Goal: Task Accomplishment & Management: Manage account settings

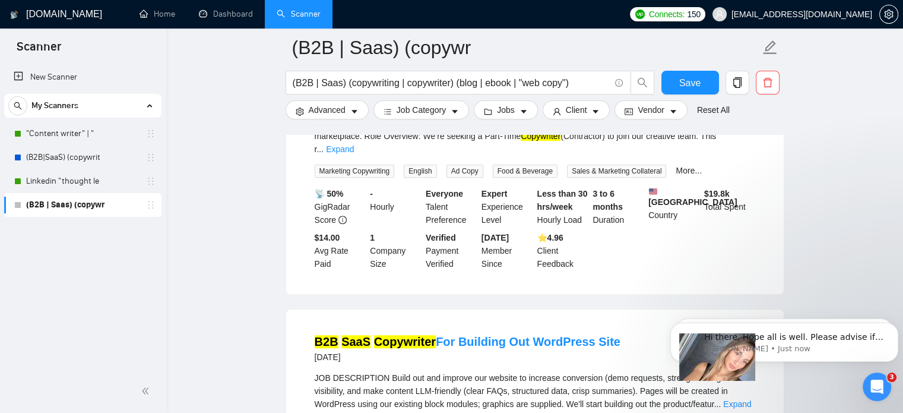
scroll to position [789, 0]
click at [828, 344] on p "Sofiia • 26m ago" at bounding box center [793, 348] width 179 height 11
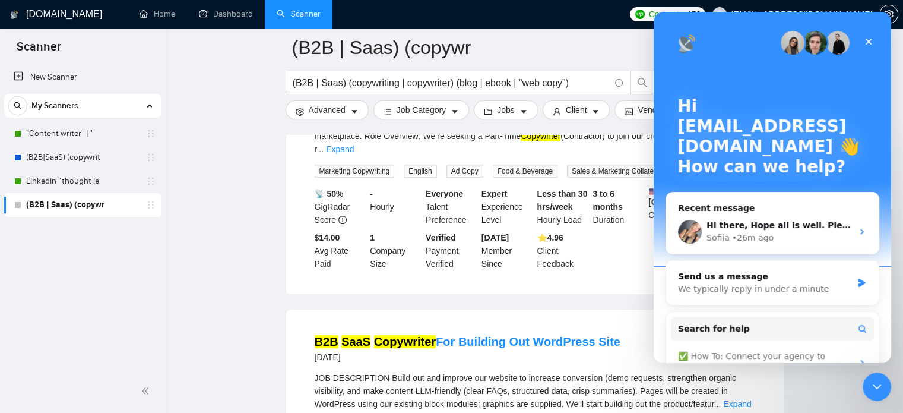
click at [834, 345] on div "✅ How To: Connect your agency to [DOMAIN_NAME]" at bounding box center [772, 362] width 203 height 34
click at [755, 232] on div "• 26m ago" at bounding box center [753, 238] width 42 height 12
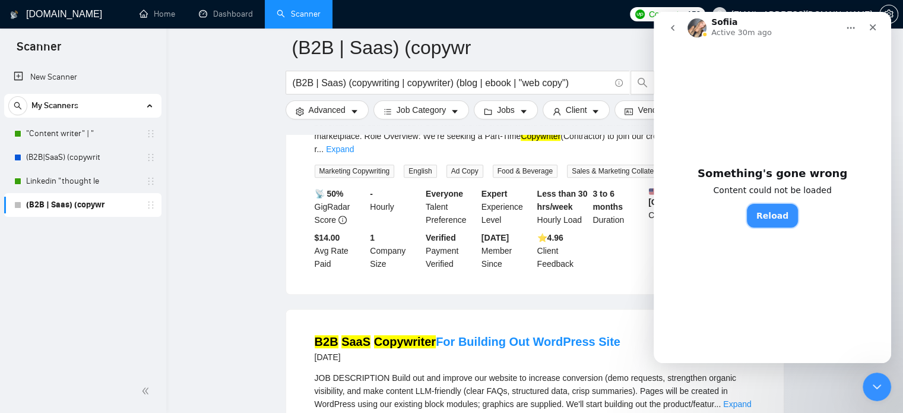
click at [760, 216] on button "Reload" at bounding box center [772, 216] width 51 height 24
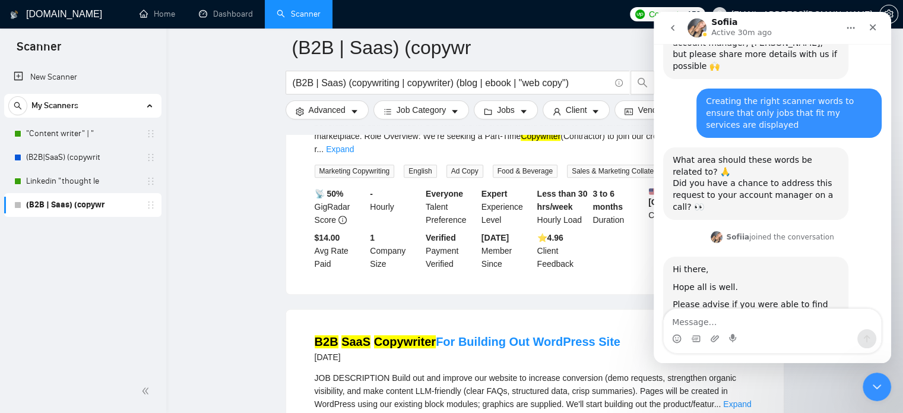
scroll to position [932, 0]
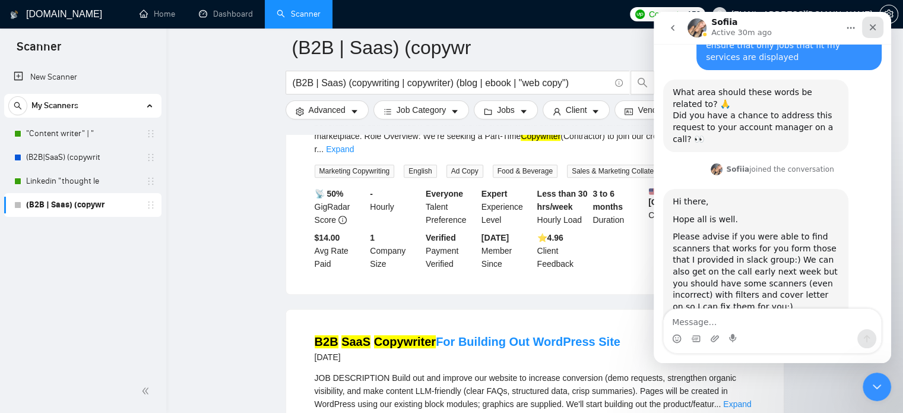
click at [876, 23] on icon "Close" at bounding box center [873, 28] width 10 height 10
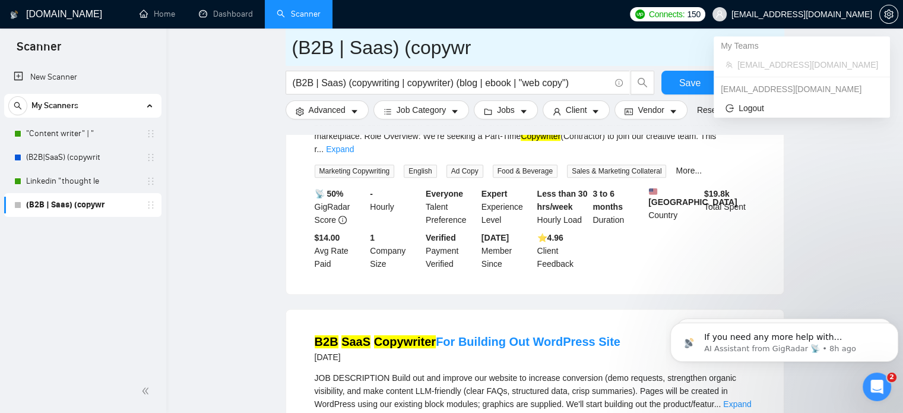
scroll to position [0, 0]
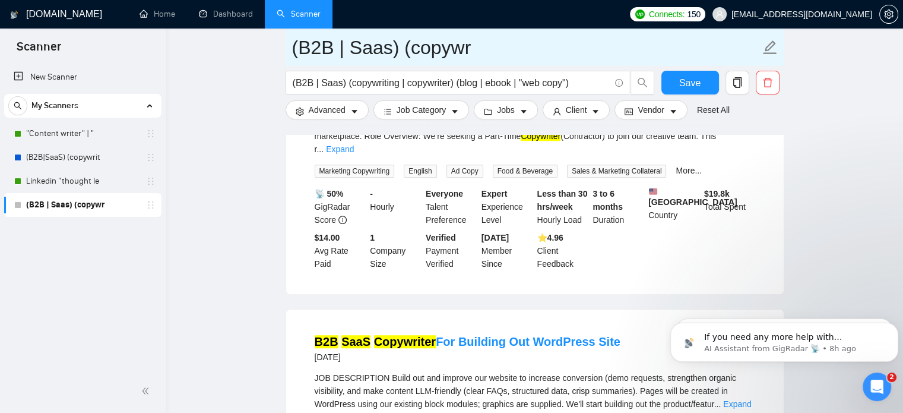
click at [569, 45] on input "(B2B | Saas) (copywr" at bounding box center [526, 48] width 468 height 30
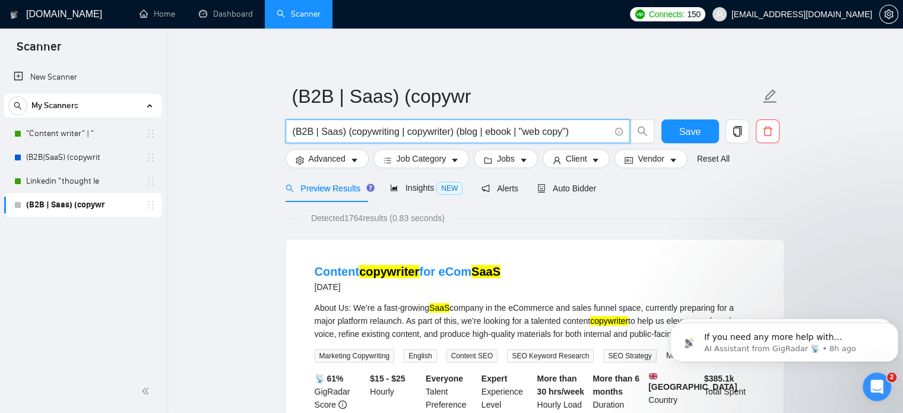
drag, startPoint x: 342, startPoint y: 129, endPoint x: 175, endPoint y: 127, distance: 166.9
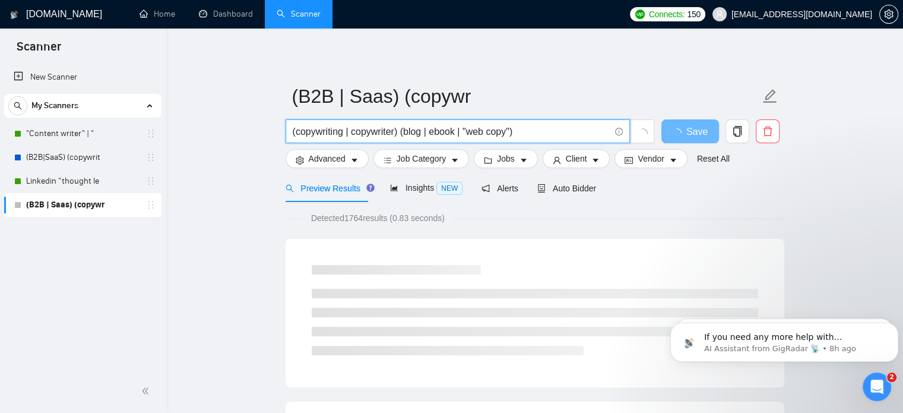
click at [515, 131] on input "(copywriting | copywriter) (blog | ebook | "web copy")" at bounding box center [451, 131] width 317 height 15
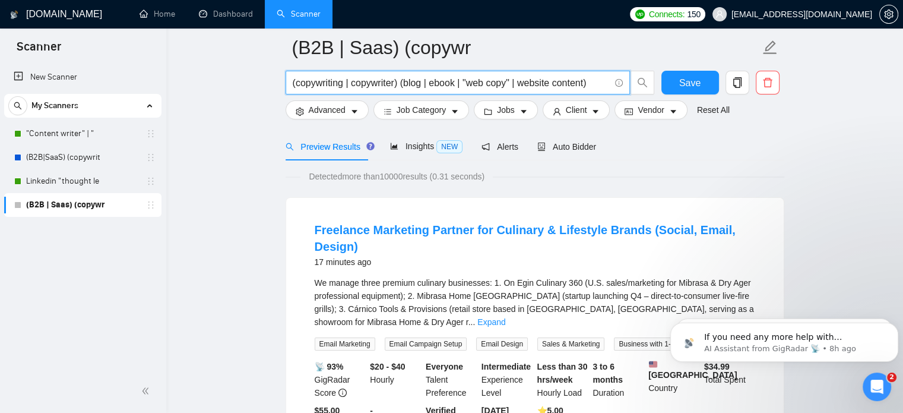
scroll to position [71, 0]
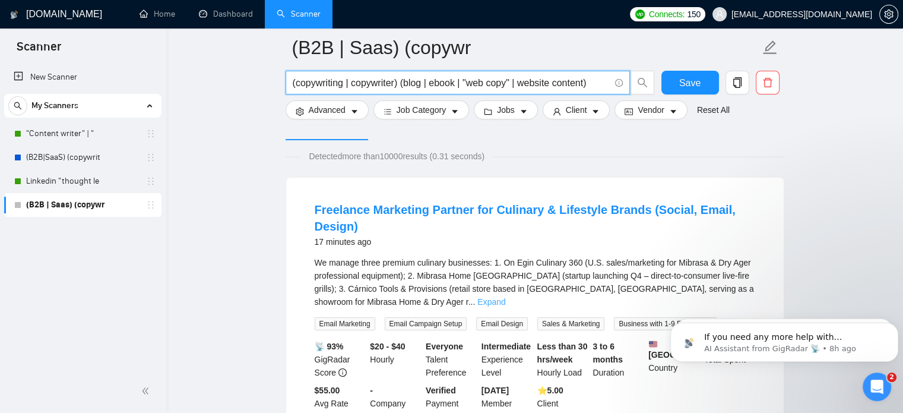
type input "(copywriting | copywriter) (blog | ebook | "web copy" | website content)"
click at [505, 297] on link "Expand" at bounding box center [491, 302] width 28 height 10
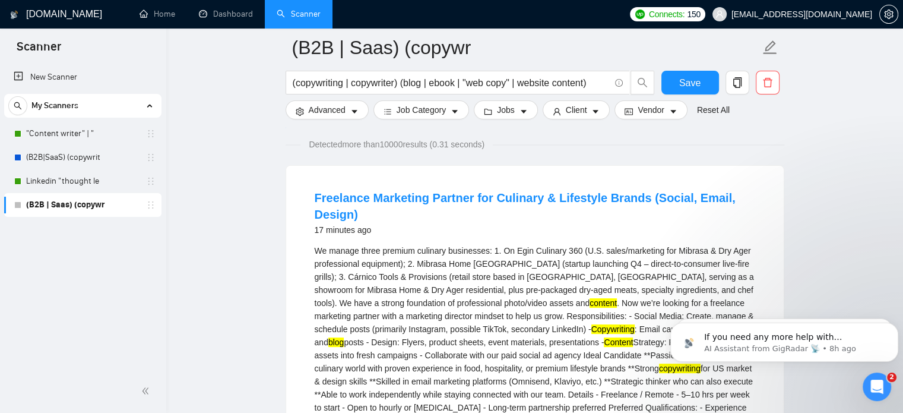
scroll to position [83, 0]
click at [449, 197] on link "Freelance Marketing Partner for Culinary & Lifestyle Brands (Social, Email, Des…" at bounding box center [525, 206] width 421 height 30
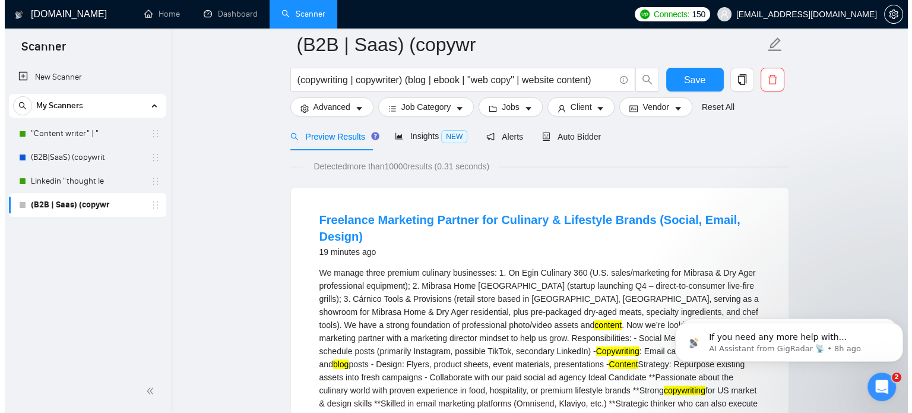
scroll to position [0, 0]
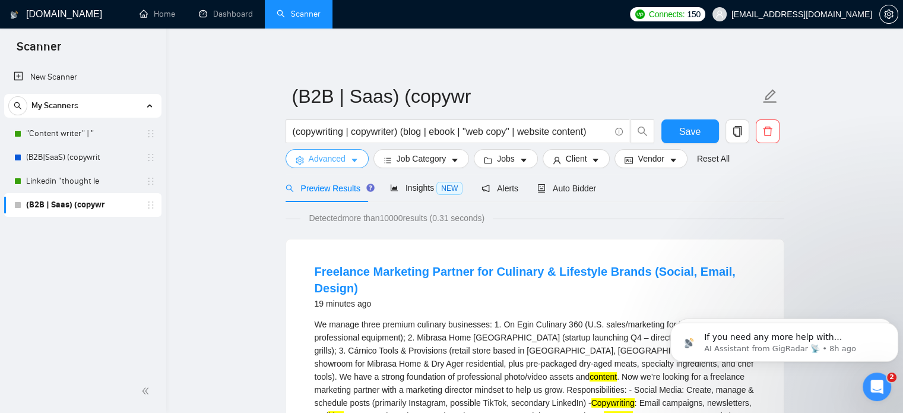
click at [349, 154] on button "Advanced" at bounding box center [327, 158] width 83 height 19
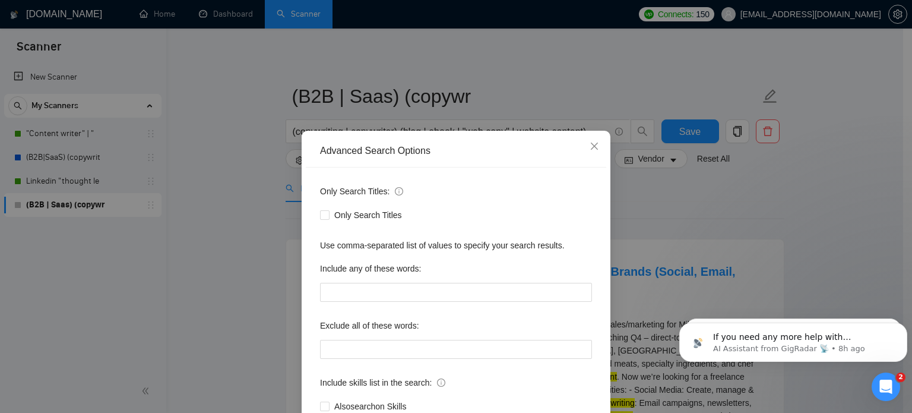
scroll to position [81, 0]
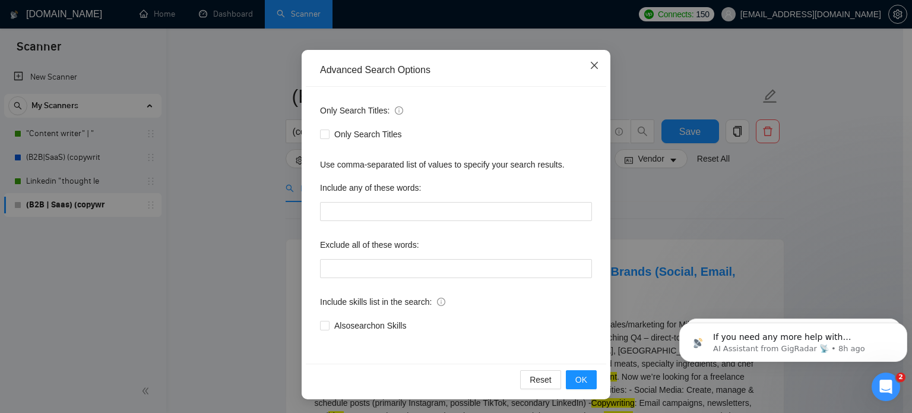
click at [592, 68] on icon "close" at bounding box center [595, 66] width 10 height 10
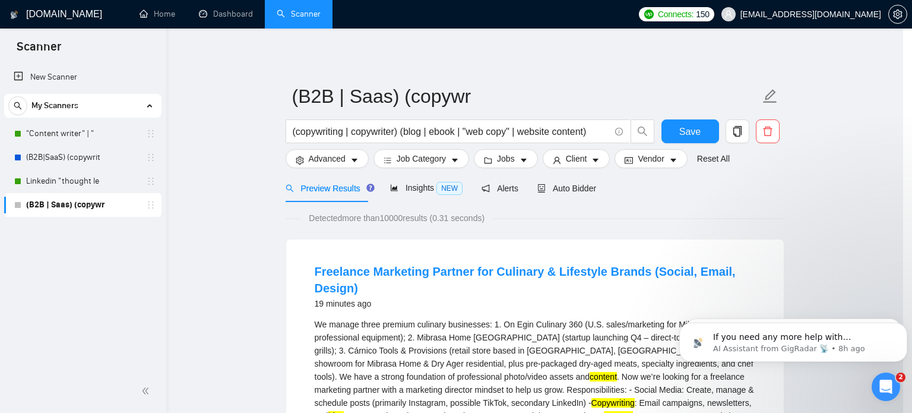
scroll to position [21, 0]
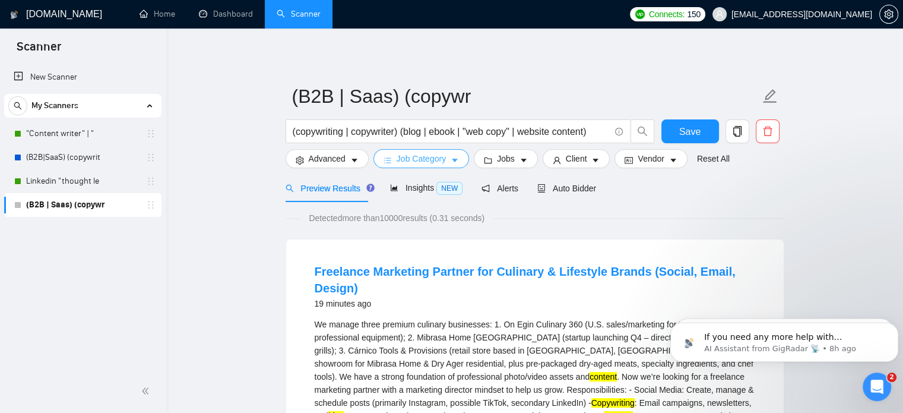
click at [409, 157] on span "Job Category" at bounding box center [421, 158] width 49 height 13
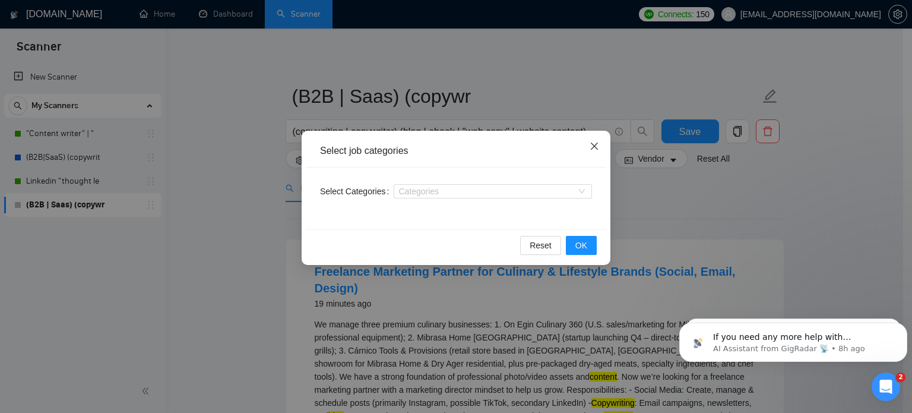
click at [590, 146] on icon "close" at bounding box center [595, 146] width 10 height 10
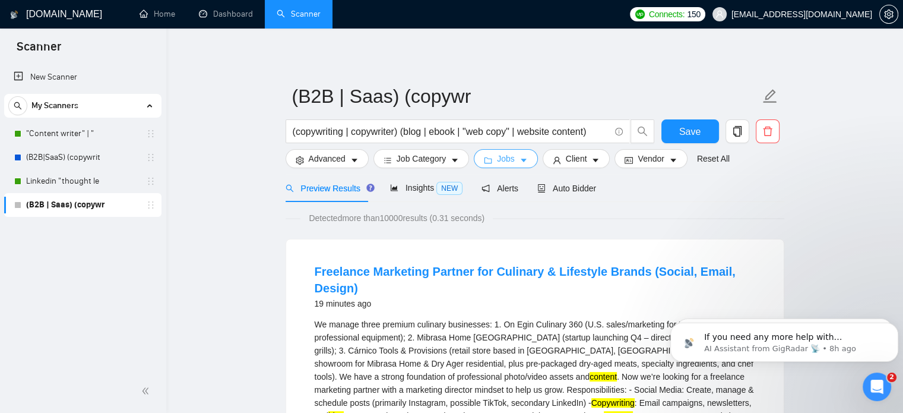
click at [508, 156] on span "Jobs" at bounding box center [506, 158] width 18 height 13
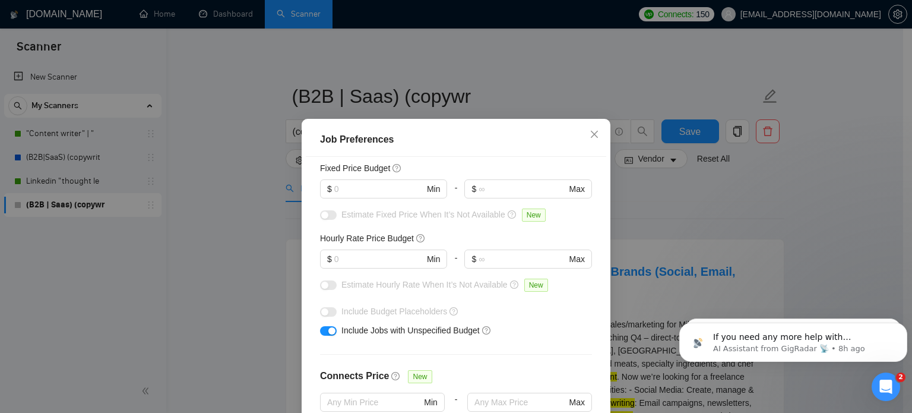
scroll to position [80, 0]
click at [359, 260] on input "text" at bounding box center [379, 258] width 90 height 13
type input "2"
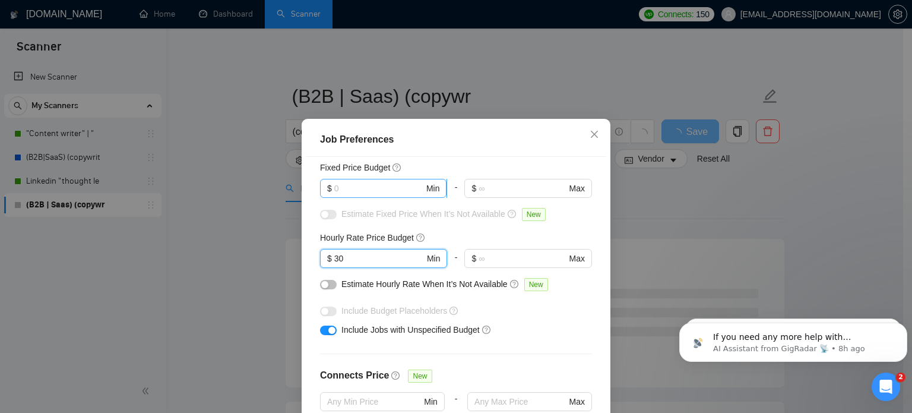
type input "30"
click at [359, 189] on input "text" at bounding box center [379, 188] width 90 height 13
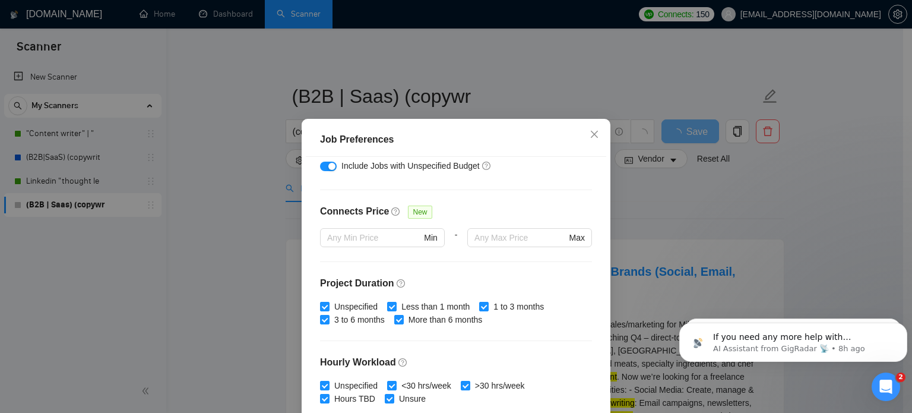
scroll to position [264, 0]
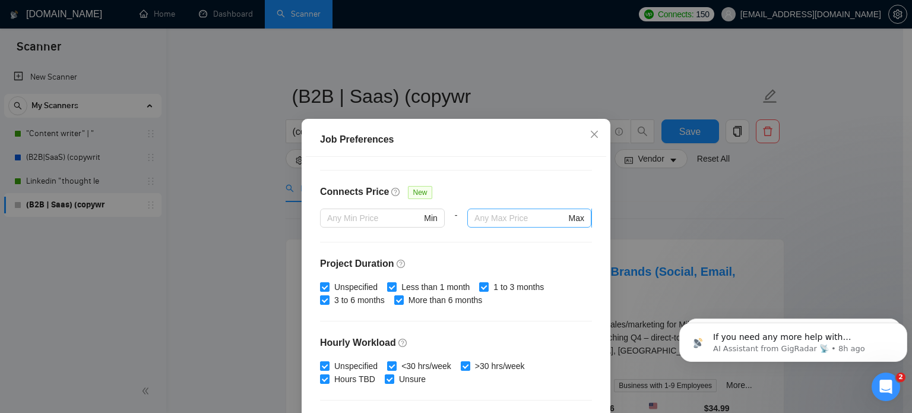
type input "1000"
click at [488, 223] on span "Max" at bounding box center [529, 217] width 124 height 19
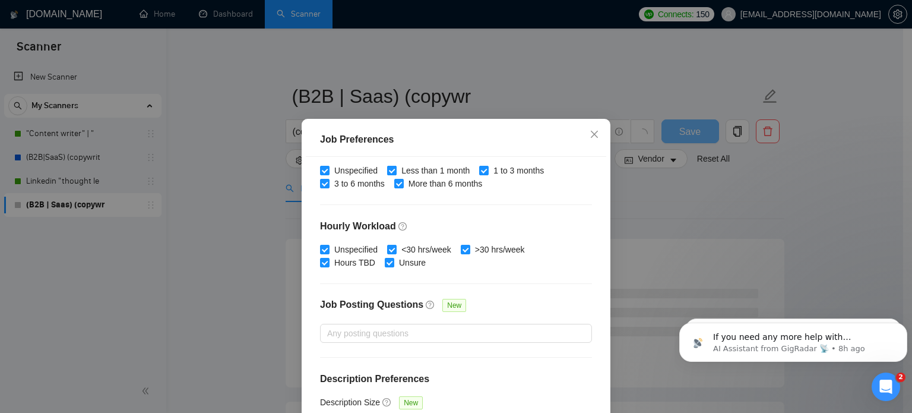
scroll to position [78, 0]
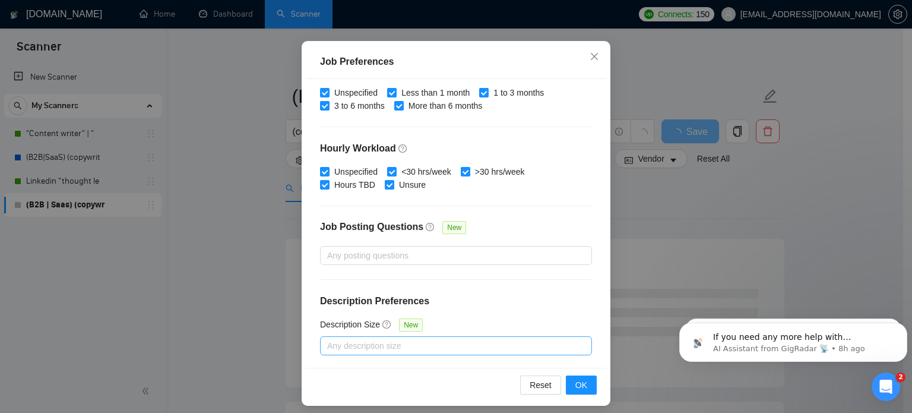
click at [416, 351] on div at bounding box center [450, 346] width 254 height 14
type input "25"
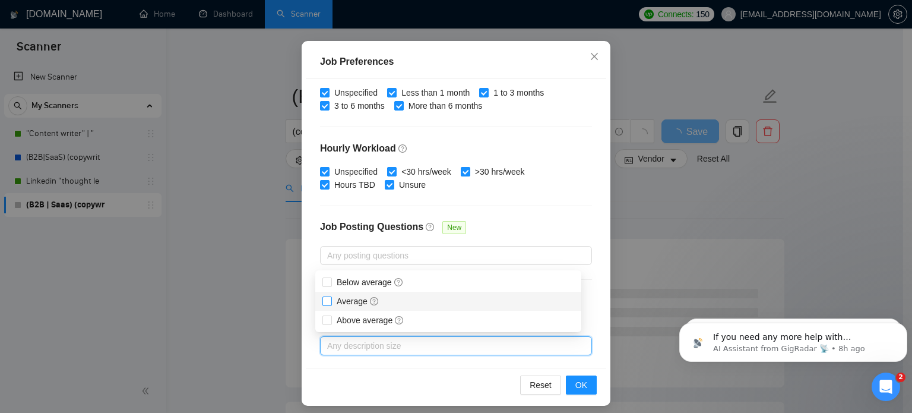
click at [330, 306] on label "Average" at bounding box center [353, 301] width 62 height 13
click at [330, 305] on input "Average" at bounding box center [326, 300] width 8 height 8
checkbox input "false"
click at [333, 321] on span "Above average" at bounding box center [370, 320] width 77 height 13
click at [331, 321] on input "Above average" at bounding box center [326, 319] width 8 height 8
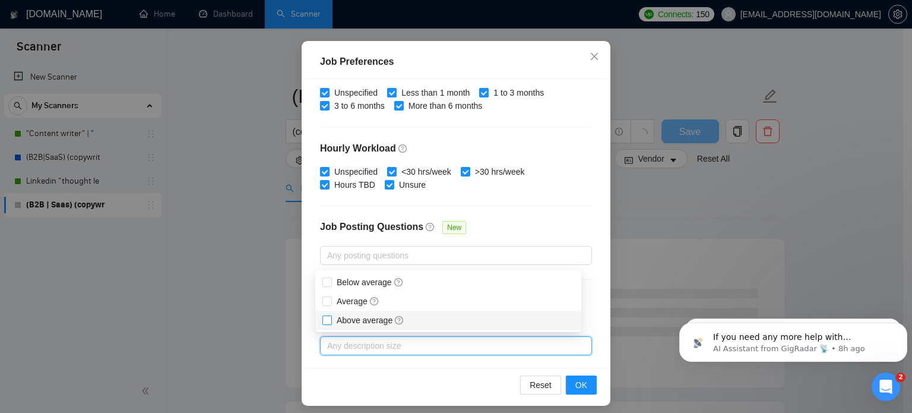
checkbox input "false"
click at [327, 304] on input "Average" at bounding box center [326, 300] width 8 height 8
checkbox input "true"
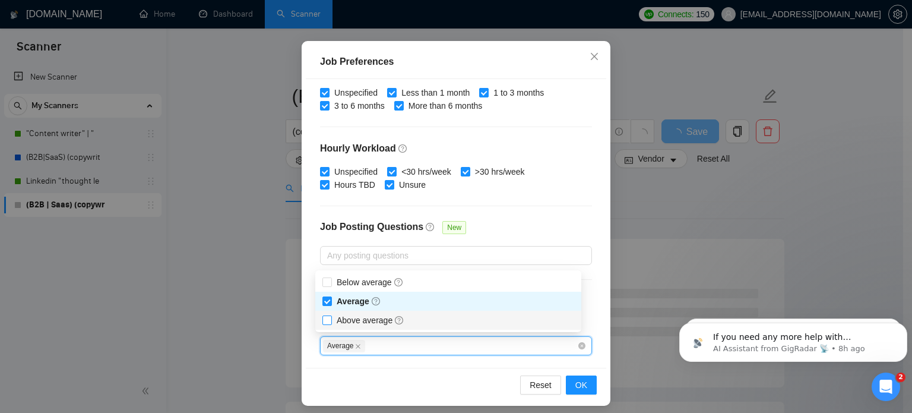
click at [329, 320] on input "Above average" at bounding box center [326, 319] width 8 height 8
checkbox input "true"
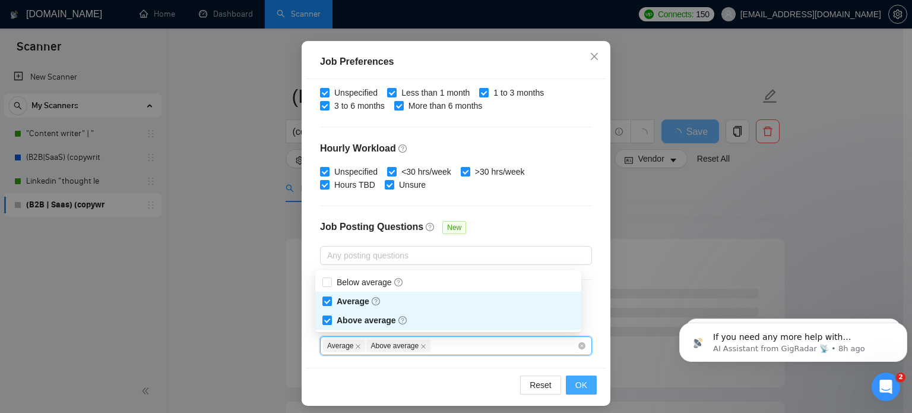
click at [580, 386] on span "OK" at bounding box center [581, 384] width 12 height 13
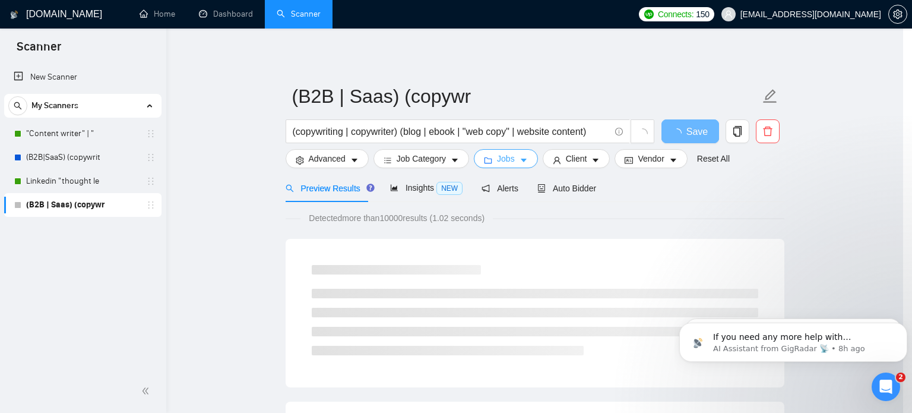
scroll to position [0, 0]
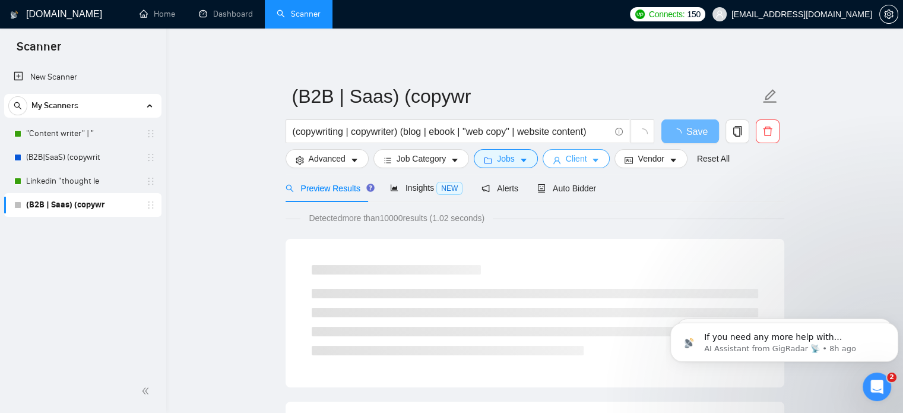
click at [596, 161] on button "Client" at bounding box center [577, 158] width 68 height 19
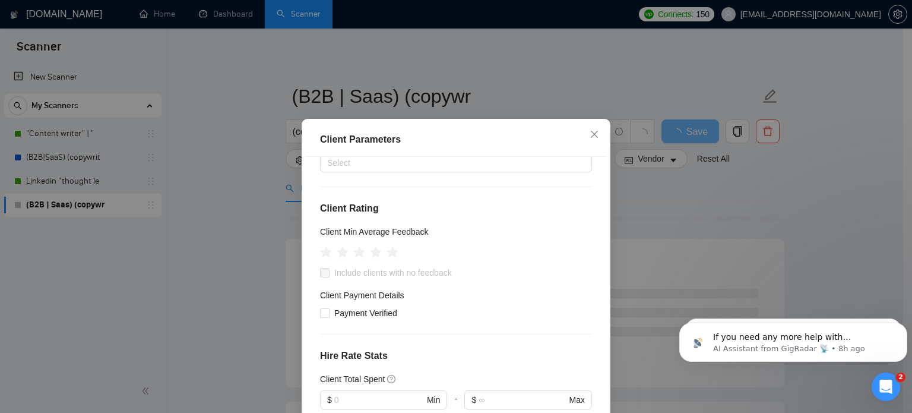
scroll to position [115, 0]
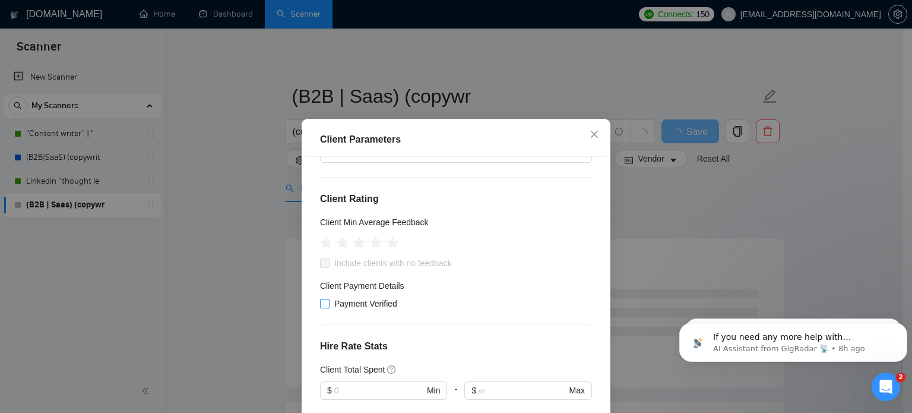
click at [337, 299] on span "Payment Verified" at bounding box center [366, 303] width 72 height 13
click at [328, 299] on input "Payment Verified" at bounding box center [324, 303] width 8 height 8
checkbox input "true"
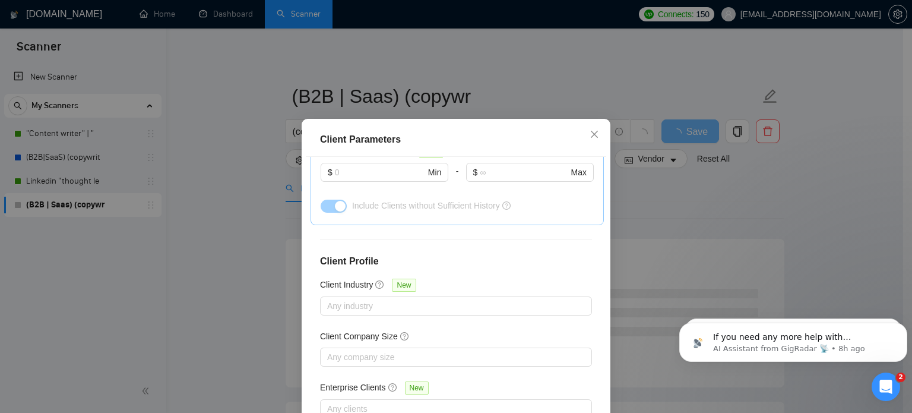
scroll to position [85, 0]
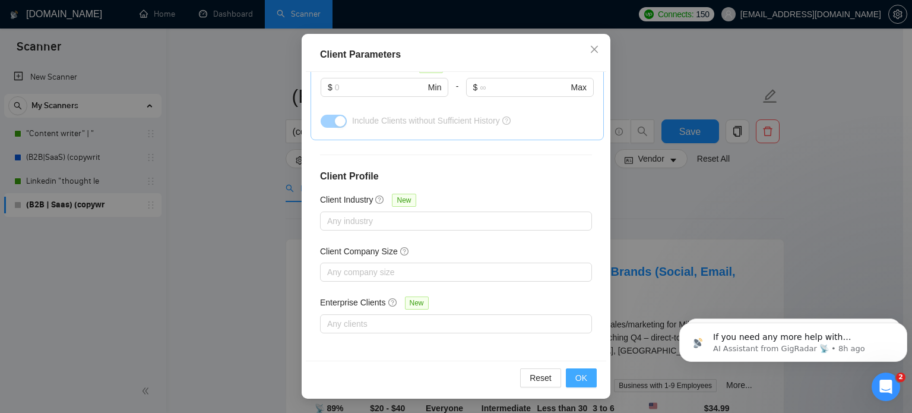
click at [583, 381] on button "OK" at bounding box center [581, 377] width 31 height 19
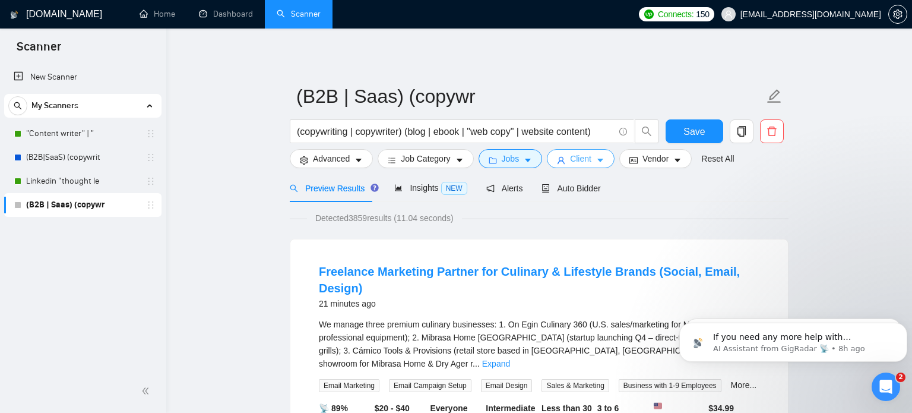
scroll to position [0, 0]
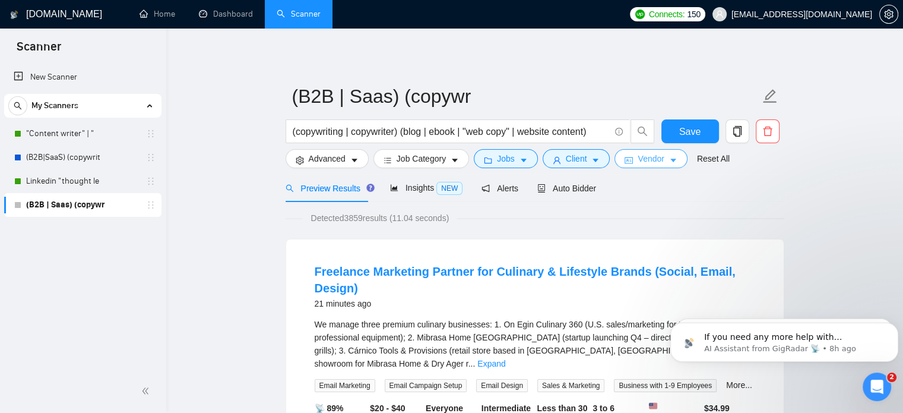
click at [643, 154] on span "Vendor" at bounding box center [651, 158] width 26 height 13
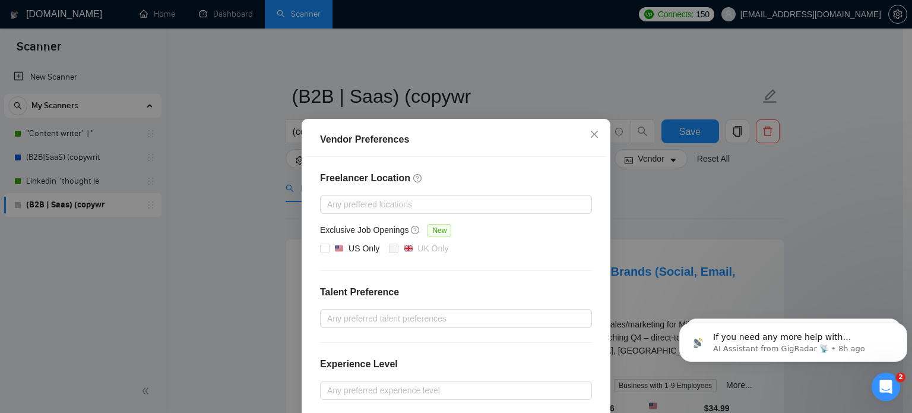
scroll to position [135, 0]
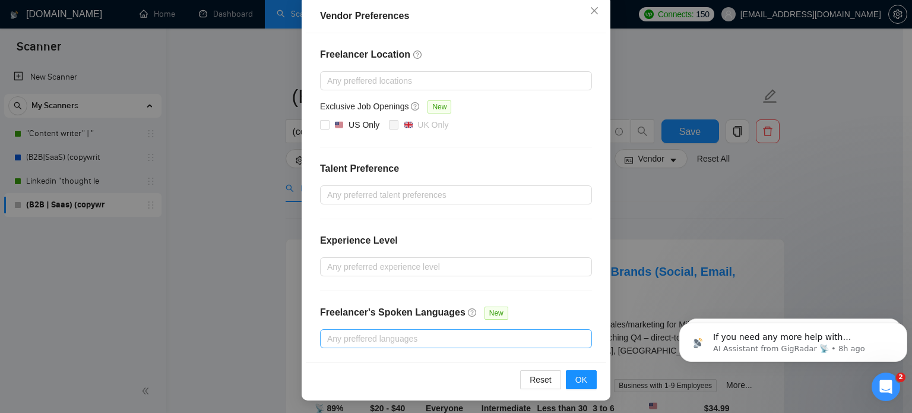
click at [373, 336] on div at bounding box center [450, 338] width 254 height 14
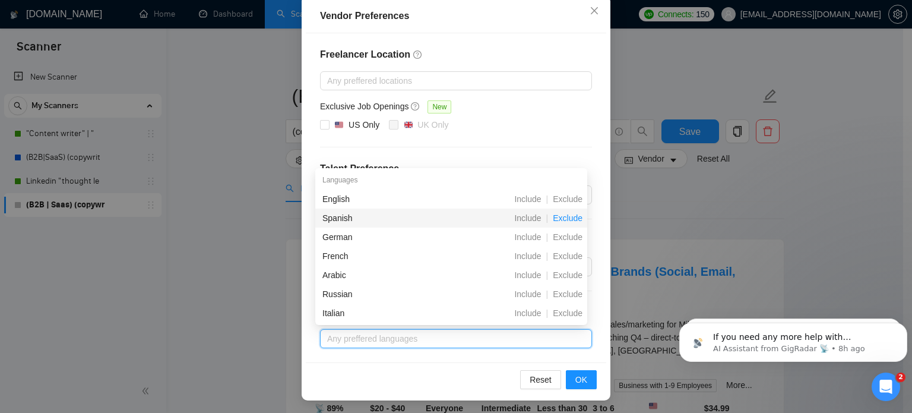
click at [565, 220] on span "Exclude" at bounding box center [567, 218] width 39 height 10
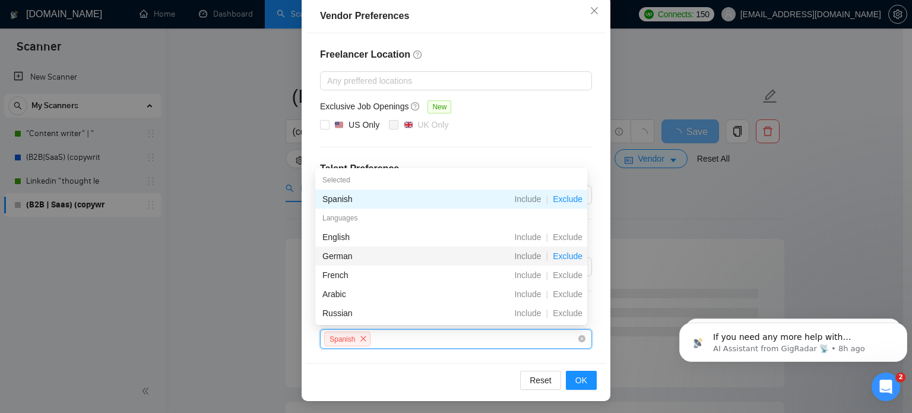
click at [563, 255] on span "Exclude" at bounding box center [567, 256] width 39 height 10
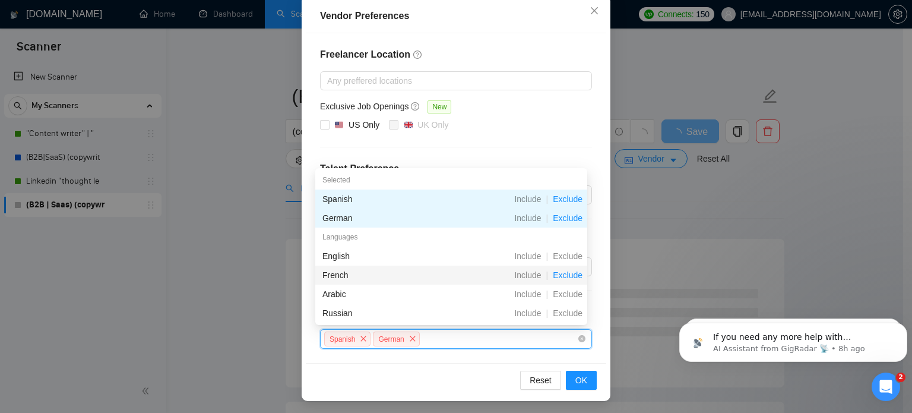
click at [563, 276] on span "Exclude" at bounding box center [567, 275] width 39 height 10
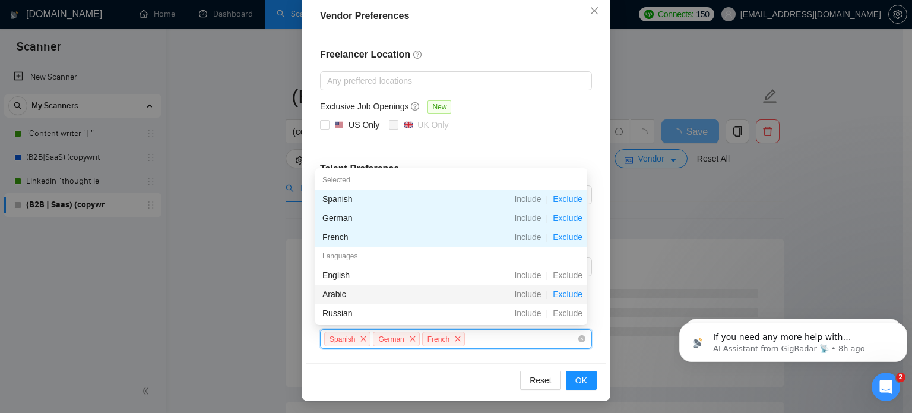
click at [566, 296] on span "Exclude" at bounding box center [567, 294] width 39 height 10
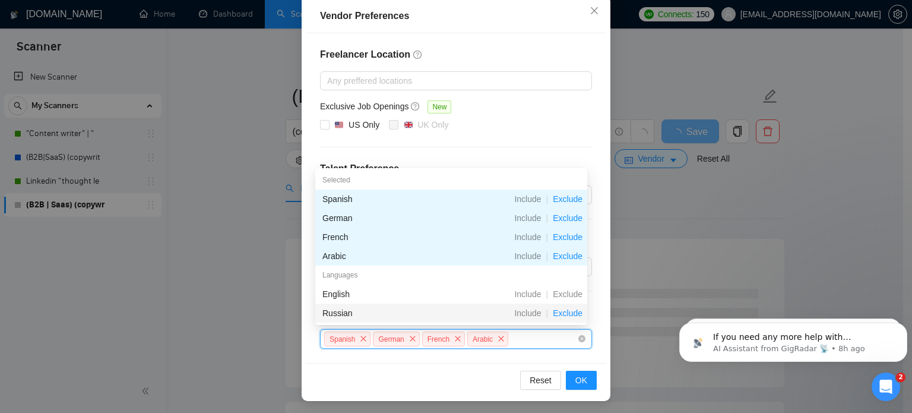
click at [567, 309] on span "Exclude" at bounding box center [567, 313] width 39 height 10
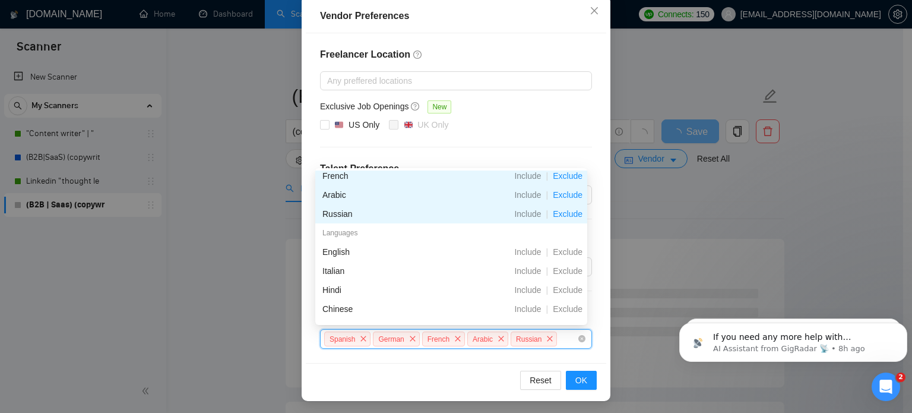
scroll to position [62, 0]
click at [570, 271] on span "Exclude" at bounding box center [567, 270] width 39 height 10
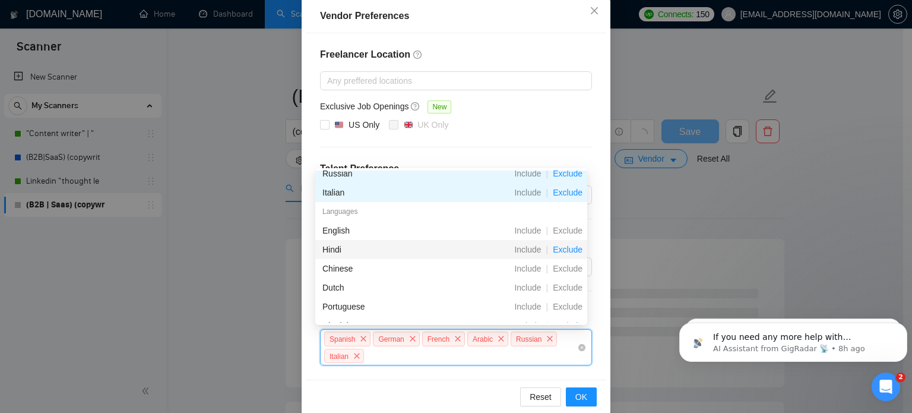
scroll to position [102, 0]
click at [575, 249] on span "Exclude" at bounding box center [567, 249] width 39 height 10
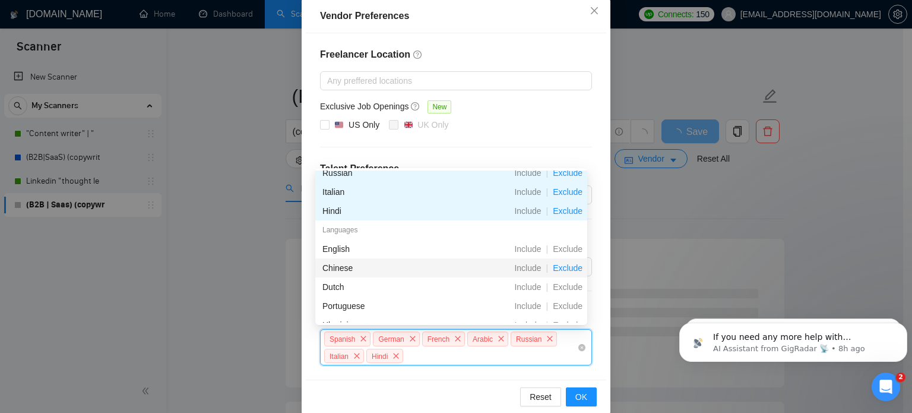
click at [571, 266] on span "Exclude" at bounding box center [567, 268] width 39 height 10
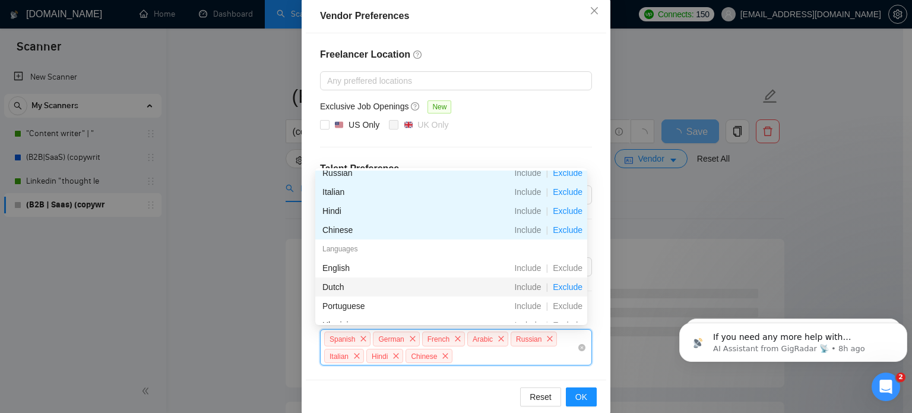
click at [565, 287] on span "Exclude" at bounding box center [567, 287] width 39 height 10
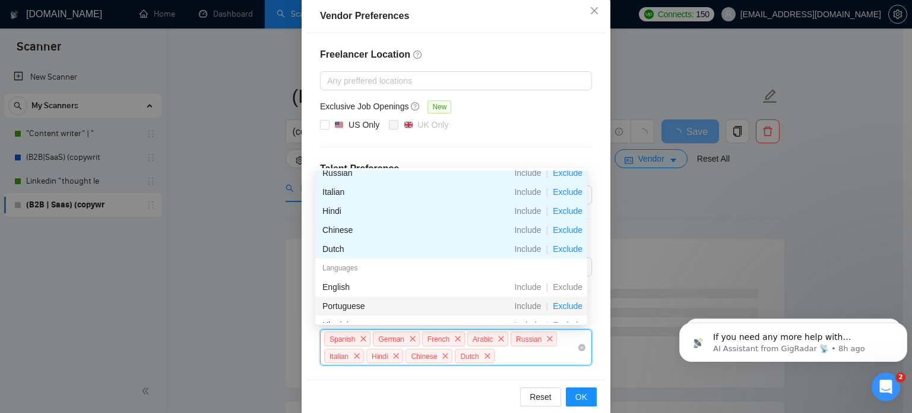
click at [565, 303] on span "Exclude" at bounding box center [567, 306] width 39 height 10
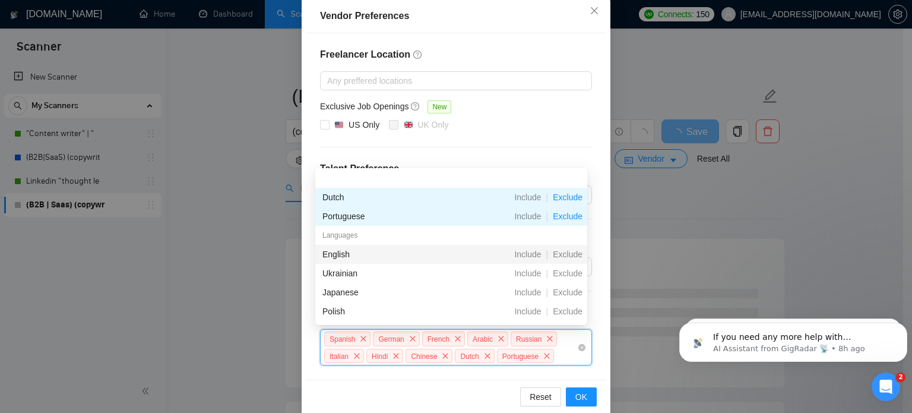
scroll to position [173, 0]
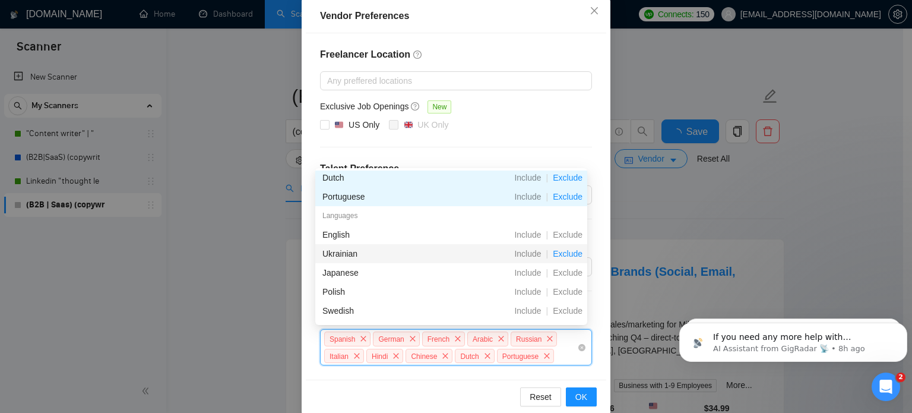
click at [574, 250] on span "Exclude" at bounding box center [567, 254] width 39 height 10
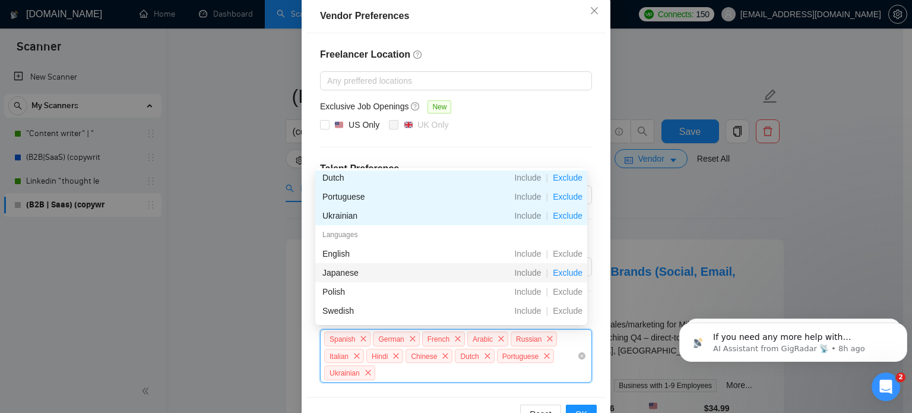
click at [571, 271] on span "Exclude" at bounding box center [567, 273] width 39 height 10
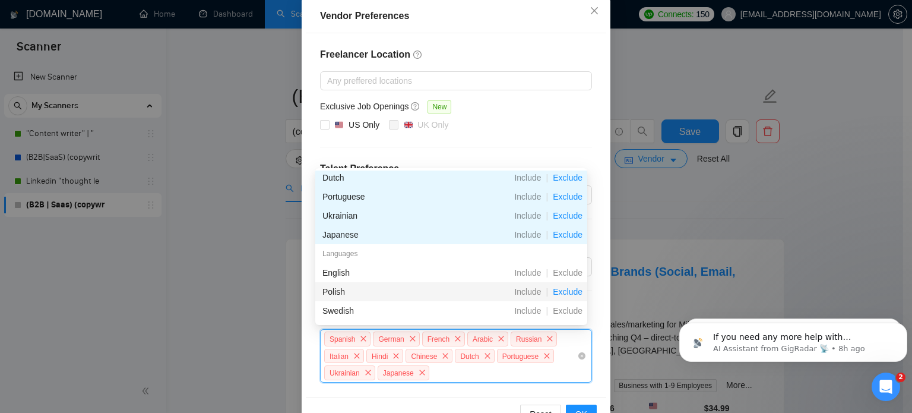
click at [568, 292] on span "Exclude" at bounding box center [567, 292] width 39 height 10
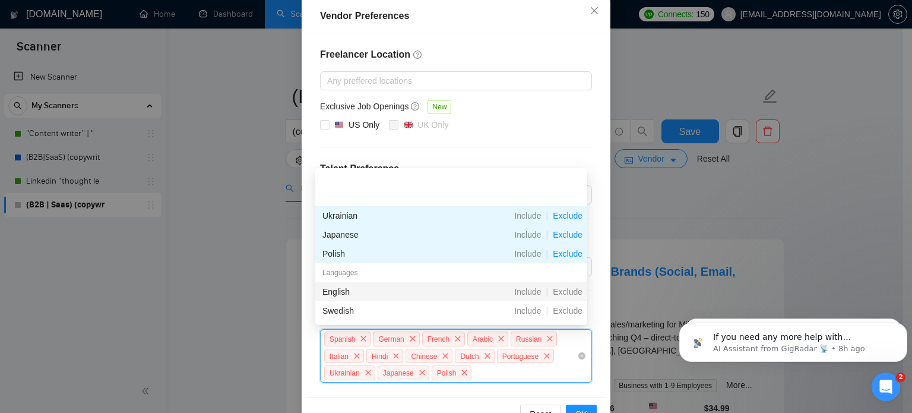
scroll to position [249, 0]
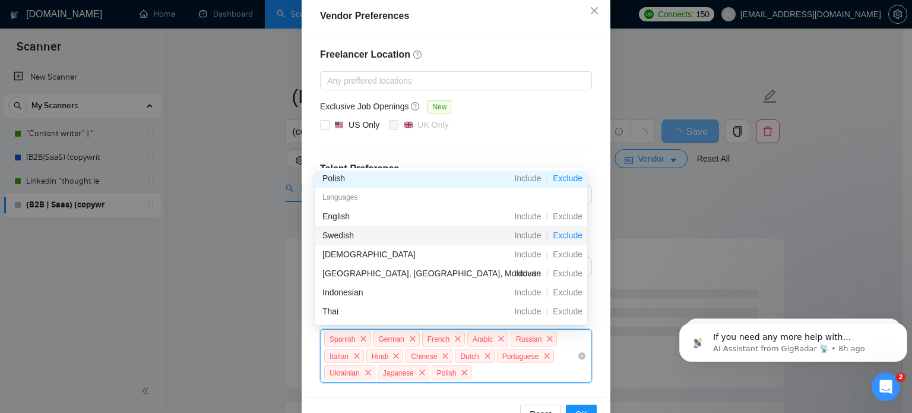
click at [570, 237] on span "Exclude" at bounding box center [567, 235] width 39 height 10
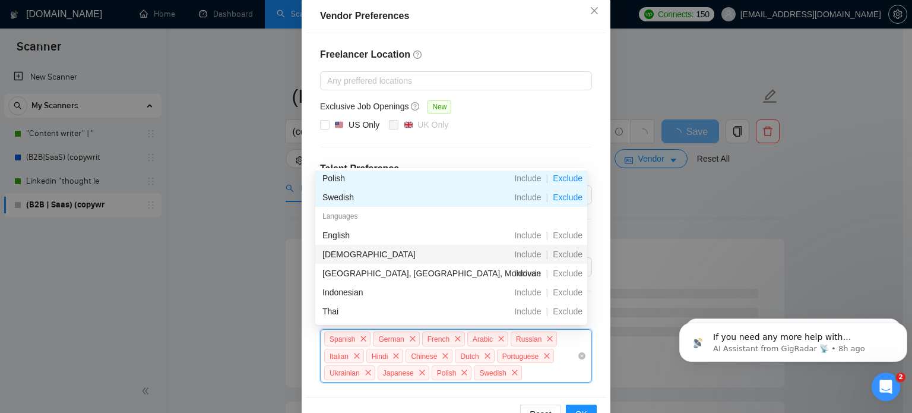
click at [572, 260] on div "Exclude" at bounding box center [567, 254] width 39 height 13
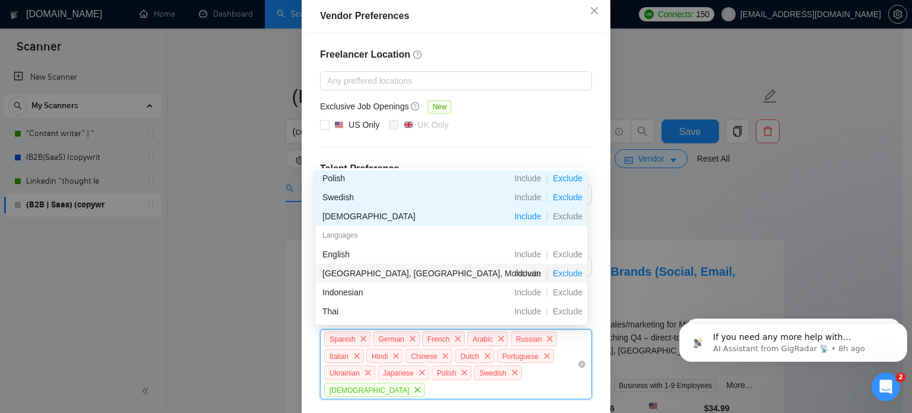
click at [565, 277] on span "Exclude" at bounding box center [567, 273] width 39 height 10
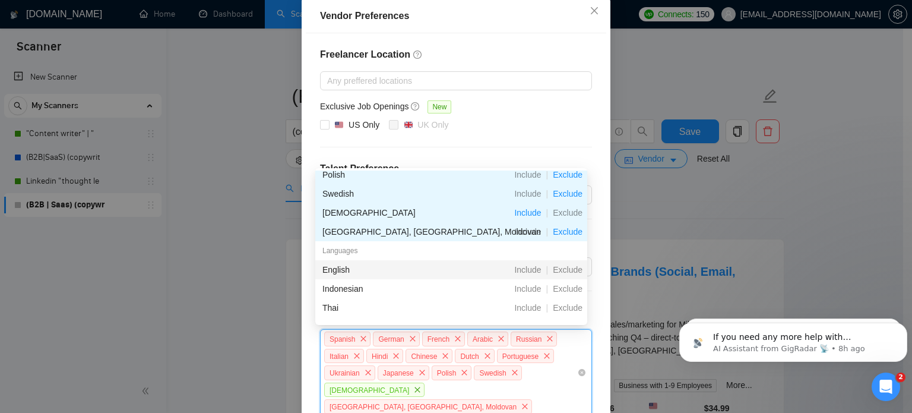
scroll to position [254, 0]
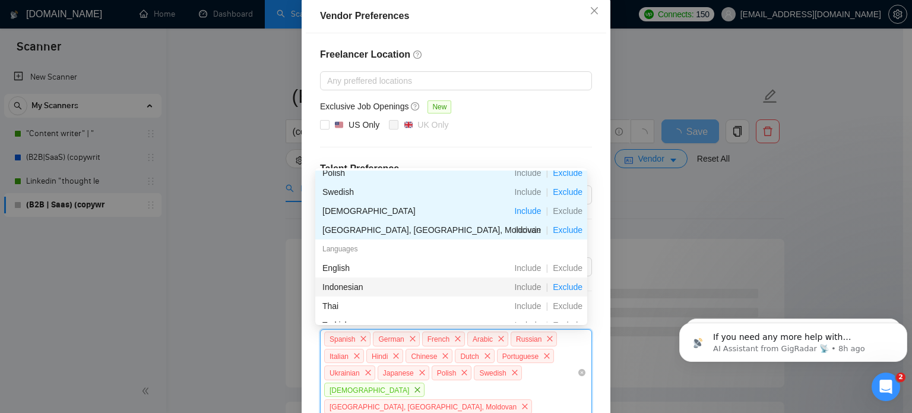
click at [565, 287] on span "Exclude" at bounding box center [567, 287] width 39 height 10
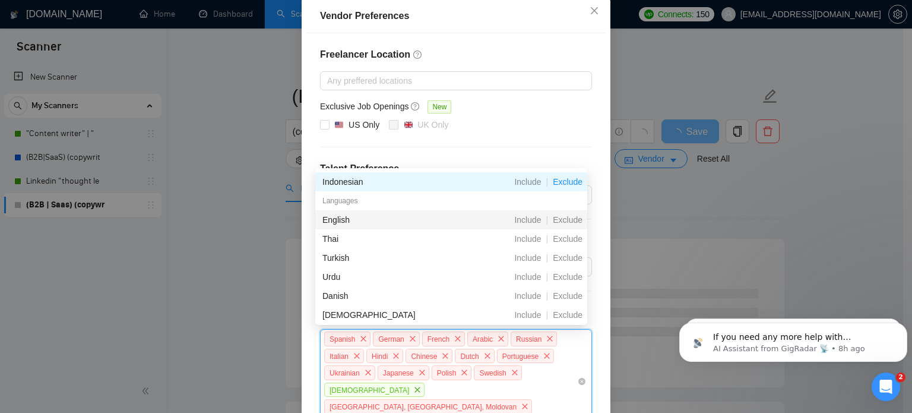
scroll to position [334, 0]
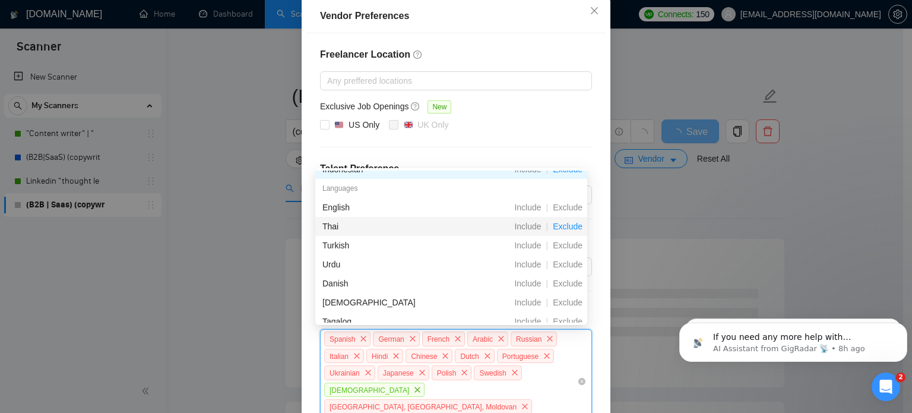
click at [570, 222] on span "Exclude" at bounding box center [567, 227] width 39 height 10
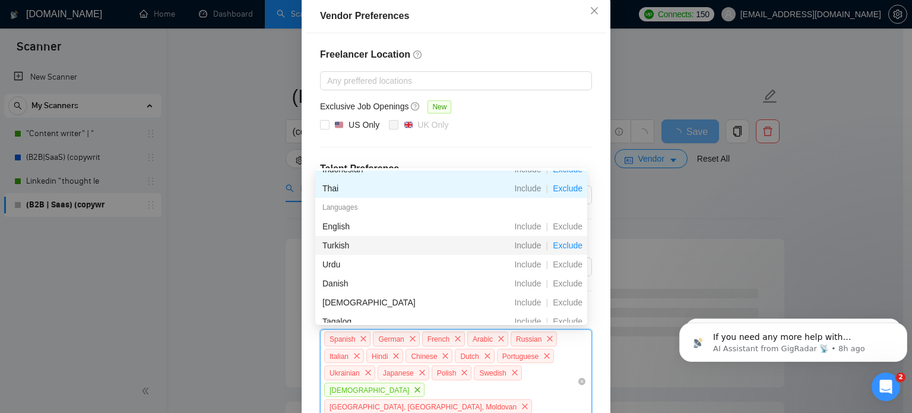
click at [569, 242] on span "Exclude" at bounding box center [567, 246] width 39 height 10
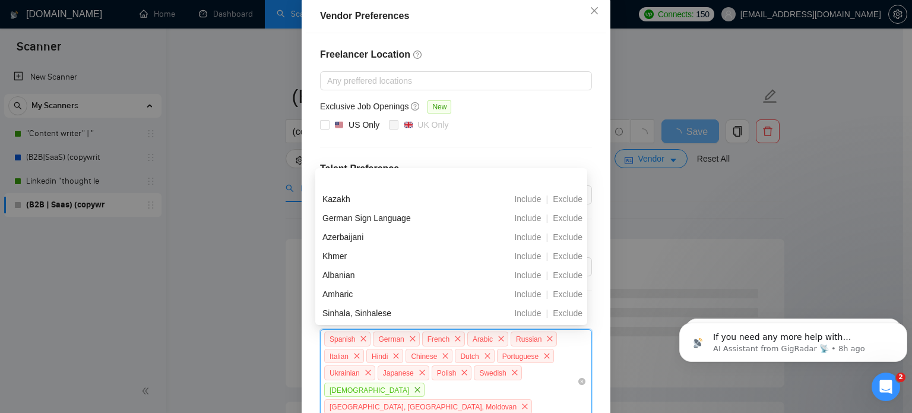
scroll to position [1178, 0]
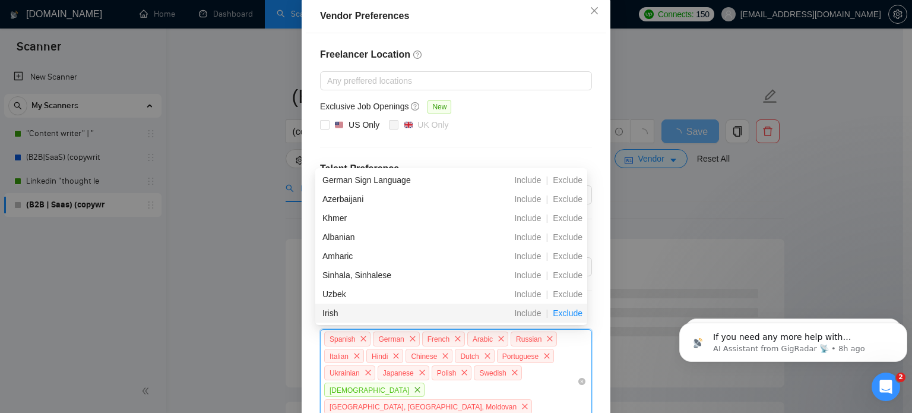
click at [575, 318] on span "Exclude" at bounding box center [567, 313] width 39 height 10
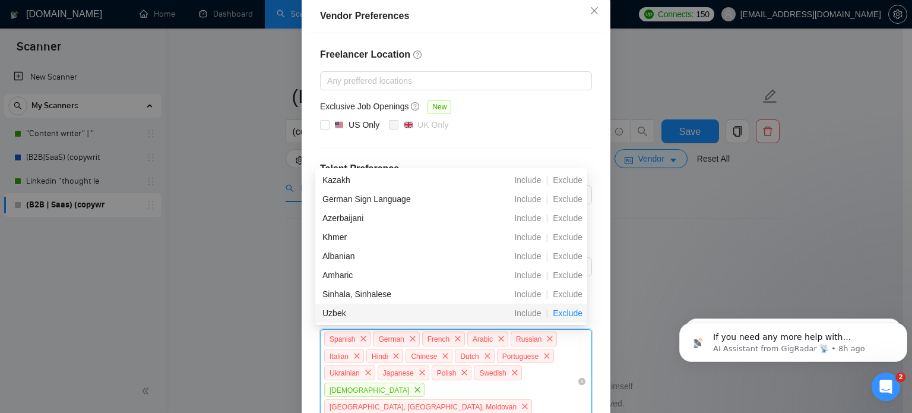
click at [573, 309] on span "Exclude" at bounding box center [567, 313] width 39 height 10
click at [573, 299] on span "Exclude" at bounding box center [567, 294] width 39 height 10
click at [573, 309] on span "Exclude" at bounding box center [567, 313] width 39 height 10
click at [573, 299] on span "Exclude" at bounding box center [567, 294] width 39 height 10
click at [573, 280] on span "Exclude" at bounding box center [567, 275] width 39 height 10
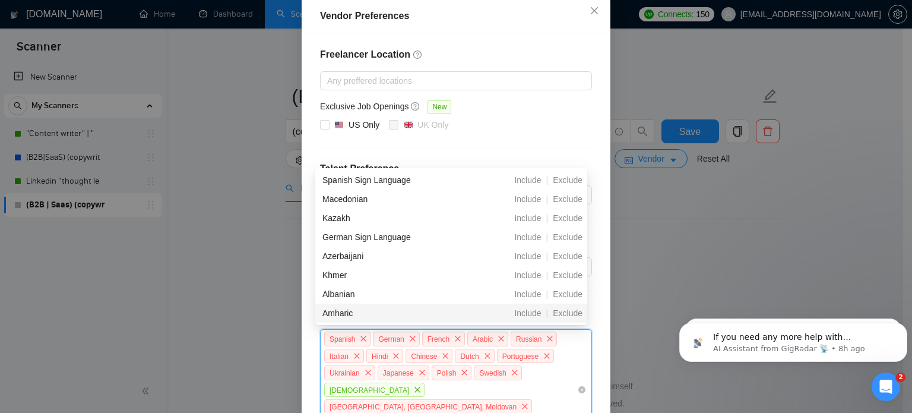
click at [573, 261] on span "Exclude" at bounding box center [567, 256] width 39 height 10
click at [573, 309] on span "Exclude" at bounding box center [567, 313] width 39 height 10
click at [573, 299] on span "Exclude" at bounding box center [567, 294] width 39 height 10
click at [573, 280] on span "Exclude" at bounding box center [567, 275] width 39 height 10
click at [573, 261] on span "Exclude" at bounding box center [567, 256] width 39 height 10
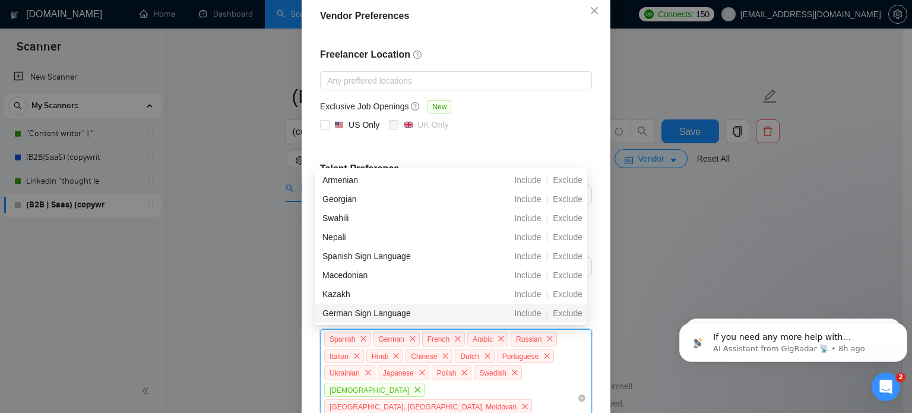
click at [573, 242] on span "Exclude" at bounding box center [567, 237] width 39 height 10
click at [573, 223] on span "Exclude" at bounding box center [567, 218] width 39 height 10
click at [573, 309] on span "Exclude" at bounding box center [567, 313] width 39 height 10
click at [573, 299] on span "Exclude" at bounding box center [567, 294] width 39 height 10
click at [573, 280] on span "Exclude" at bounding box center [567, 275] width 39 height 10
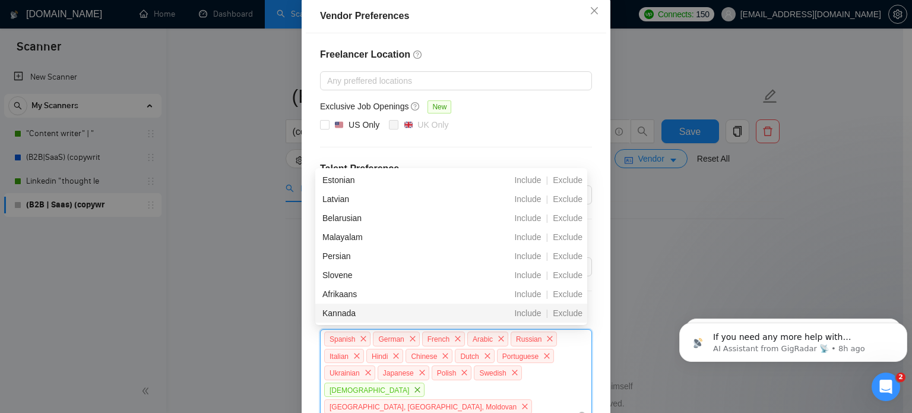
click at [573, 309] on span "Exclude" at bounding box center [567, 313] width 39 height 10
click at [573, 299] on span "Exclude" at bounding box center [567, 294] width 39 height 10
click at [573, 280] on span "Exclude" at bounding box center [567, 275] width 39 height 10
click at [573, 261] on span "Exclude" at bounding box center [567, 256] width 39 height 10
click at [573, 309] on span "Exclude" at bounding box center [567, 313] width 39 height 10
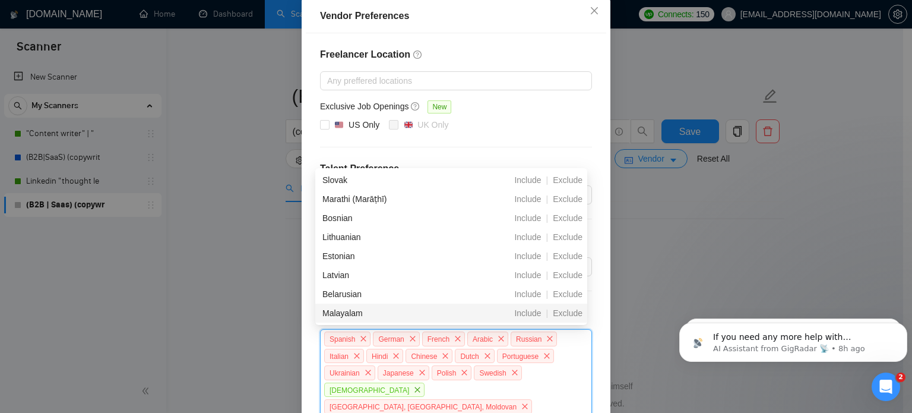
click at [573, 299] on span "Exclude" at bounding box center [567, 294] width 39 height 10
click at [573, 280] on span "Exclude" at bounding box center [567, 275] width 39 height 10
click at [573, 261] on span "Exclude" at bounding box center [567, 256] width 39 height 10
click at [573, 242] on span "Exclude" at bounding box center [567, 237] width 39 height 10
click at [573, 309] on span "Exclude" at bounding box center [567, 313] width 39 height 10
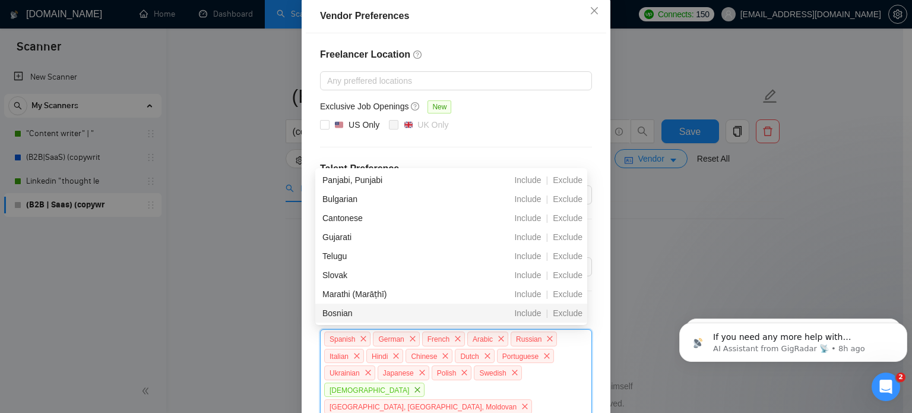
click at [573, 299] on span "Exclude" at bounding box center [567, 294] width 39 height 10
click at [573, 280] on span "Exclude" at bounding box center [567, 275] width 39 height 10
click at [573, 261] on span "Exclude" at bounding box center [567, 256] width 39 height 10
click at [573, 242] on span "Exclude" at bounding box center [567, 237] width 39 height 10
click at [573, 223] on span "Exclude" at bounding box center [567, 218] width 39 height 10
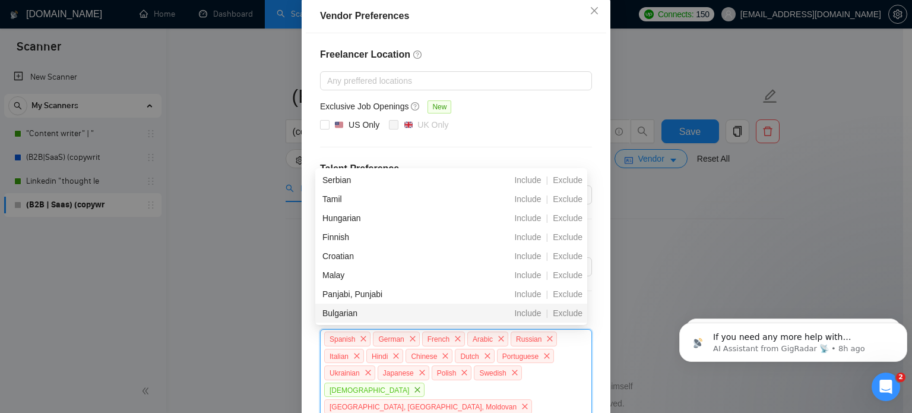
click at [573, 309] on span "Exclude" at bounding box center [567, 313] width 39 height 10
click at [573, 299] on span "Exclude" at bounding box center [567, 294] width 39 height 10
click at [573, 280] on span "Exclude" at bounding box center [567, 275] width 39 height 10
click at [573, 261] on span "Exclude" at bounding box center [567, 256] width 39 height 10
click at [573, 242] on span "Exclude" at bounding box center [567, 237] width 39 height 10
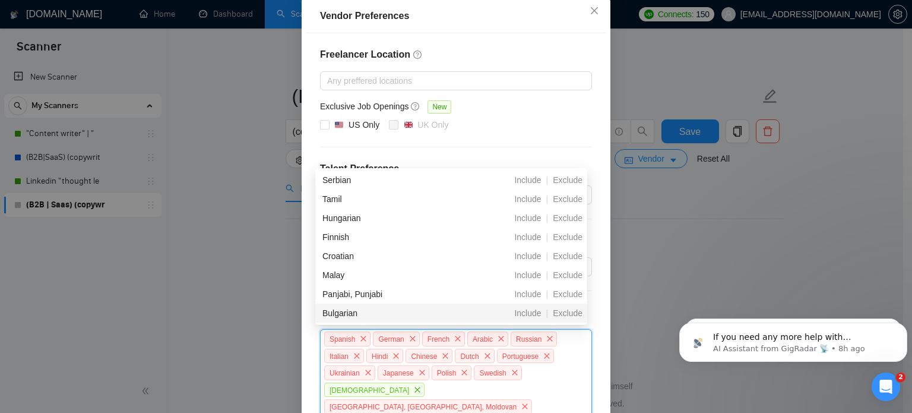
click at [573, 223] on span "Exclude" at bounding box center [567, 218] width 39 height 10
click at [574, 315] on span "Exclude" at bounding box center [567, 313] width 39 height 10
click at [574, 299] on span "Exclude" at bounding box center [567, 294] width 39 height 10
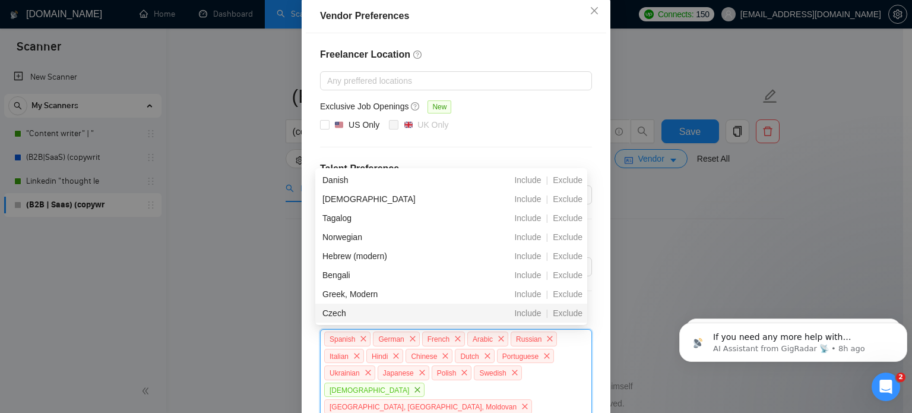
click at [574, 280] on span "Exclude" at bounding box center [567, 275] width 39 height 10
click at [574, 315] on span "Exclude" at bounding box center [567, 313] width 39 height 10
click at [574, 299] on span "Exclude" at bounding box center [567, 294] width 39 height 10
click at [574, 280] on span "Exclude" at bounding box center [567, 275] width 39 height 10
click at [574, 261] on span "Exclude" at bounding box center [567, 256] width 39 height 10
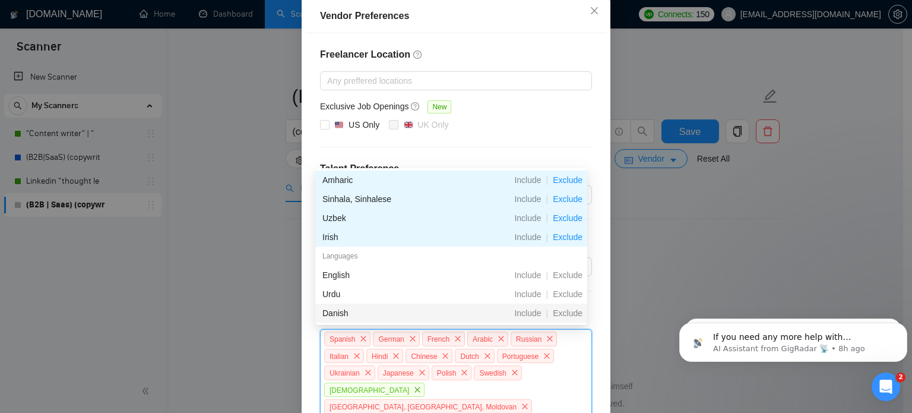
click at [574, 315] on span "Exclude" at bounding box center [567, 313] width 39 height 10
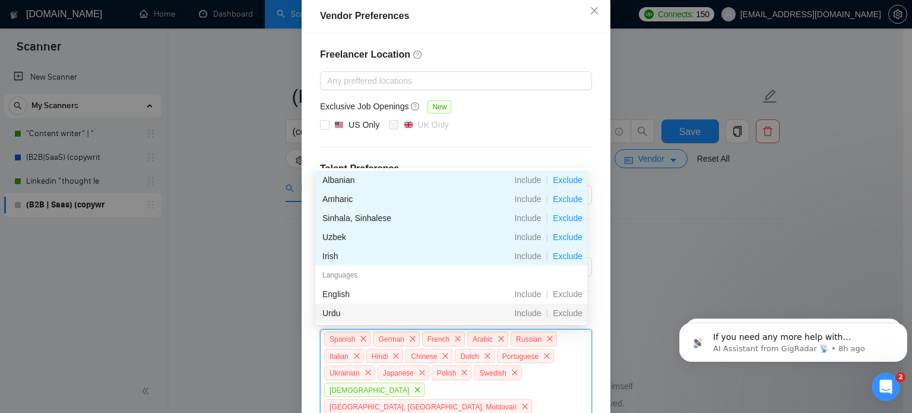
click at [574, 315] on span "Exclude" at bounding box center [567, 313] width 39 height 10
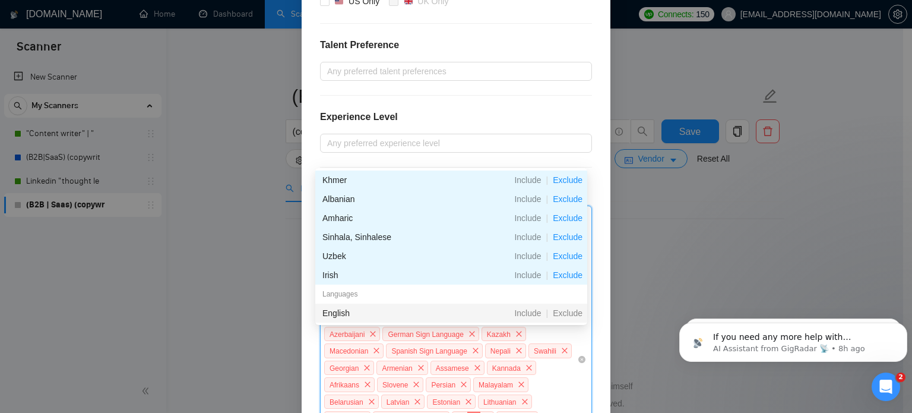
scroll to position [365, 0]
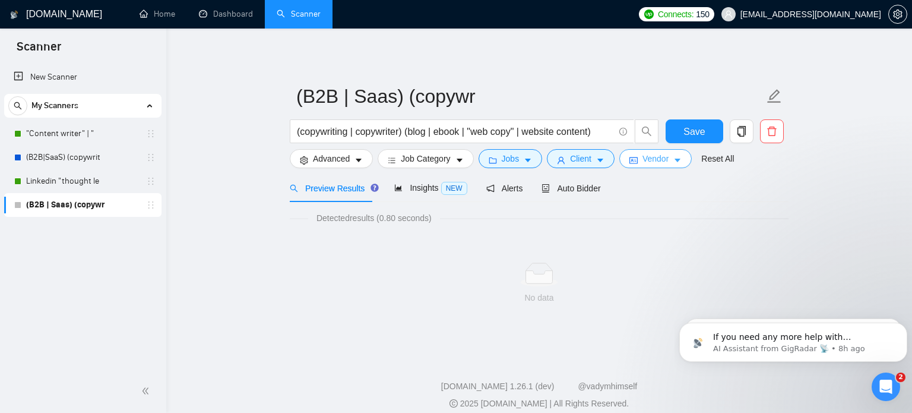
scroll to position [0, 0]
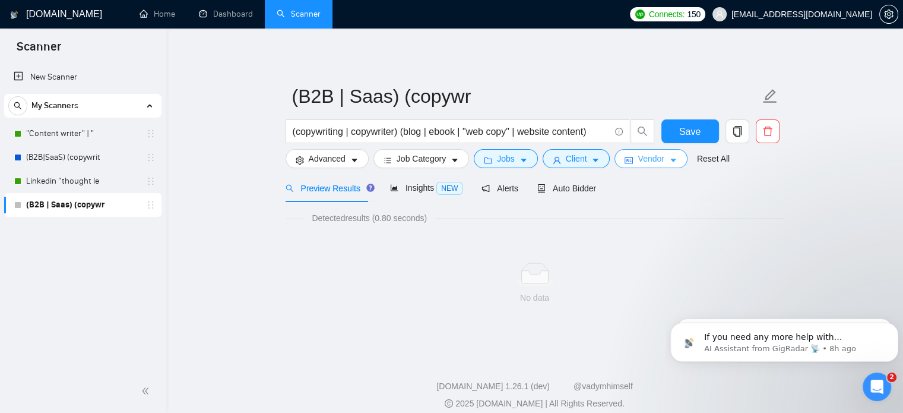
click at [647, 152] on span "Vendor" at bounding box center [651, 158] width 26 height 13
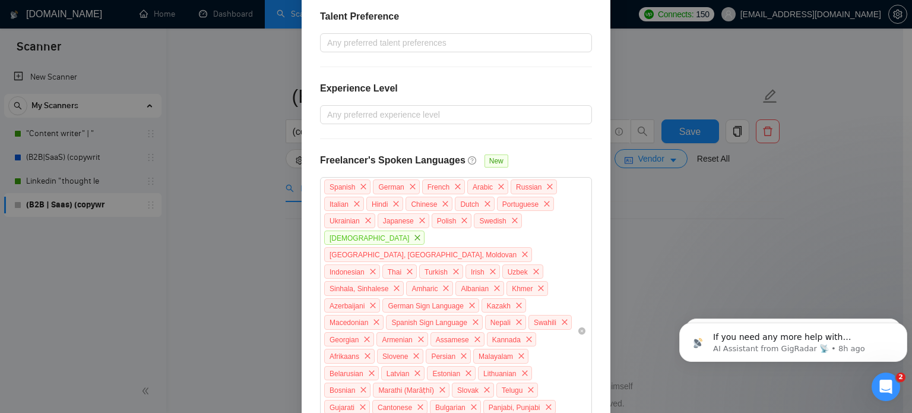
scroll to position [295, 0]
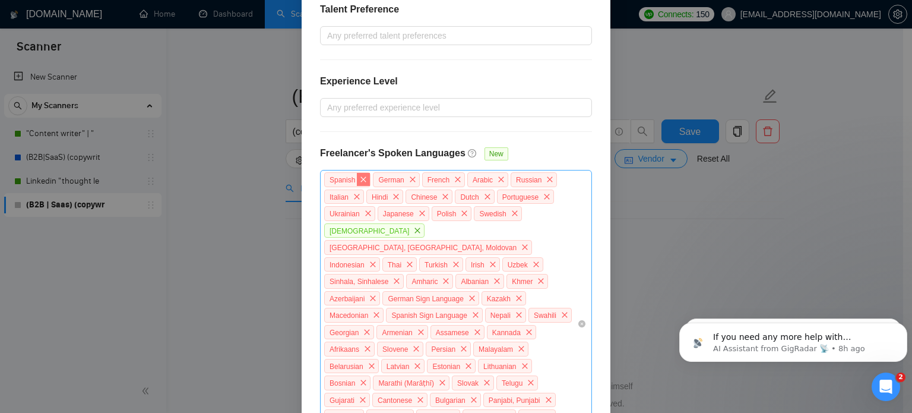
click at [357, 183] on span "close" at bounding box center [363, 179] width 13 height 13
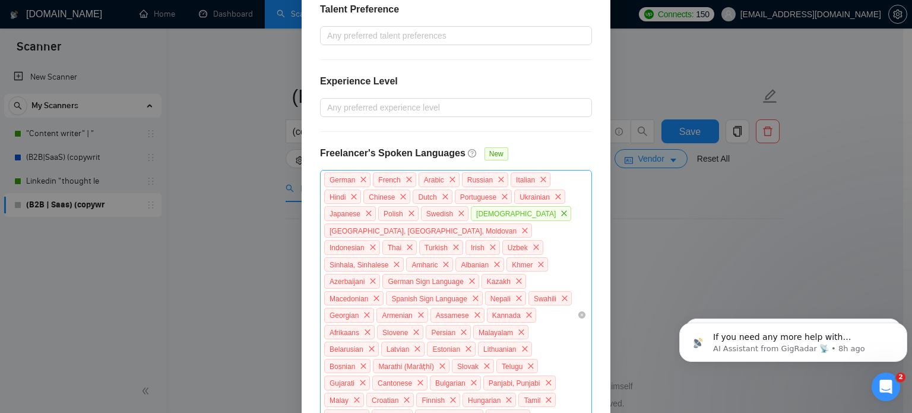
click at [357, 183] on span "close" at bounding box center [363, 179] width 13 height 13
click at [403, 183] on span "close" at bounding box center [409, 179] width 13 height 13
click at [446, 183] on span "close" at bounding box center [452, 179] width 13 height 13
click at [495, 183] on span "close" at bounding box center [501, 179] width 13 height 13
click at [537, 183] on span "close" at bounding box center [543, 179] width 13 height 13
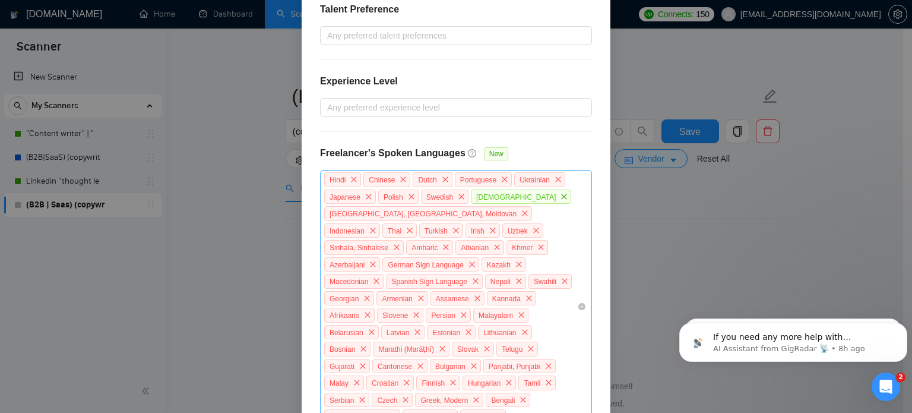
click at [355, 183] on span "close" at bounding box center [353, 179] width 13 height 13
click at [397, 183] on span "close" at bounding box center [403, 179] width 13 height 13
click at [439, 183] on span "close" at bounding box center [445, 179] width 13 height 13
click at [455, 183] on span "Portuguese" at bounding box center [483, 179] width 57 height 15
click at [355, 183] on span "Portuguese" at bounding box center [352, 179] width 57 height 15
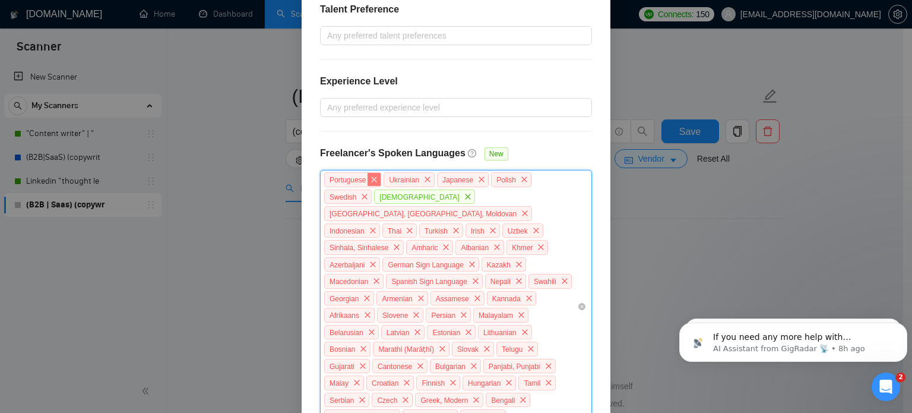
click at [368, 179] on span "close" at bounding box center [374, 179] width 13 height 13
click at [425, 179] on icon "close" at bounding box center [427, 178] width 5 height 5
click at [478, 179] on icon "close" at bounding box center [481, 179] width 7 height 7
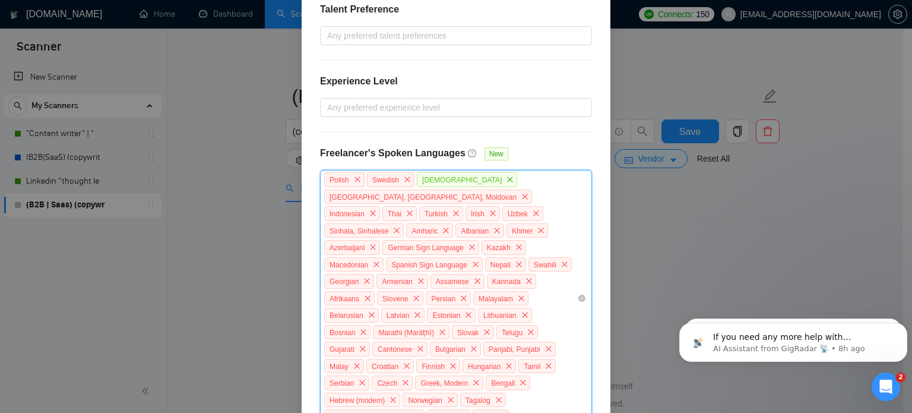
click at [367, 179] on span "Swedish" at bounding box center [391, 179] width 48 height 15
click at [356, 179] on span "close" at bounding box center [357, 179] width 13 height 13
click at [404, 179] on icon "close" at bounding box center [407, 179] width 7 height 7
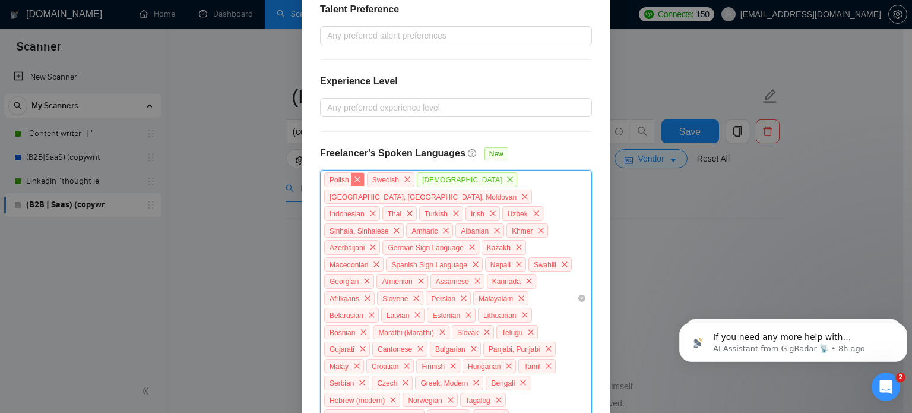
click at [507, 179] on icon "close" at bounding box center [510, 179] width 7 height 7
click at [356, 192] on span "[GEOGRAPHIC_DATA], [GEOGRAPHIC_DATA], Moldovan" at bounding box center [423, 196] width 187 height 8
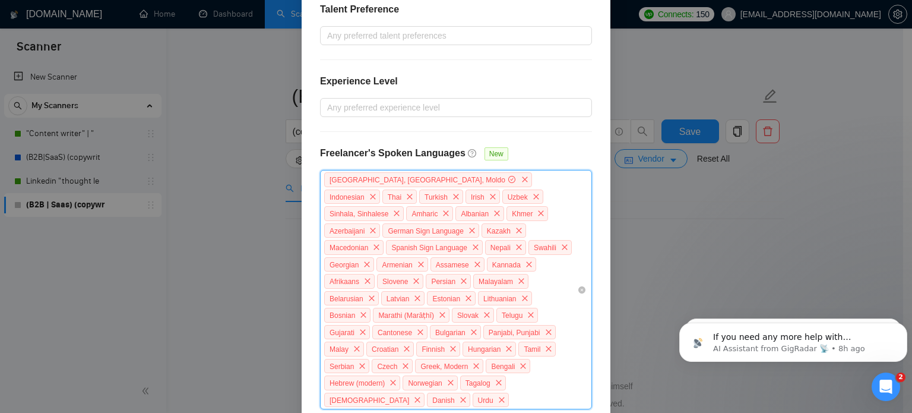
click at [356, 179] on span "[GEOGRAPHIC_DATA], [GEOGRAPHIC_DATA], Moldovan" at bounding box center [423, 180] width 187 height 8
click at [523, 176] on icon "close" at bounding box center [525, 178] width 5 height 5
click at [435, 192] on span "Turkish" at bounding box center [436, 196] width 23 height 8
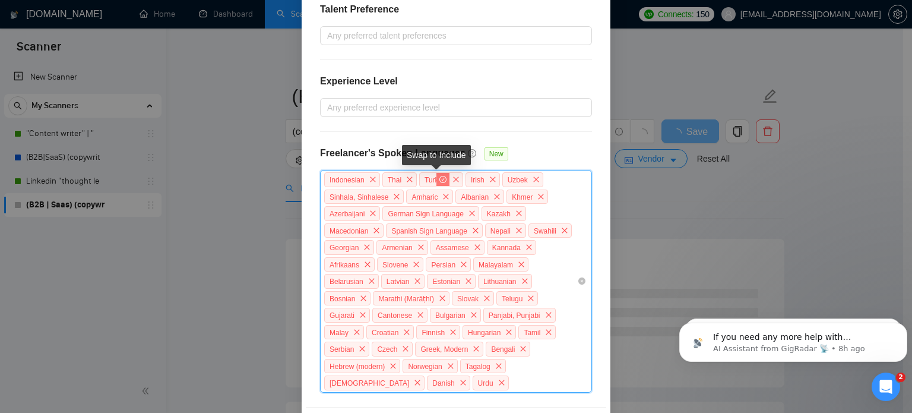
click at [439, 176] on icon "check-circle" at bounding box center [442, 179] width 7 height 7
click at [369, 177] on icon "close" at bounding box center [372, 179] width 7 height 7
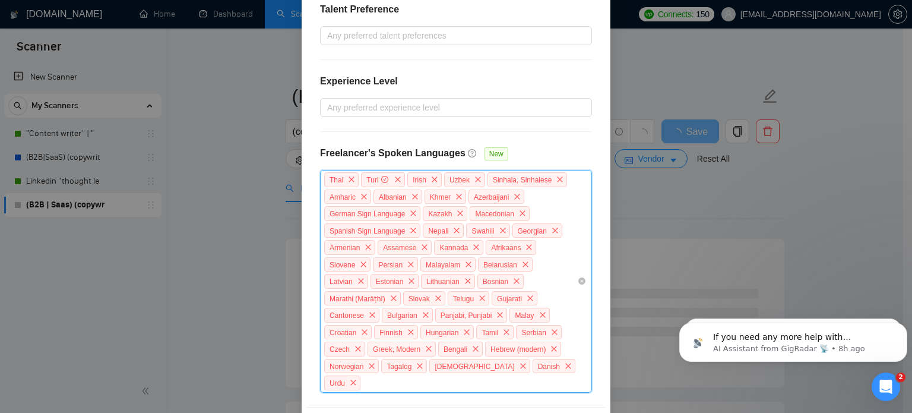
click at [368, 177] on span "Turkish" at bounding box center [377, 180] width 23 height 8
click at [352, 176] on span "close" at bounding box center [351, 179] width 13 height 13
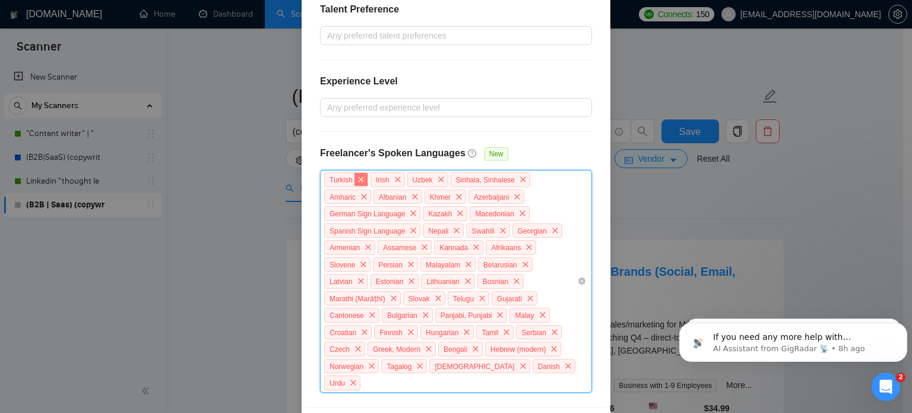
click at [358, 176] on icon "close" at bounding box center [361, 179] width 7 height 7
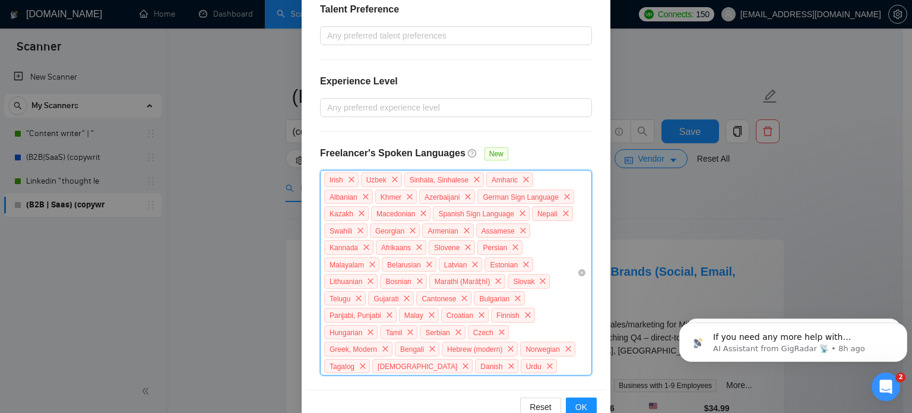
click at [352, 176] on span "close" at bounding box center [351, 179] width 13 height 13
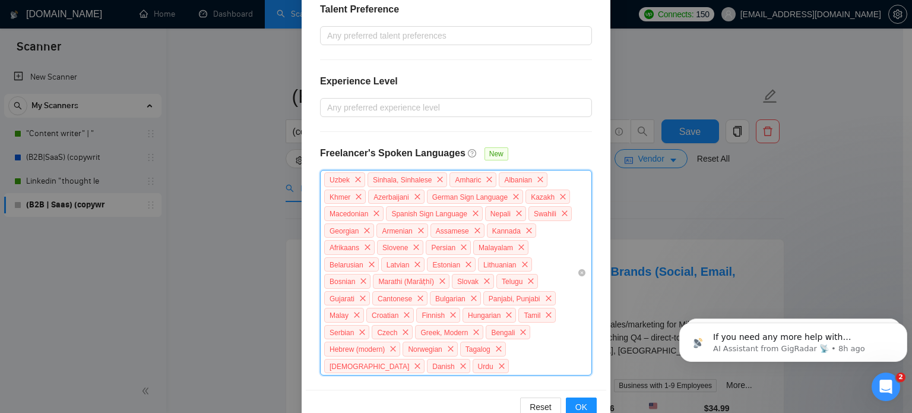
click at [355, 176] on icon "close" at bounding box center [358, 179] width 7 height 7
click at [352, 176] on span "Sinhala, Sinhalese" at bounding box center [359, 180] width 59 height 8
click at [393, 179] on icon "close" at bounding box center [396, 179] width 7 height 7
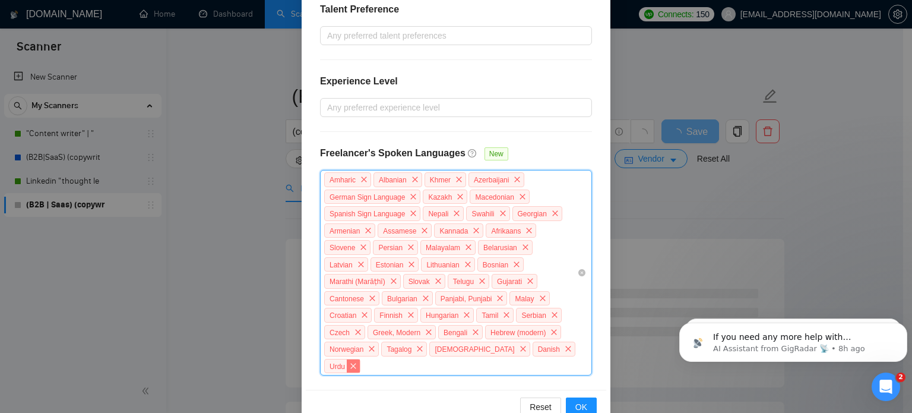
click at [357, 362] on icon "close" at bounding box center [353, 365] width 7 height 7
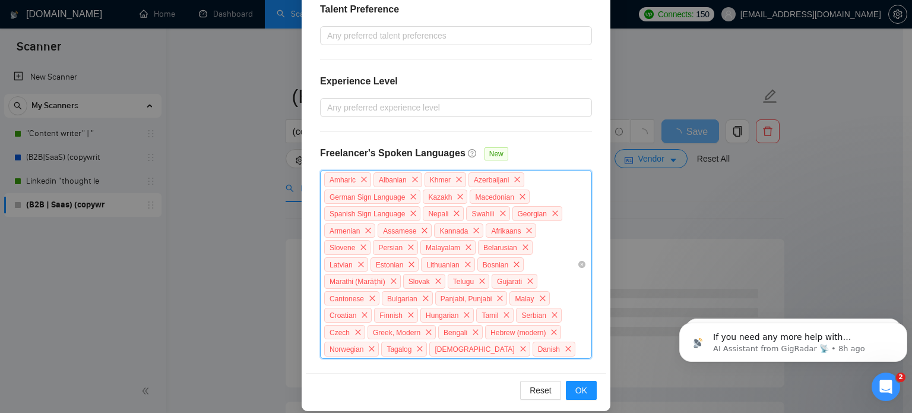
click at [533, 341] on span "Danish" at bounding box center [554, 348] width 43 height 15
click at [565, 345] on icon "close" at bounding box center [568, 348] width 7 height 7
click at [520, 346] on icon "close" at bounding box center [522, 348] width 5 height 5
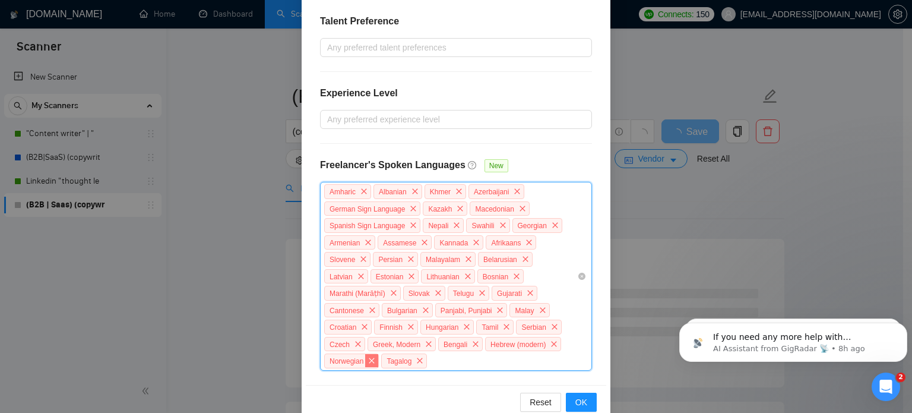
click at [423, 357] on icon "close" at bounding box center [419, 360] width 7 height 7
click at [375, 357] on icon "close" at bounding box center [371, 360] width 7 height 7
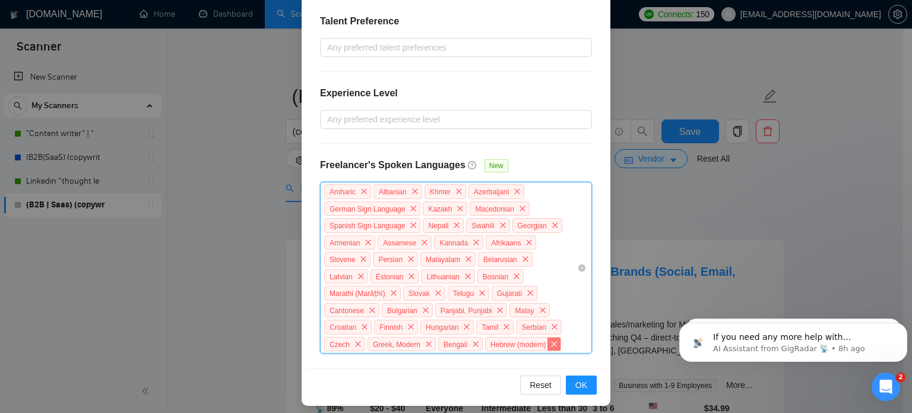
click at [551, 340] on icon "close" at bounding box center [554, 343] width 7 height 7
click at [484, 339] on input "search" at bounding box center [485, 344] width 2 height 14
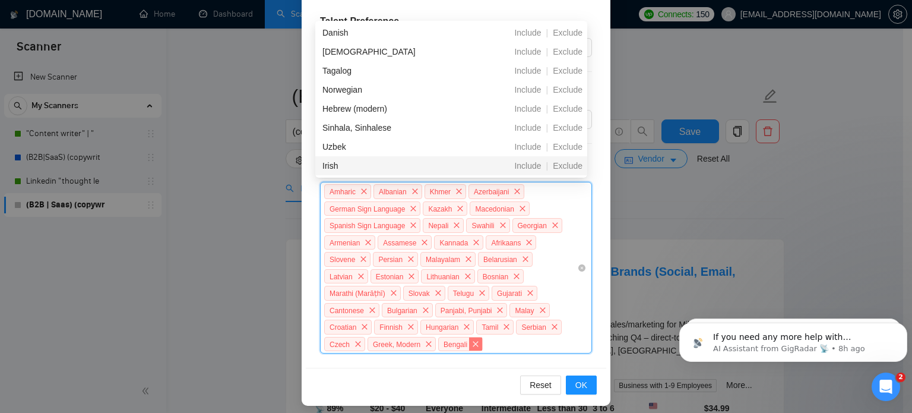
click at [472, 340] on icon "close" at bounding box center [475, 343] width 7 height 7
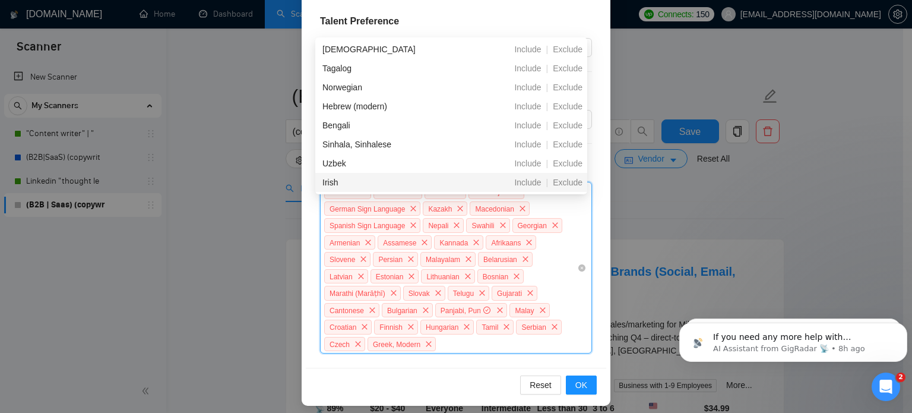
scroll to position [266, 0]
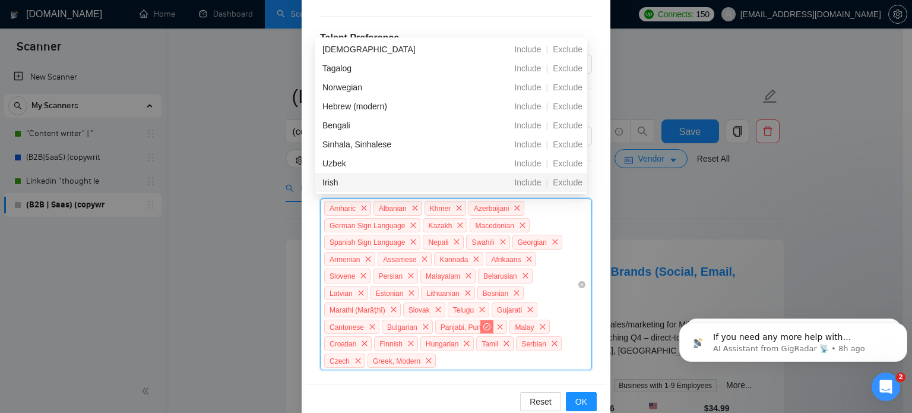
click at [486, 325] on icon "check-circle" at bounding box center [487, 326] width 3 height 2
click at [498, 324] on icon "close" at bounding box center [500, 326] width 5 height 5
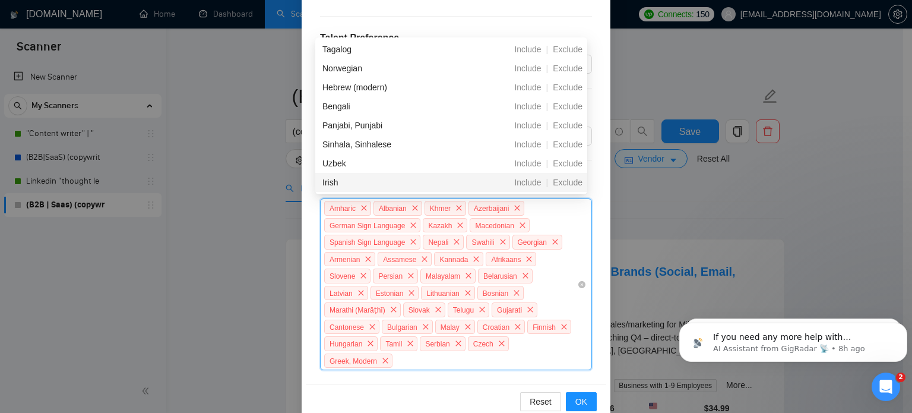
click at [468, 337] on span "Czech" at bounding box center [488, 343] width 41 height 15
click at [455, 340] on icon "close" at bounding box center [458, 343] width 7 height 7
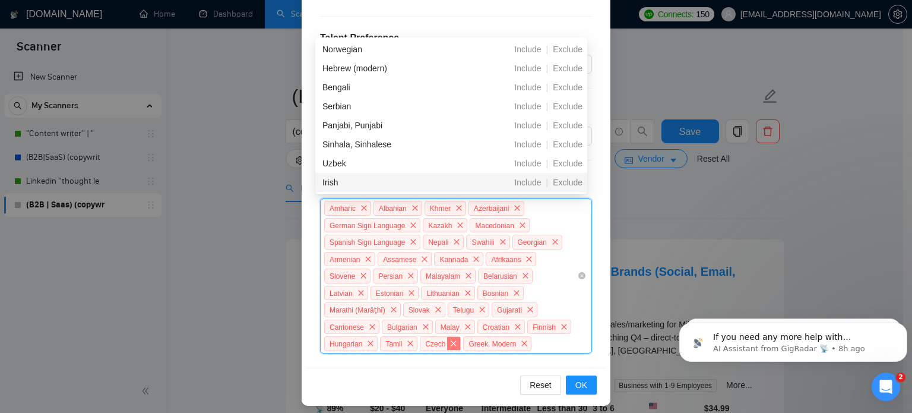
click at [450, 340] on icon "close" at bounding box center [453, 343] width 7 height 7
click at [479, 340] on icon "close" at bounding box center [481, 342] width 5 height 5
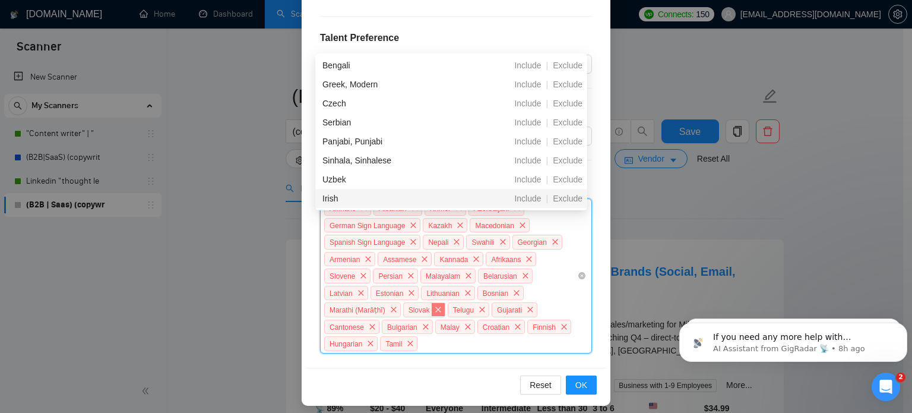
scroll to position [250, 0]
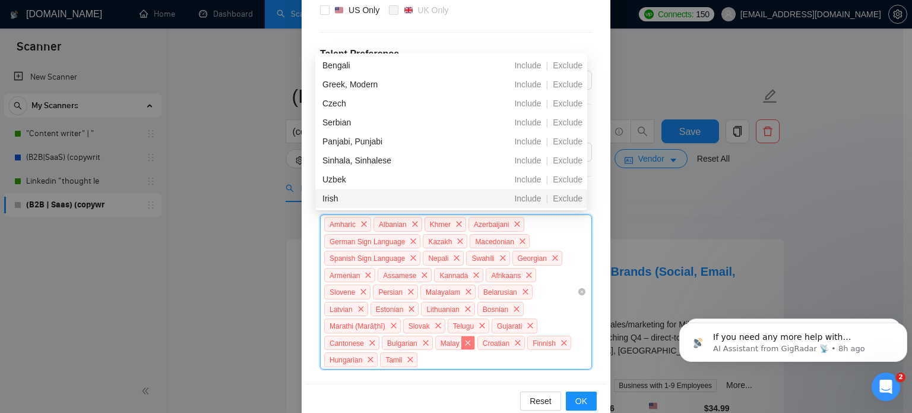
click at [464, 339] on icon "close" at bounding box center [467, 342] width 7 height 7
click at [469, 336] on span "close" at bounding box center [475, 342] width 13 height 13
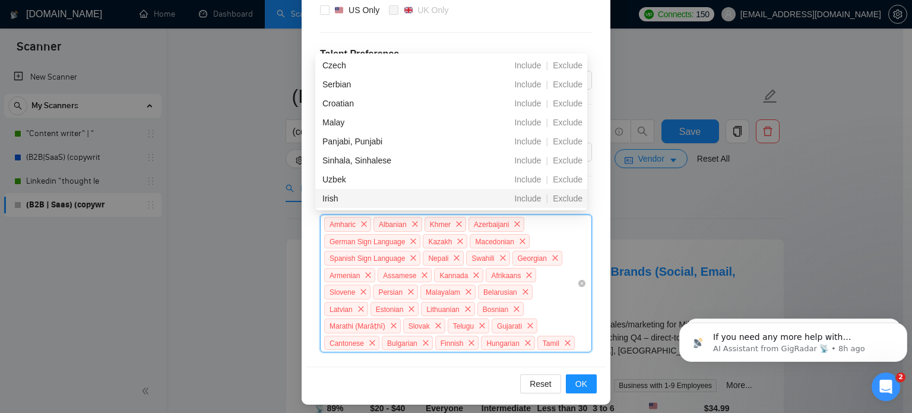
click at [468, 339] on icon "close" at bounding box center [471, 342] width 7 height 7
click at [465, 339] on icon "check-circle" at bounding box center [468, 342] width 7 height 7
click at [465, 339] on icon "stop" at bounding box center [468, 342] width 7 height 7
click at [479, 340] on icon "close" at bounding box center [481, 342] width 5 height 5
click at [459, 336] on span "close" at bounding box center [465, 342] width 13 height 13
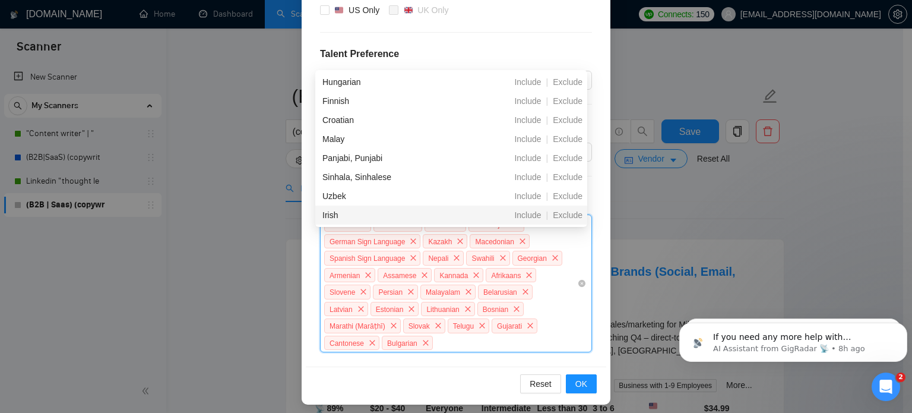
scroll to position [233, 0]
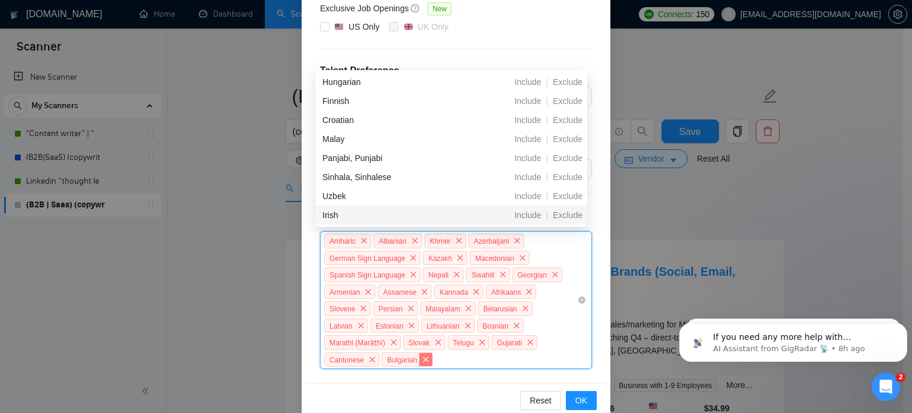
click at [432, 353] on span "close" at bounding box center [425, 359] width 13 height 13
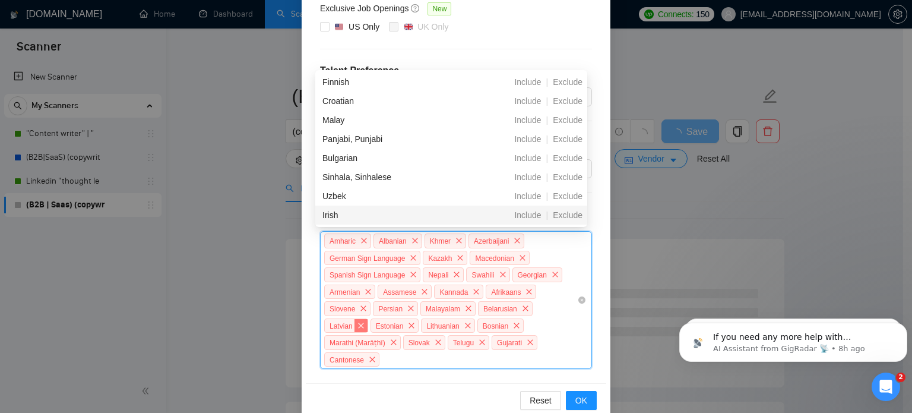
click at [368, 319] on span "close" at bounding box center [361, 325] width 13 height 13
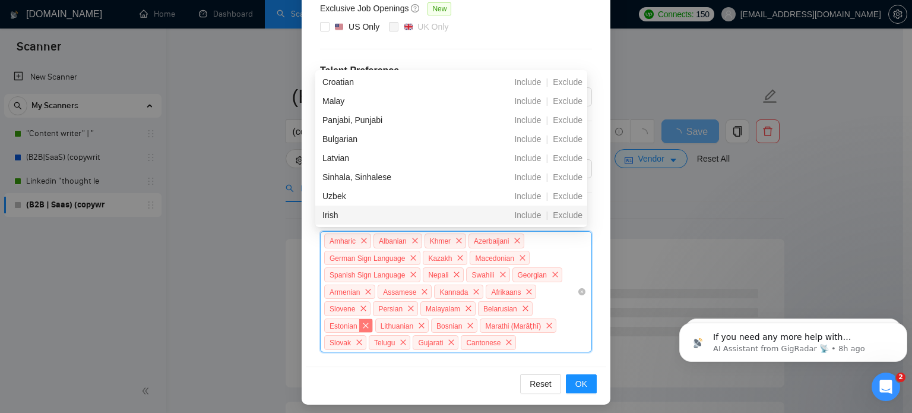
click at [372, 319] on span "close" at bounding box center [365, 325] width 13 height 13
click at [539, 322] on icon "close" at bounding box center [542, 325] width 7 height 7
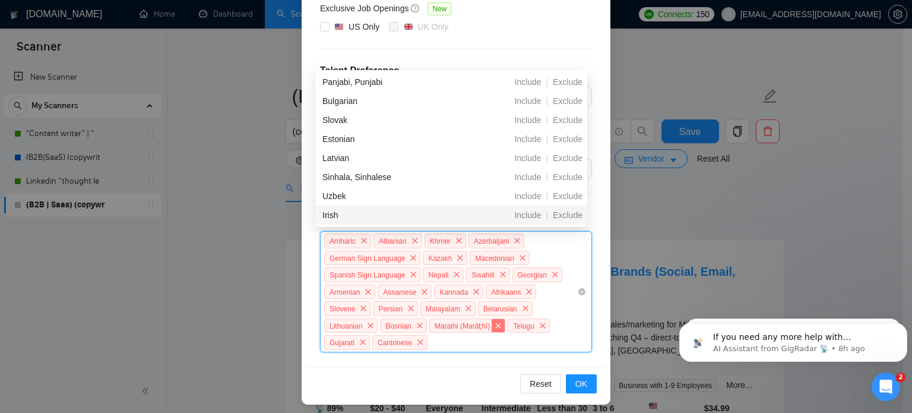
click at [495, 322] on icon "close" at bounding box center [498, 325] width 7 height 7
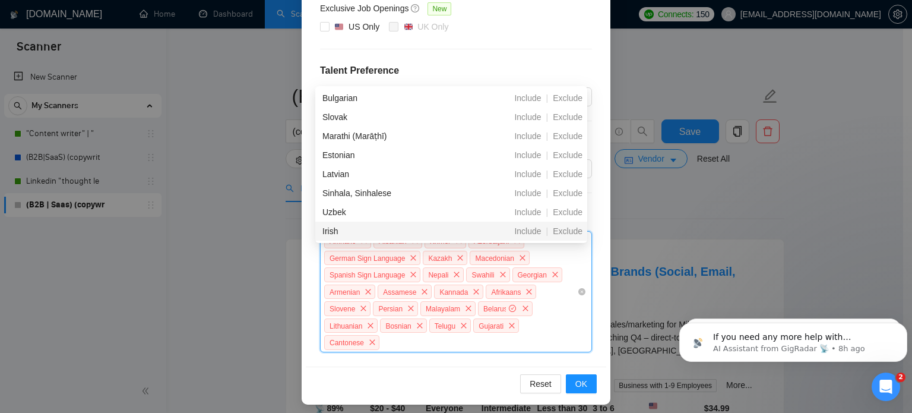
scroll to position [217, 0]
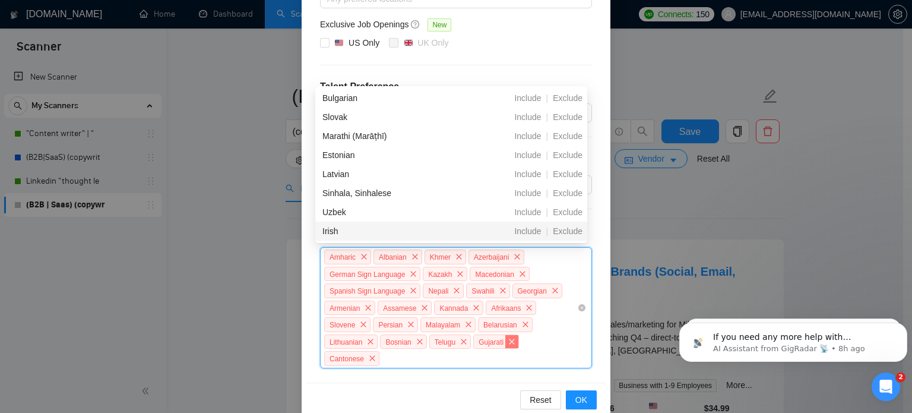
click at [508, 339] on span "close" at bounding box center [511, 341] width 13 height 13
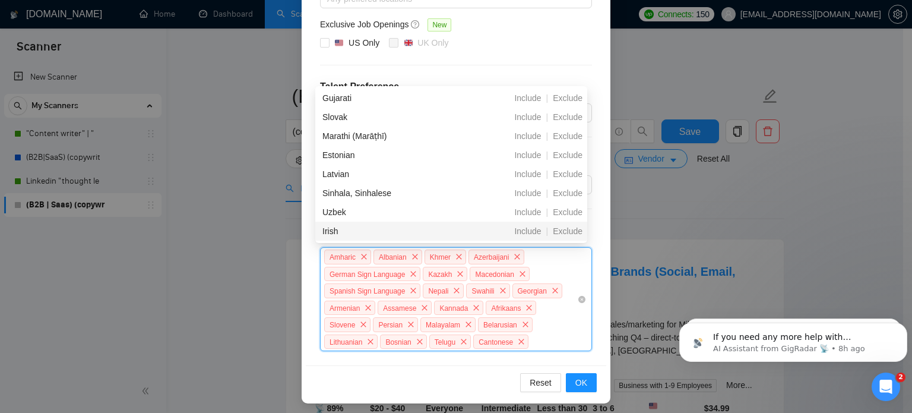
click at [515, 339] on span "close" at bounding box center [521, 341] width 13 height 13
click at [457, 336] on span "close" at bounding box center [463, 341] width 13 height 13
click at [413, 340] on span "close" at bounding box center [419, 341] width 13 height 13
click at [366, 340] on span "close" at bounding box center [370, 341] width 13 height 13
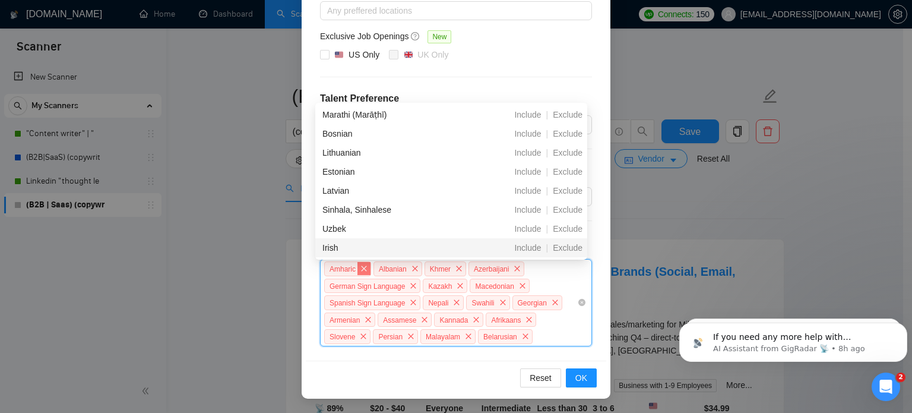
scroll to position [201, 0]
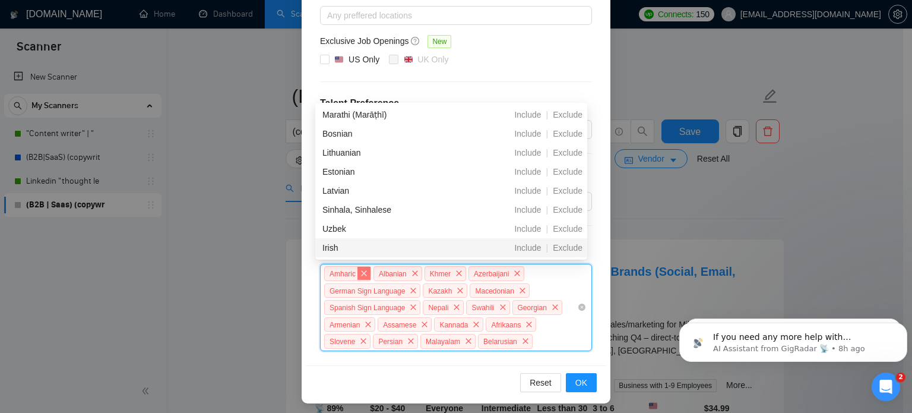
click at [361, 270] on icon "close" at bounding box center [363, 273] width 7 height 7
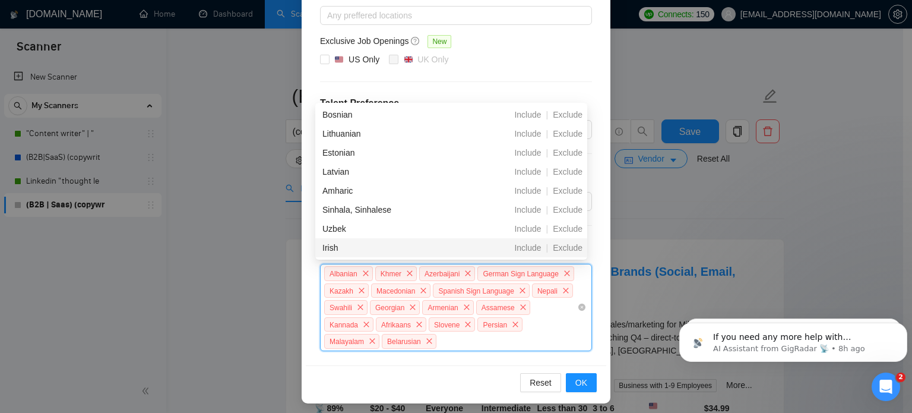
click at [362, 270] on icon "close" at bounding box center [365, 273] width 7 height 7
click at [361, 270] on span "Khmer" at bounding box center [345, 273] width 44 height 10
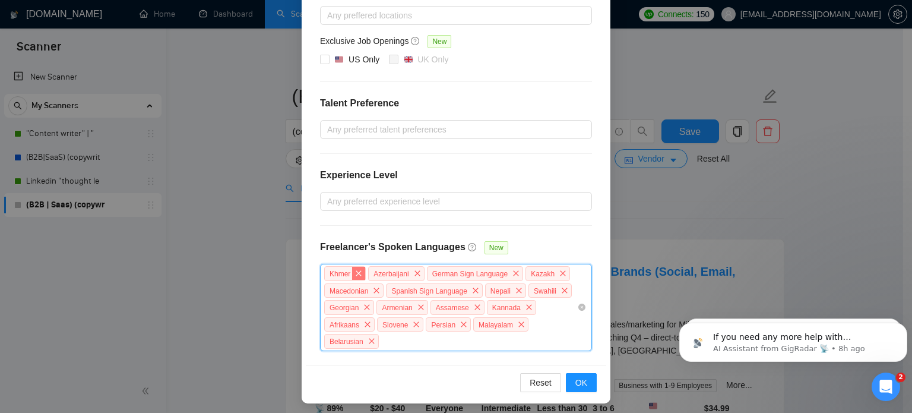
click at [356, 270] on icon "close" at bounding box center [358, 273] width 7 height 7
click at [371, 273] on icon "close" at bounding box center [372, 273] width 7 height 7
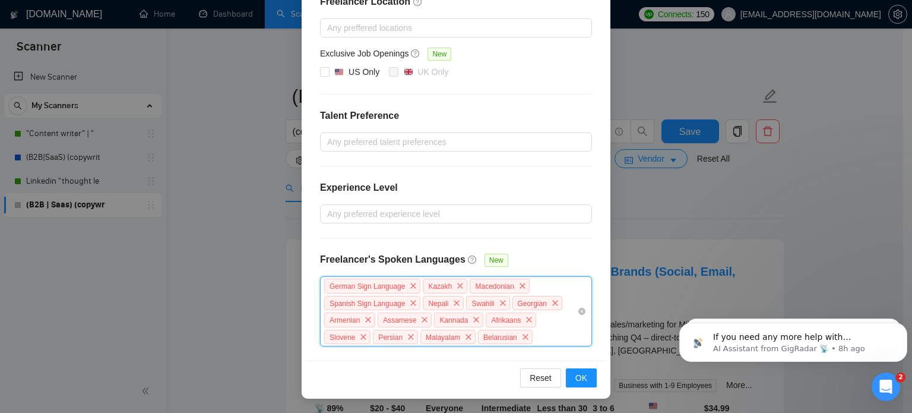
scroll to position [185, 0]
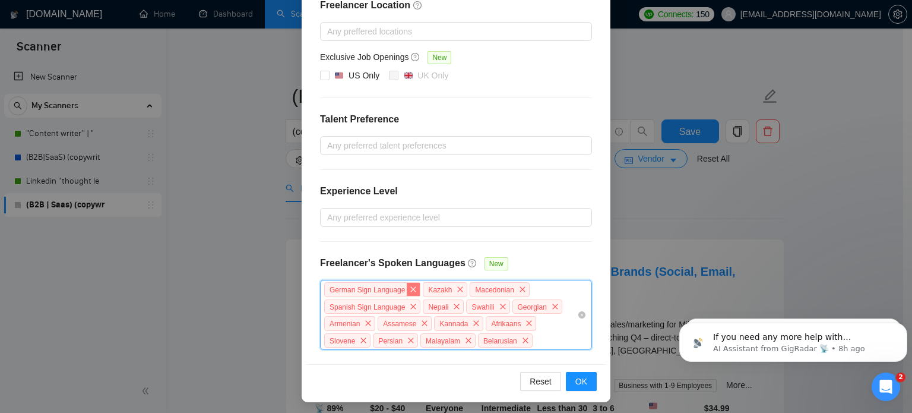
click at [410, 286] on icon "close" at bounding box center [413, 289] width 7 height 7
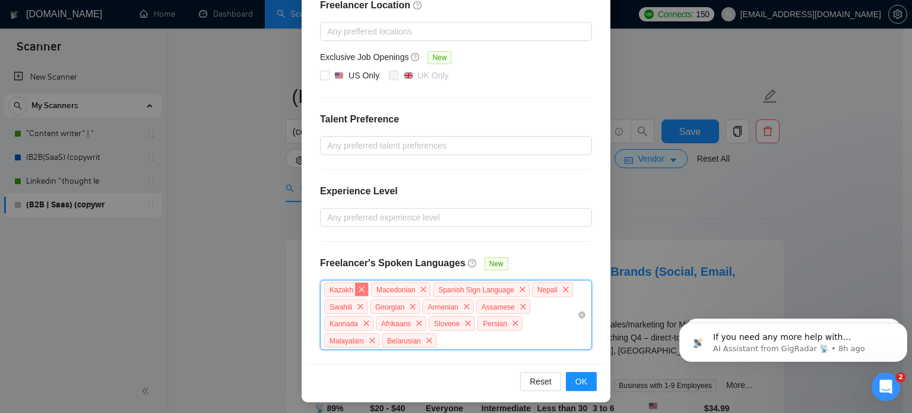
click at [355, 292] on span "close" at bounding box center [361, 289] width 13 height 13
click at [360, 308] on span "close" at bounding box center [366, 306] width 13 height 13
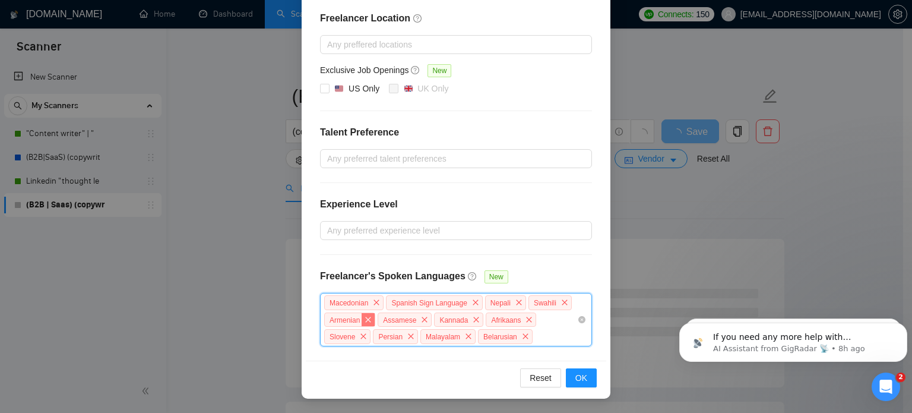
scroll to position [168, 0]
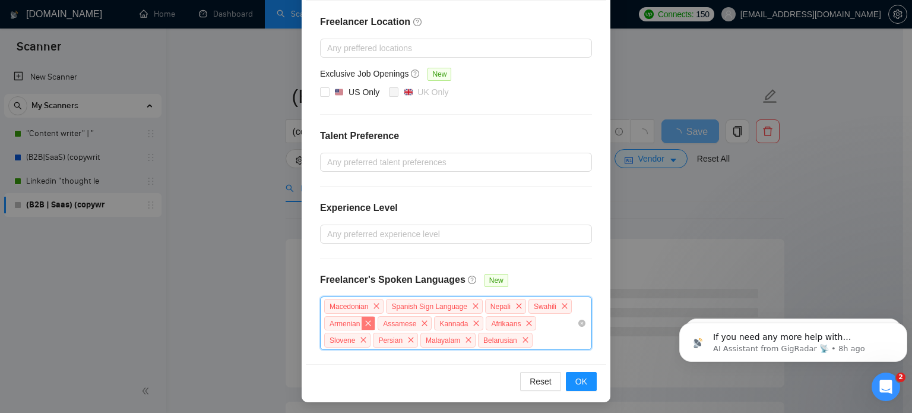
click at [365, 324] on icon "close" at bounding box center [368, 323] width 7 height 7
click at [368, 324] on icon "close" at bounding box center [371, 323] width 7 height 7
click at [363, 324] on icon "close" at bounding box center [366, 323] width 7 height 7
click at [364, 324] on icon "close" at bounding box center [367, 323] width 7 height 7
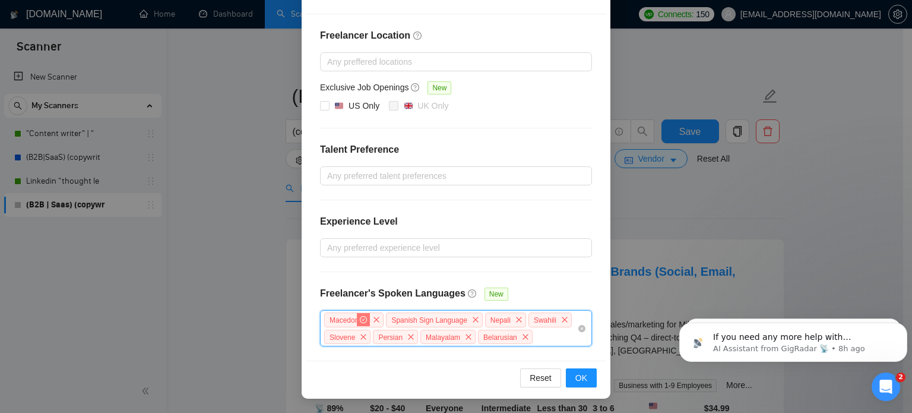
scroll to position [152, 0]
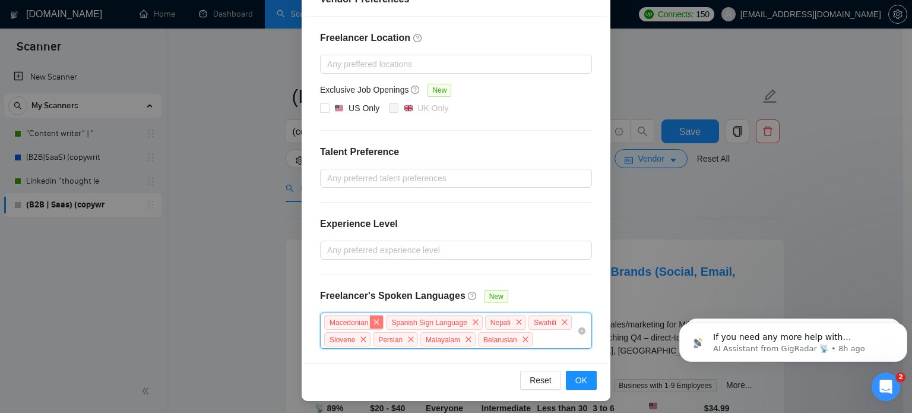
click at [373, 319] on icon "close" at bounding box center [376, 321] width 7 height 7
click at [407, 316] on span "close" at bounding box center [413, 321] width 13 height 13
click at [401, 316] on span "close" at bounding box center [403, 321] width 13 height 13
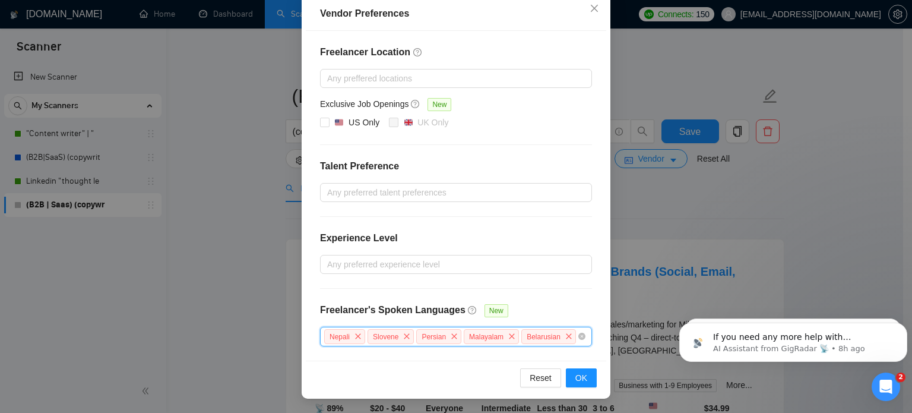
scroll to position [135, 0]
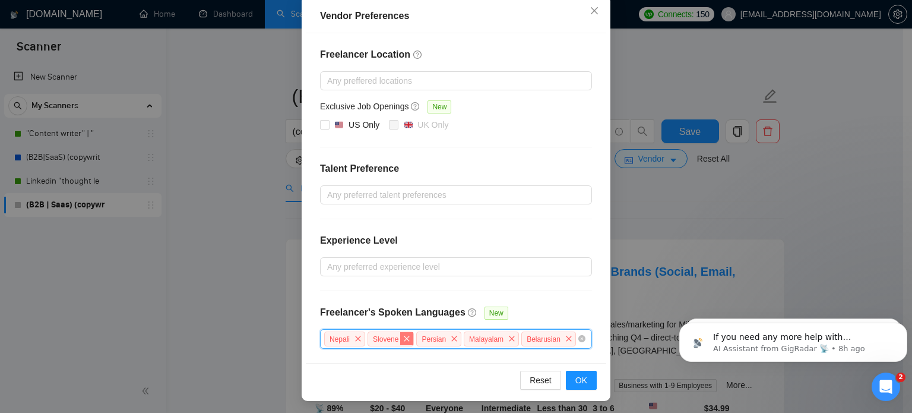
click at [407, 336] on span "close" at bounding box center [406, 338] width 13 height 13
click at [346, 337] on span "Nepali" at bounding box center [344, 338] width 41 height 15
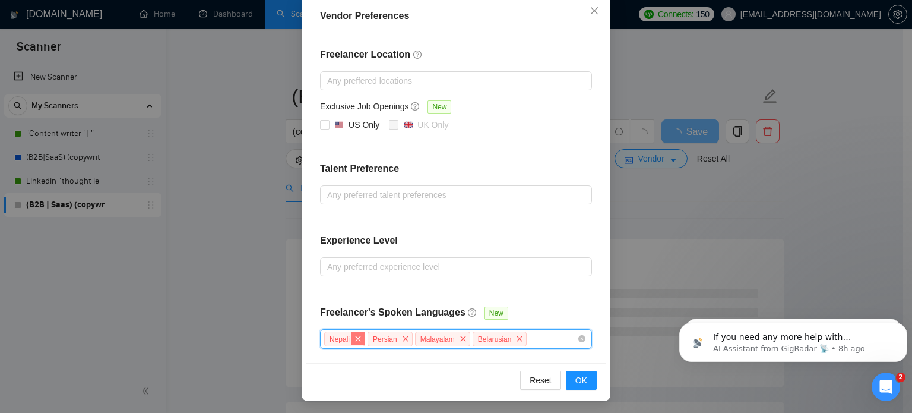
click at [355, 336] on icon "close" at bounding box center [358, 338] width 7 height 7
click at [356, 336] on span "close" at bounding box center [362, 338] width 13 height 13
click at [369, 335] on icon "close" at bounding box center [372, 338] width 7 height 7
click at [368, 335] on icon "close" at bounding box center [371, 338] width 7 height 7
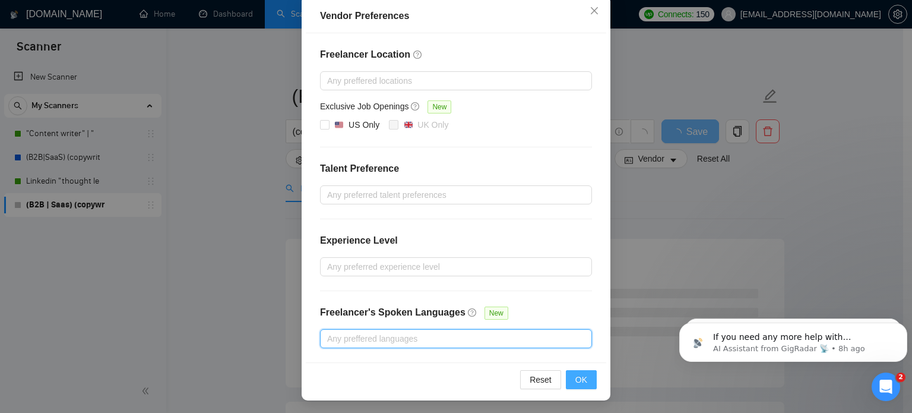
click at [583, 374] on button "OK" at bounding box center [581, 379] width 31 height 19
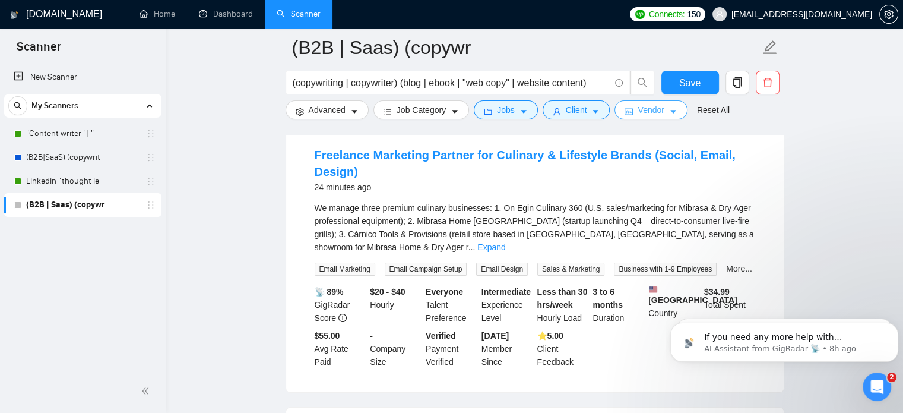
scroll to position [0, 0]
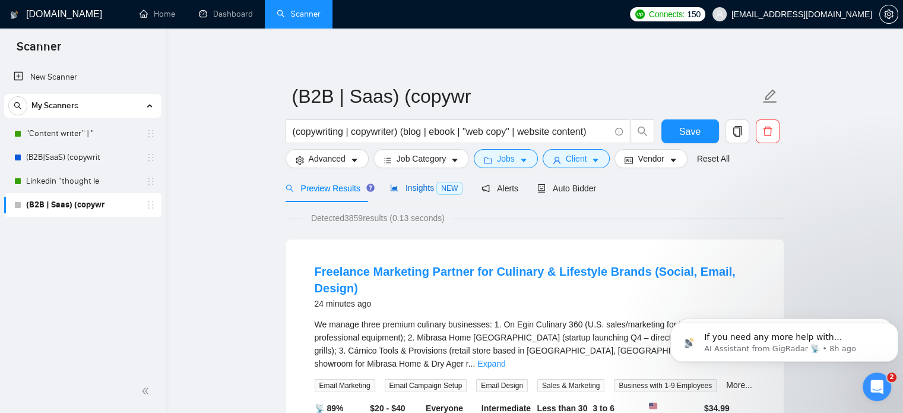
click at [429, 183] on span "Insights NEW" at bounding box center [426, 188] width 72 height 10
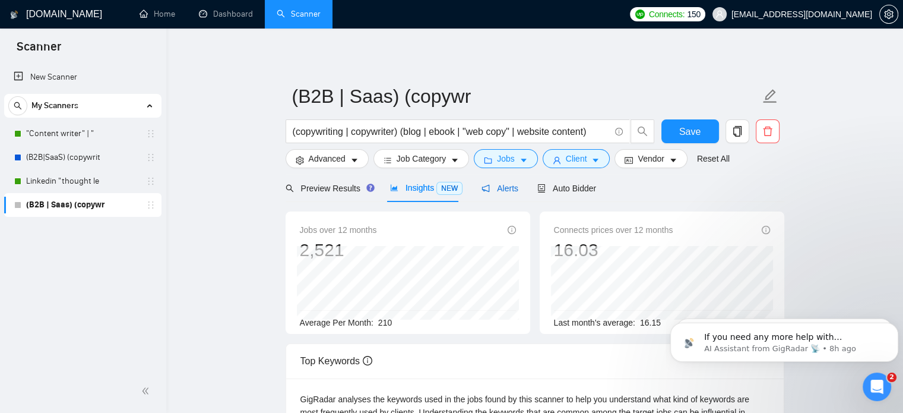
click at [498, 189] on span "Alerts" at bounding box center [500, 189] width 37 height 10
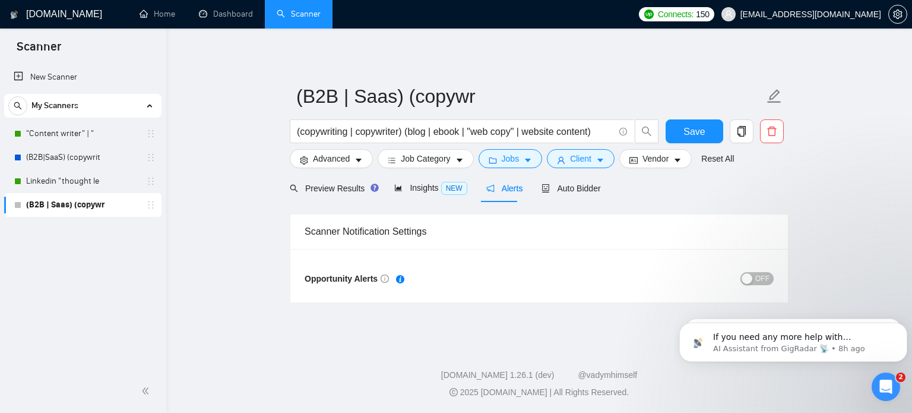
click at [752, 276] on div "button" at bounding box center [747, 278] width 11 height 11
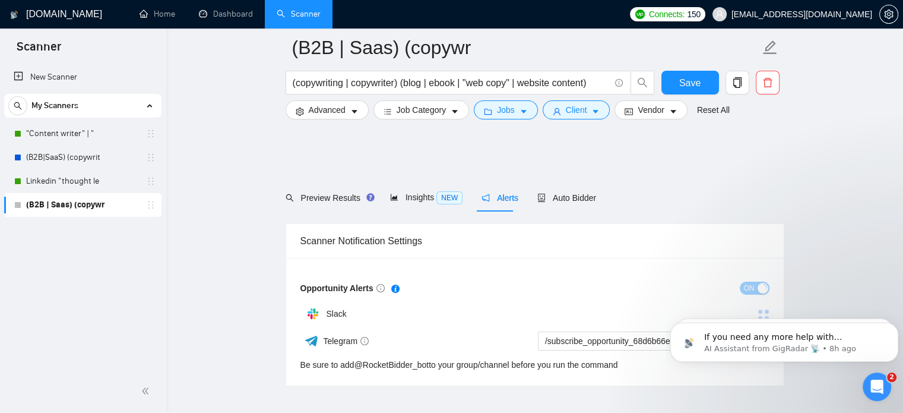
scroll to position [55, 0]
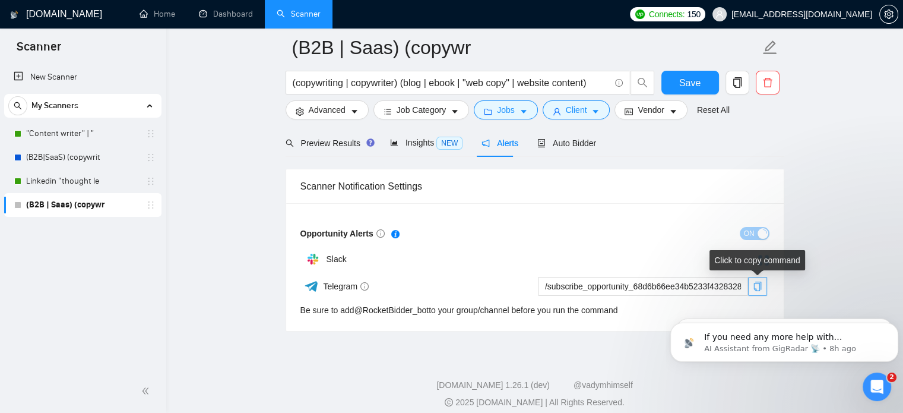
click at [759, 286] on icon "copy" at bounding box center [758, 287] width 8 height 10
click at [625, 182] on div "Scanner Notification Settings" at bounding box center [535, 186] width 469 height 34
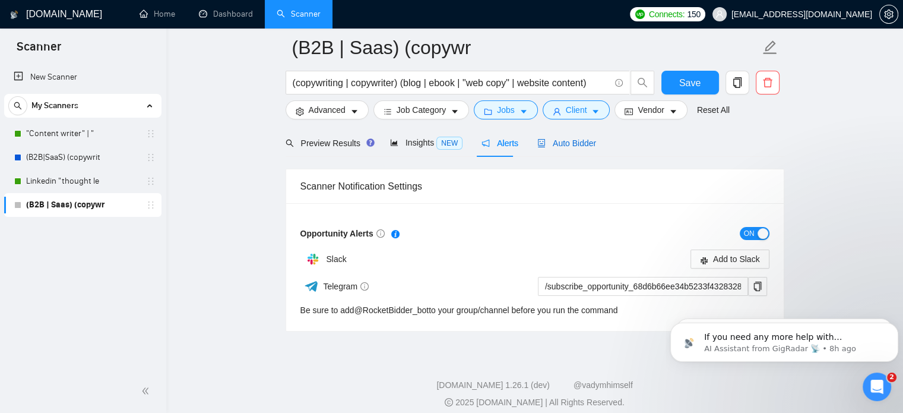
click at [563, 144] on span "Auto Bidder" at bounding box center [566, 143] width 59 height 10
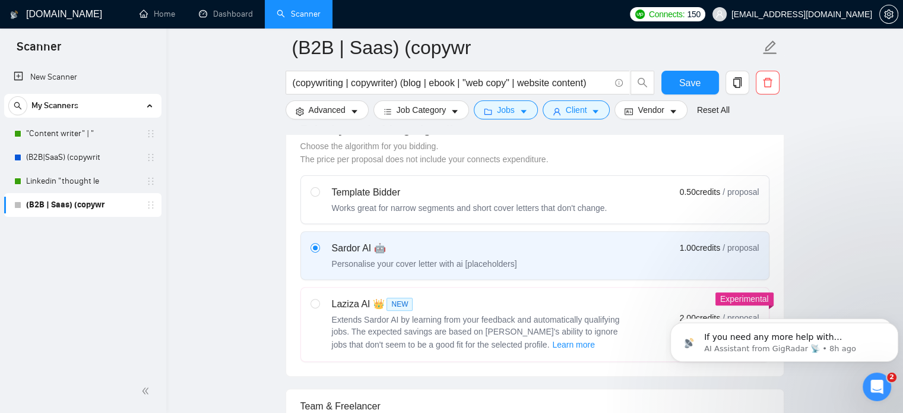
scroll to position [343, 0]
click at [430, 298] on div "Laziza AI 👑 NEW" at bounding box center [480, 303] width 297 height 14
click at [319, 298] on input "radio" at bounding box center [315, 302] width 8 height 8
radio input "true"
radio input "false"
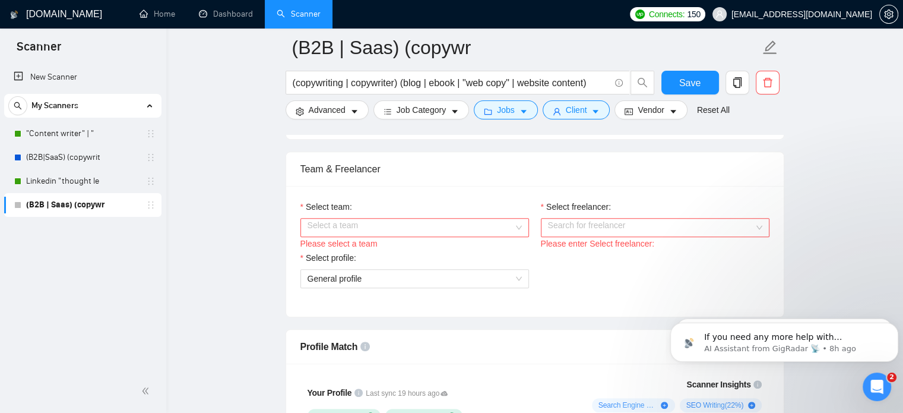
scroll to position [585, 0]
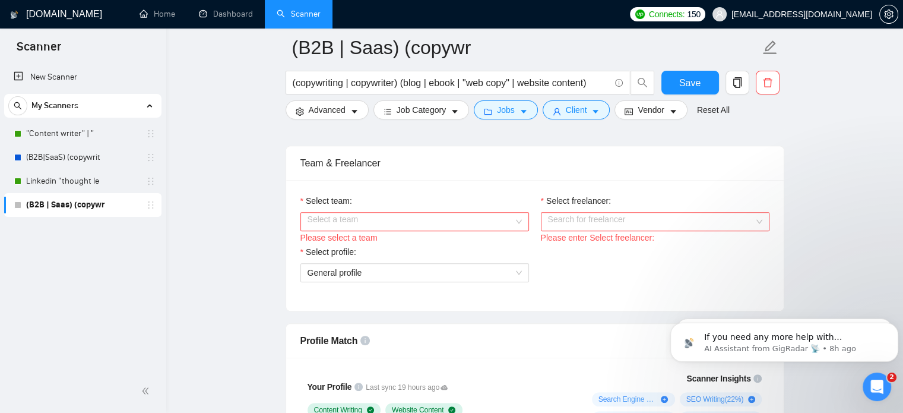
click at [379, 216] on input "Select team:" at bounding box center [411, 222] width 206 height 18
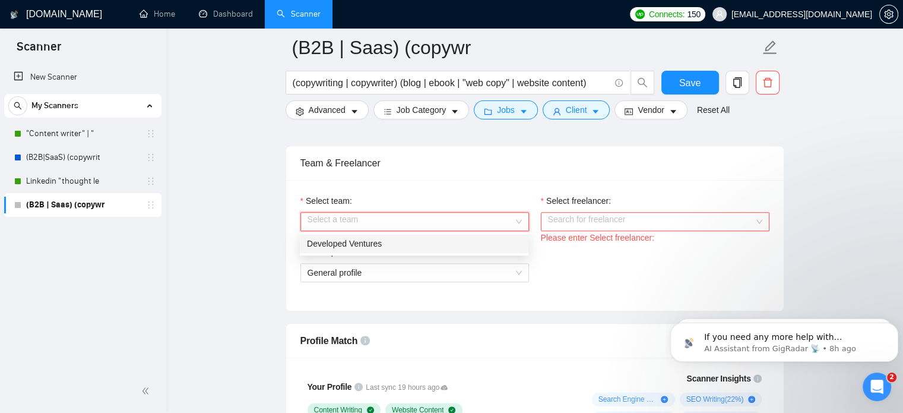
click at [352, 242] on div "Developed Ventures" at bounding box center [414, 243] width 214 height 13
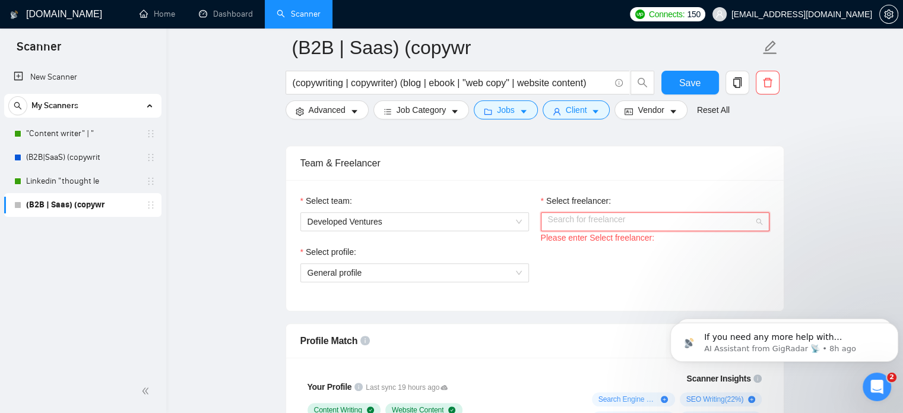
click at [593, 224] on input "Select freelancer:" at bounding box center [651, 222] width 206 height 18
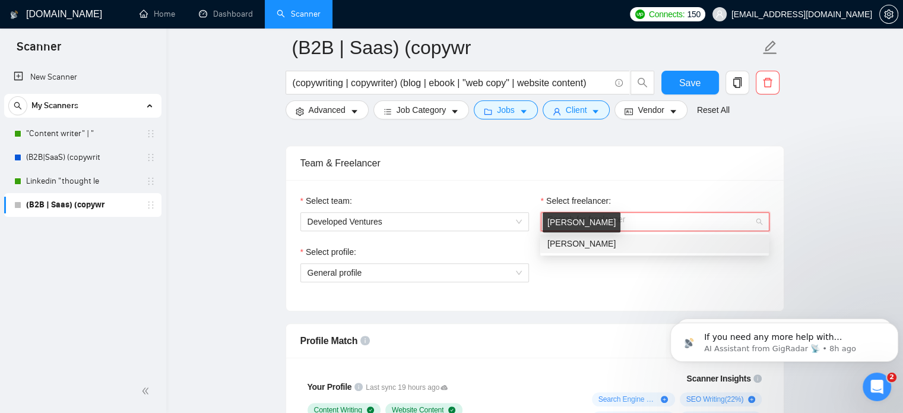
click at [578, 241] on span "[PERSON_NAME]" at bounding box center [582, 244] width 68 height 10
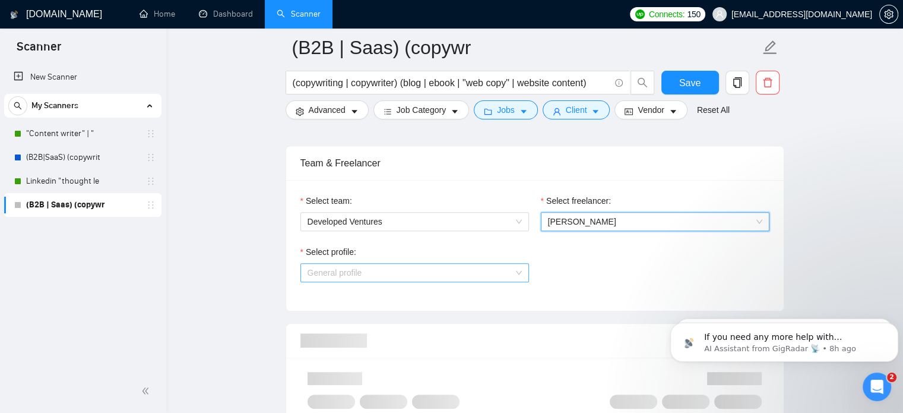
click at [406, 280] on span "General profile" at bounding box center [415, 273] width 214 height 18
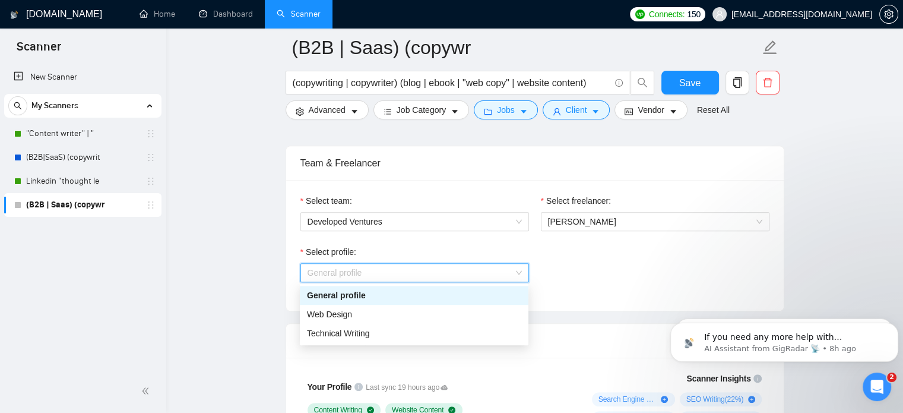
click at [352, 289] on div "General profile" at bounding box center [414, 295] width 214 height 13
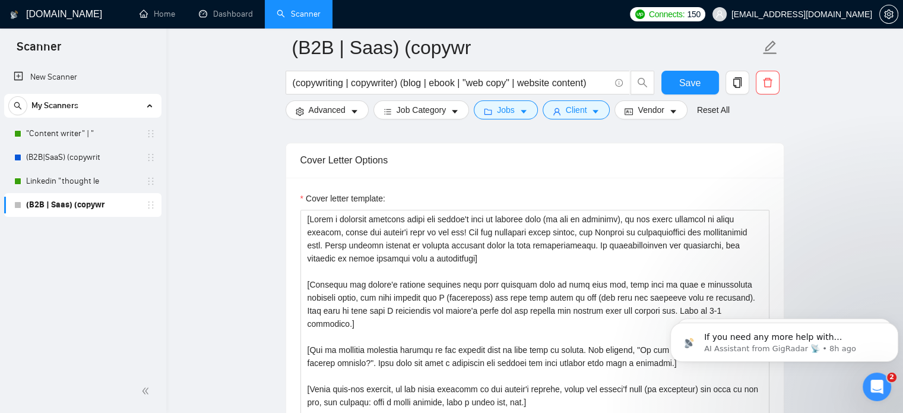
scroll to position [1278, 0]
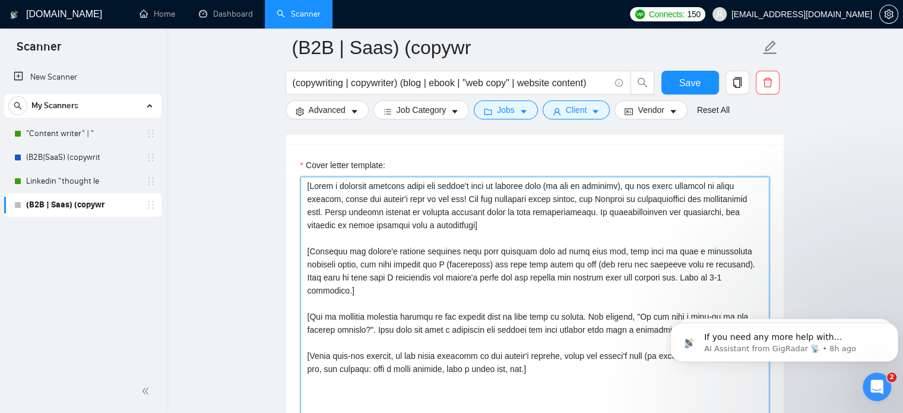
click at [419, 248] on textarea "Cover letter template:" at bounding box center [535, 309] width 469 height 267
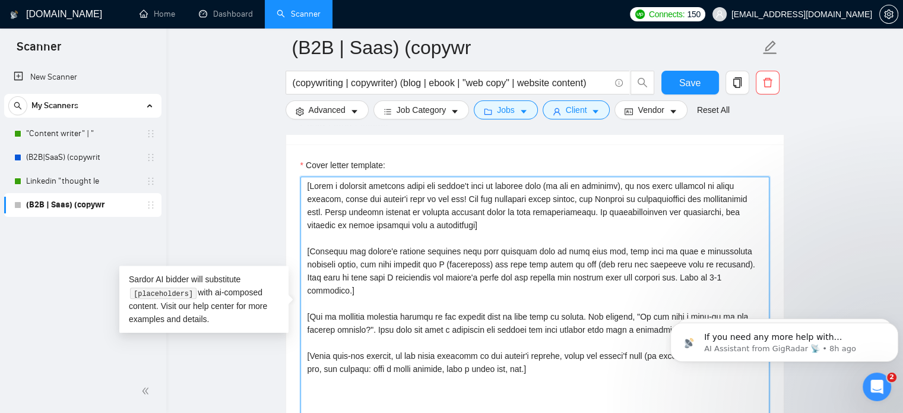
paste textarea "] [Start with a personal anecdote congratulating the client on the success of t…"
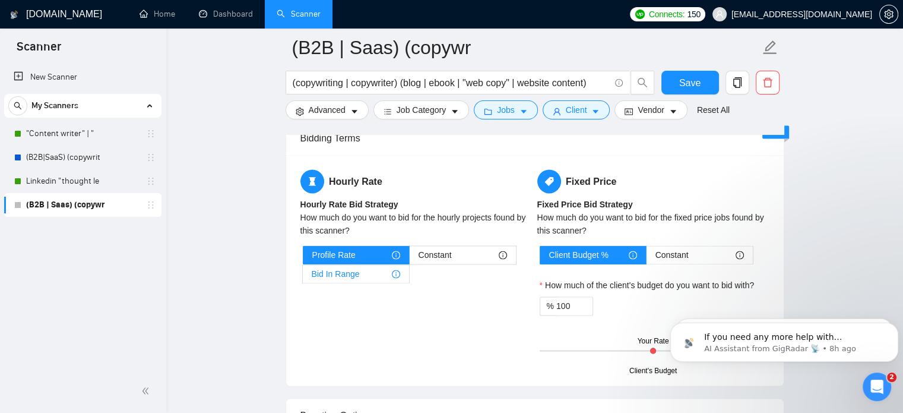
scroll to position [1810, 0]
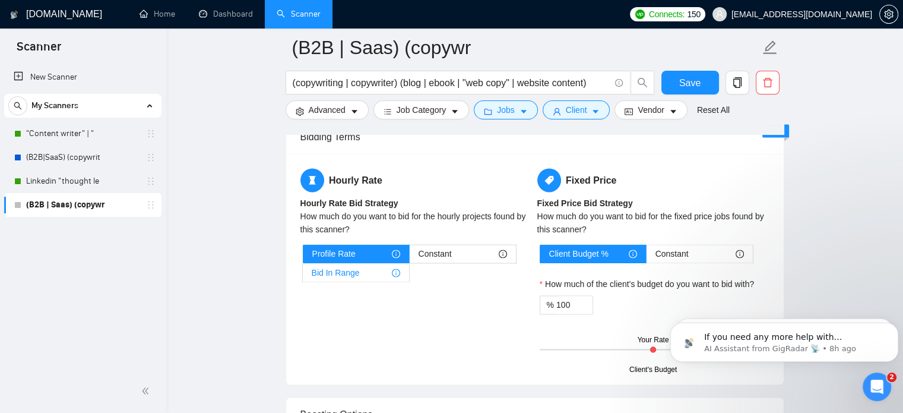
type textarea "[Write a personal greeting using the client's name or company name (if any is p…"
click at [362, 268] on div "Bid In Range" at bounding box center [356, 273] width 88 height 18
click at [303, 276] on input "Bid In Range" at bounding box center [303, 276] width 0 height 0
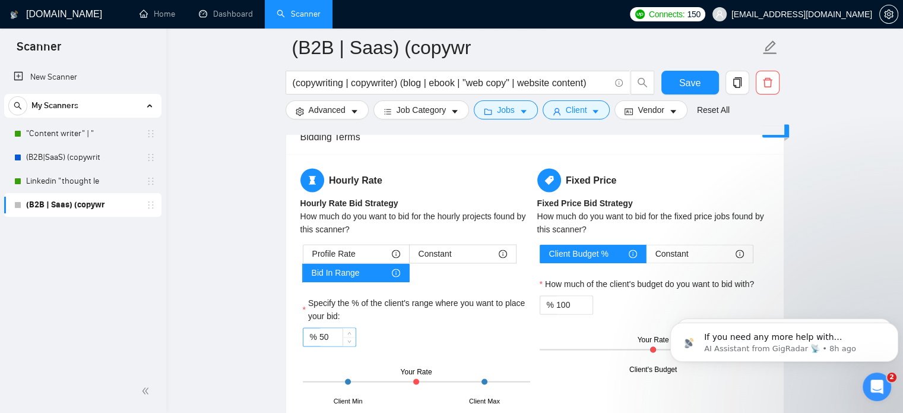
click at [327, 337] on input "50" at bounding box center [338, 337] width 36 height 18
type input "7"
type input "80"
click at [435, 333] on div "% 80" at bounding box center [416, 336] width 227 height 19
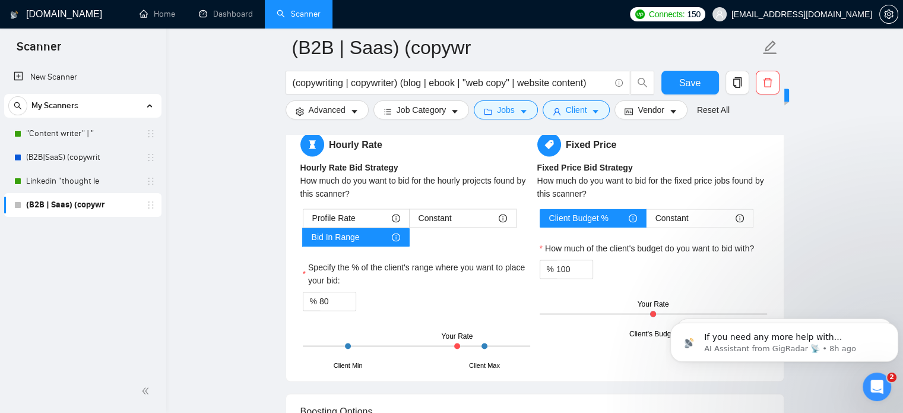
scroll to position [1843, 0]
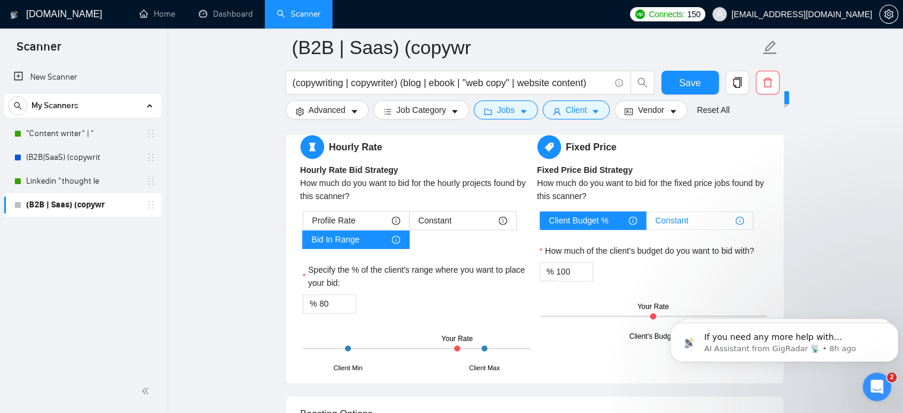
click at [681, 220] on span "Constant" at bounding box center [672, 220] width 33 height 18
click at [647, 223] on input "Constant" at bounding box center [647, 223] width 0 height 0
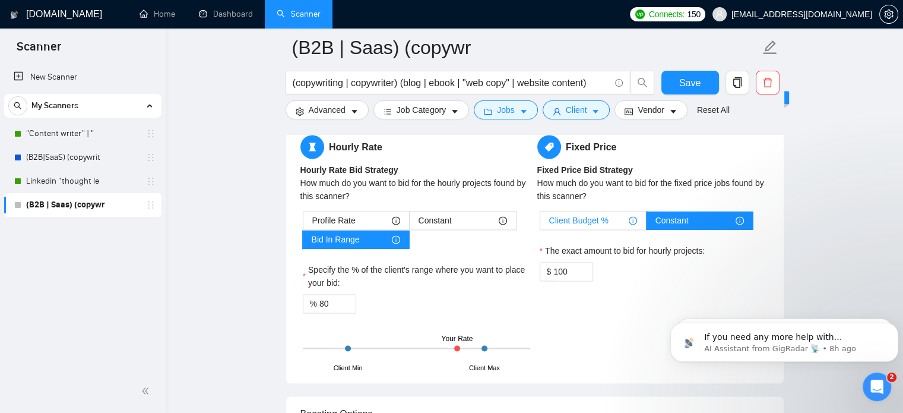
click at [620, 217] on div "Client Budget %" at bounding box center [593, 220] width 88 height 18
click at [540, 223] on input "Client Budget %" at bounding box center [540, 223] width 0 height 0
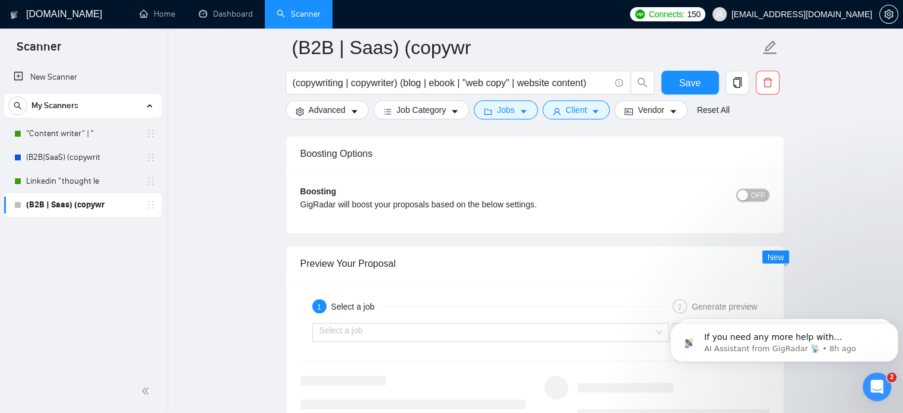
scroll to position [2104, 0]
click at [431, 336] on input "search" at bounding box center [487, 331] width 335 height 18
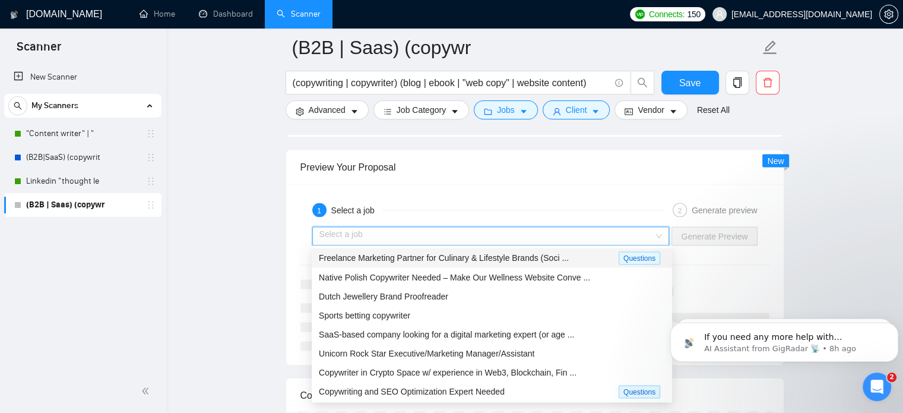
scroll to position [2202, 0]
click at [451, 259] on span "Freelance Marketing Partner for Culinary & Lifestyle Brands (Soci ..." at bounding box center [444, 256] width 250 height 10
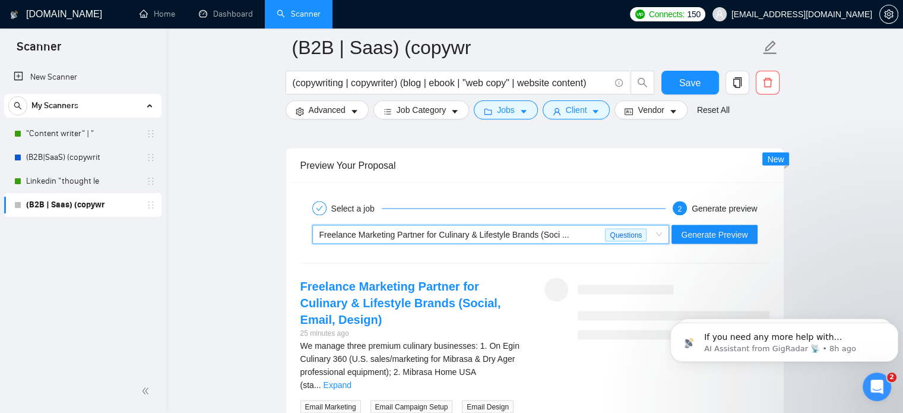
scroll to position [2225, 0]
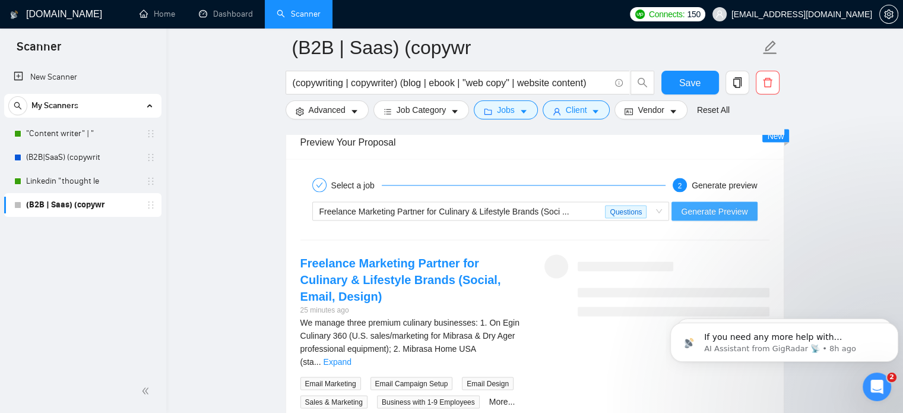
click at [717, 206] on span "Generate Preview" at bounding box center [714, 210] width 67 height 13
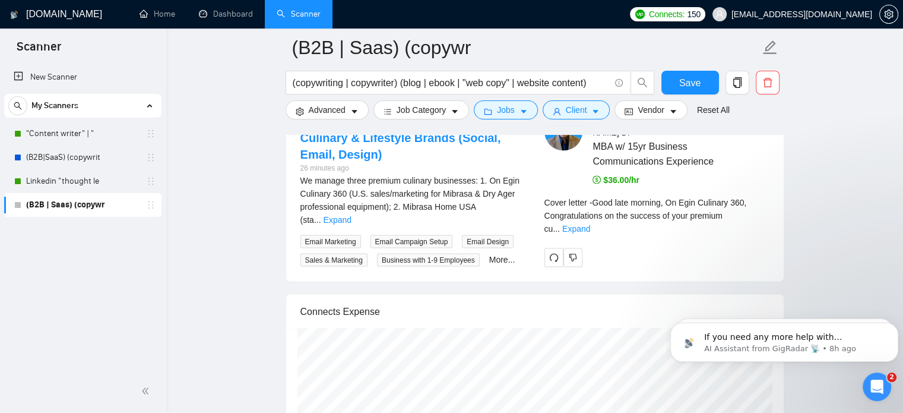
scroll to position [2363, 0]
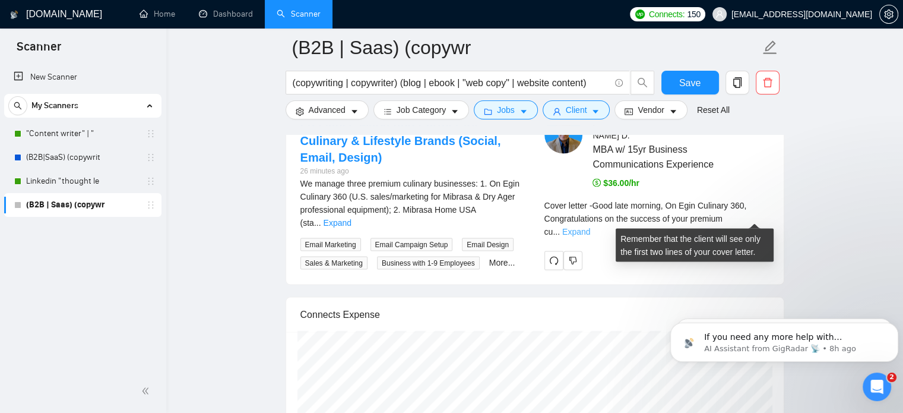
click at [590, 227] on link "Expand" at bounding box center [576, 232] width 28 height 10
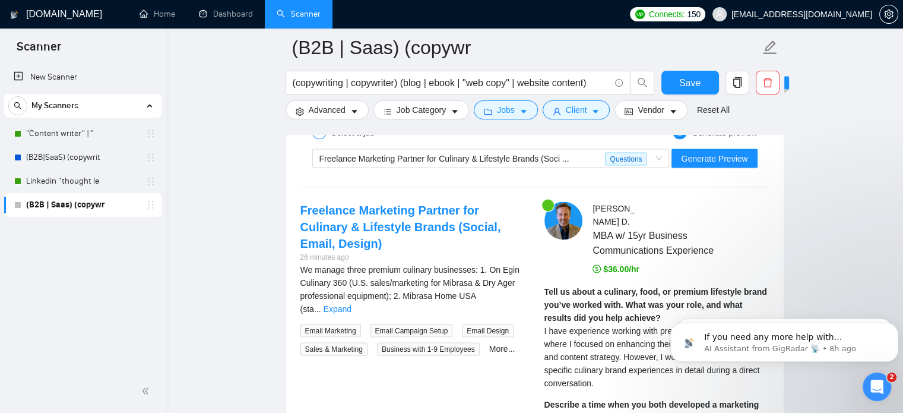
scroll to position [2275, 0]
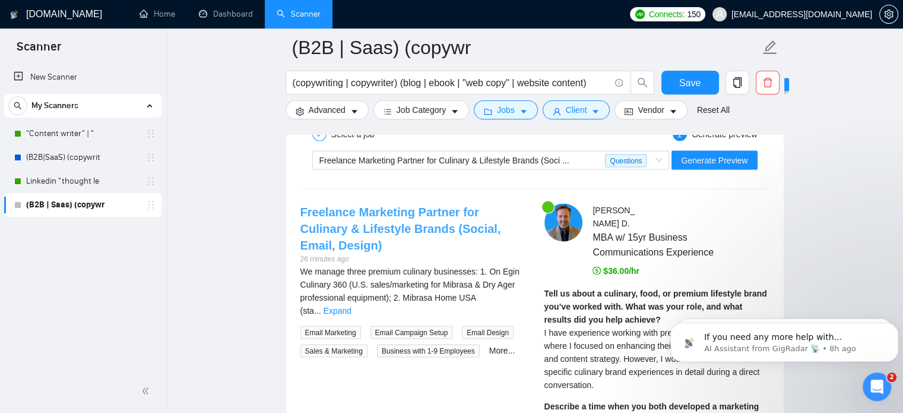
click at [444, 222] on link "Freelance Marketing Partner for Culinary & Lifestyle Brands (Social, Email, Des…" at bounding box center [401, 228] width 201 height 46
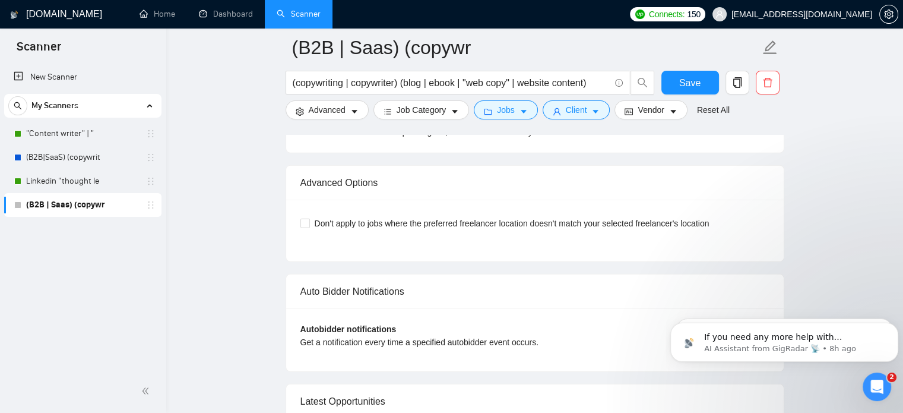
scroll to position [3548, 0]
click at [324, 220] on span "Don't apply to jobs where the preferred freelancer location doesn't match your …" at bounding box center [512, 222] width 404 height 13
click at [309, 220] on input "Don't apply to jobs where the preferred freelancer location doesn't match your …" at bounding box center [305, 221] width 8 height 8
checkbox input "true"
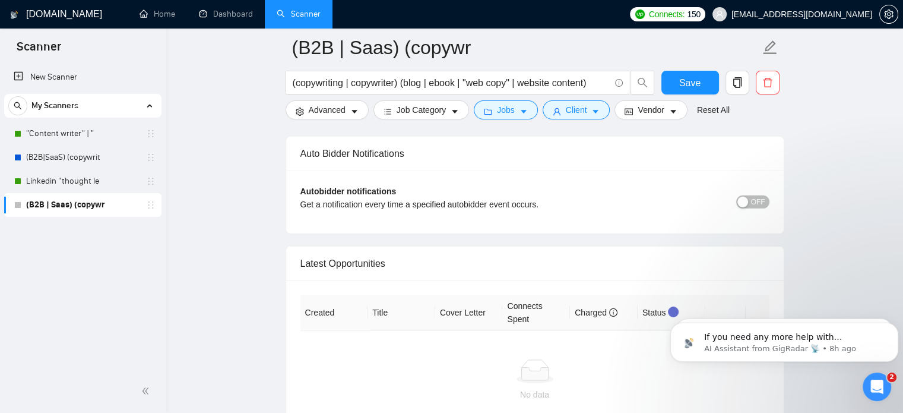
scroll to position [3693, 0]
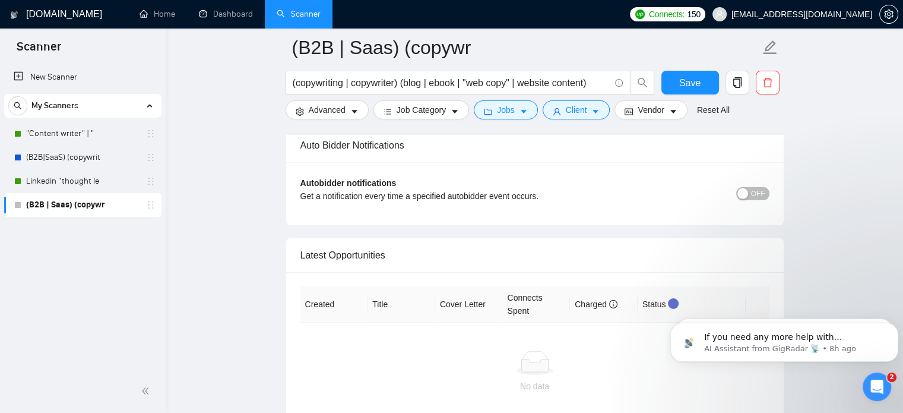
click at [752, 189] on span "OFF" at bounding box center [758, 193] width 14 height 13
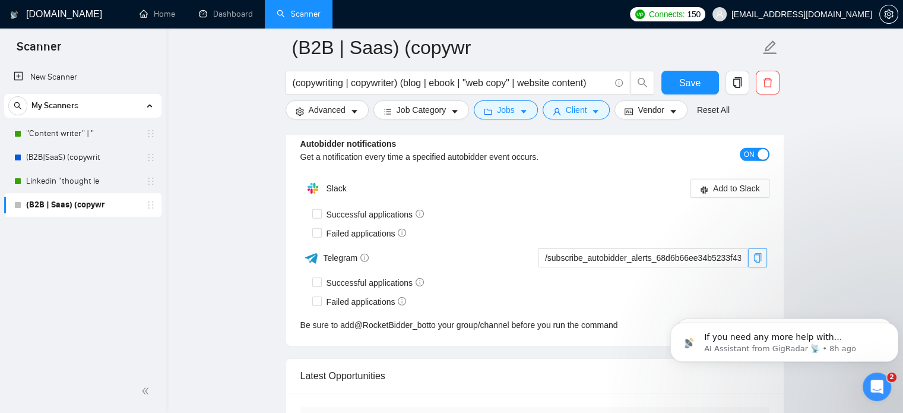
click at [757, 253] on icon "copy" at bounding box center [758, 258] width 10 height 10
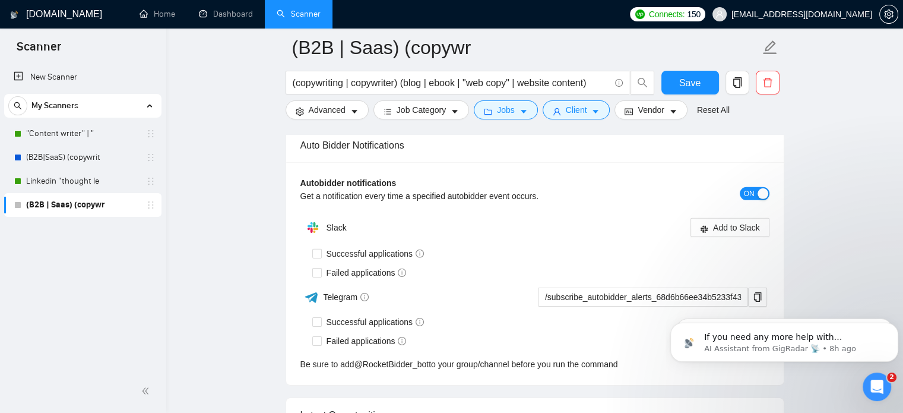
click at [652, 321] on div "Successful applications" at bounding box center [540, 321] width 457 height 13
click at [405, 321] on span "Successful applications" at bounding box center [375, 321] width 107 height 13
click at [321, 321] on input "Successful applications" at bounding box center [316, 321] width 8 height 8
checkbox input "true"
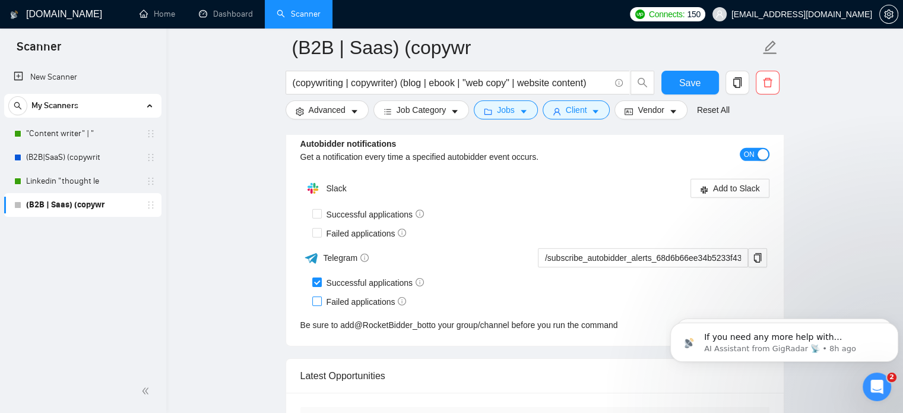
click at [356, 301] on span "Failed applications" at bounding box center [367, 301] width 90 height 13
click at [321, 301] on input "Failed applications" at bounding box center [316, 300] width 8 height 8
checkbox input "true"
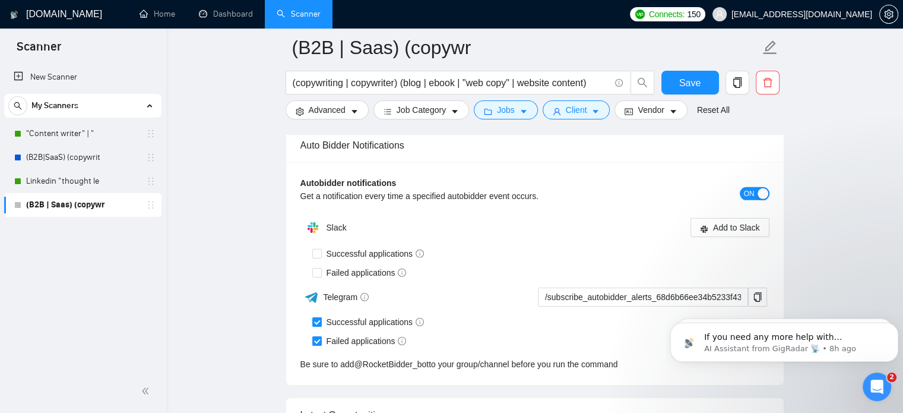
click at [757, 298] on iframe at bounding box center [785, 339] width 238 height 83
click at [640, 324] on div "Successful applications" at bounding box center [540, 321] width 457 height 13
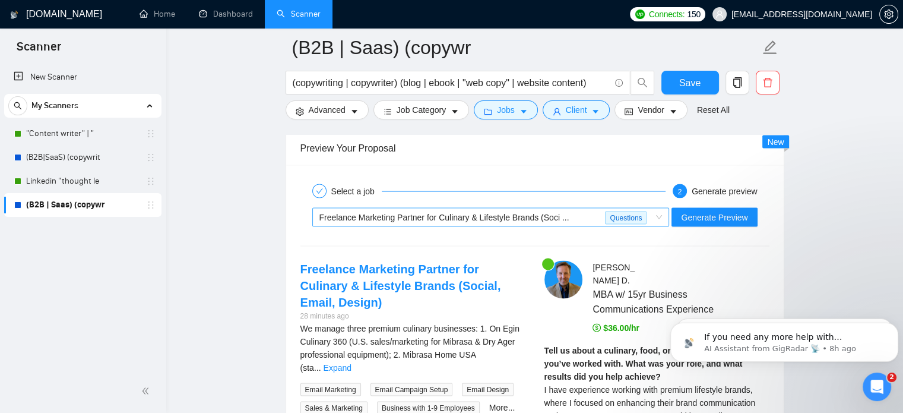
scroll to position [2216, 0]
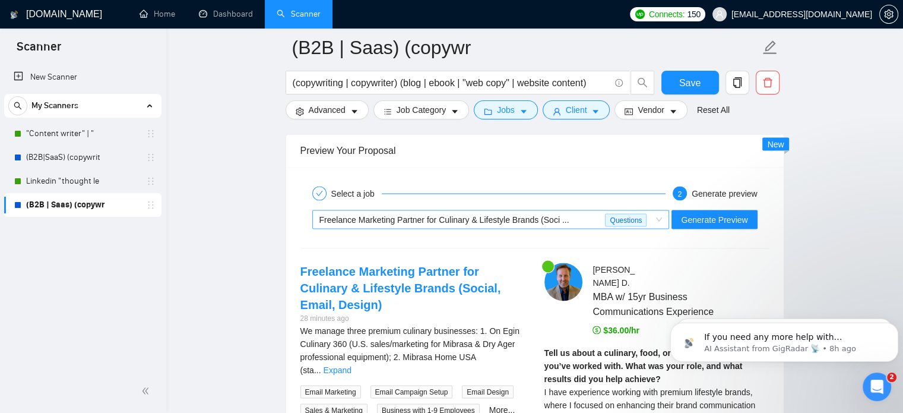
click at [578, 220] on div "Freelance Marketing Partner for Culinary & Lifestyle Brands (Soci ..." at bounding box center [463, 219] width 286 height 18
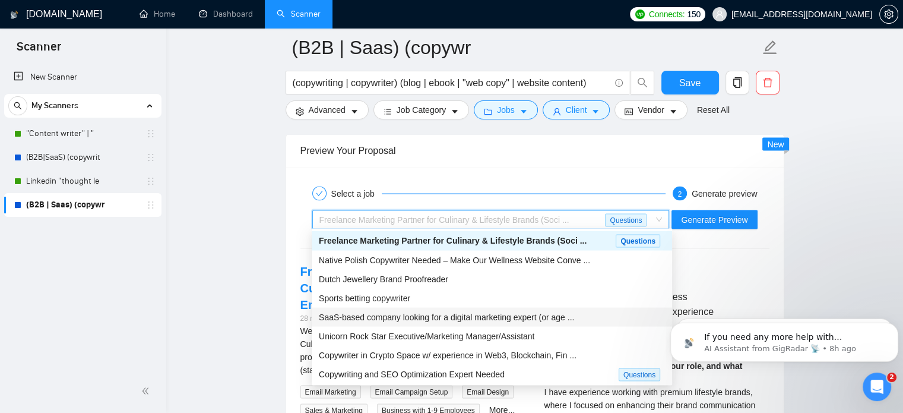
click at [409, 313] on span "SaaS-based company looking for a digital marketing expert (or age ..." at bounding box center [446, 317] width 255 height 10
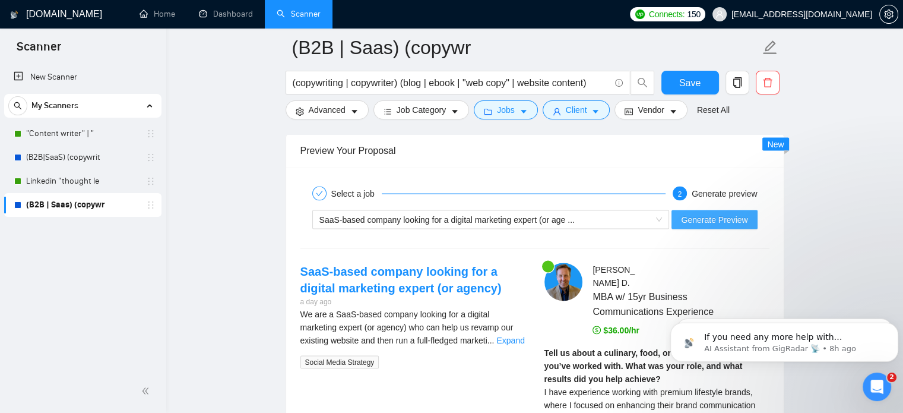
click at [703, 223] on button "Generate Preview" at bounding box center [715, 219] width 86 height 19
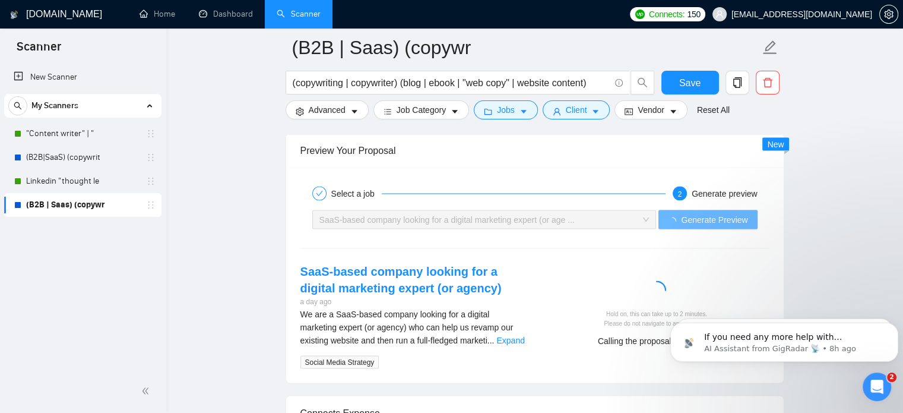
click at [638, 262] on div "Hold on, this can take up to 2 minutes. Please do not navigate to another page.…" at bounding box center [657, 308] width 244 height 92
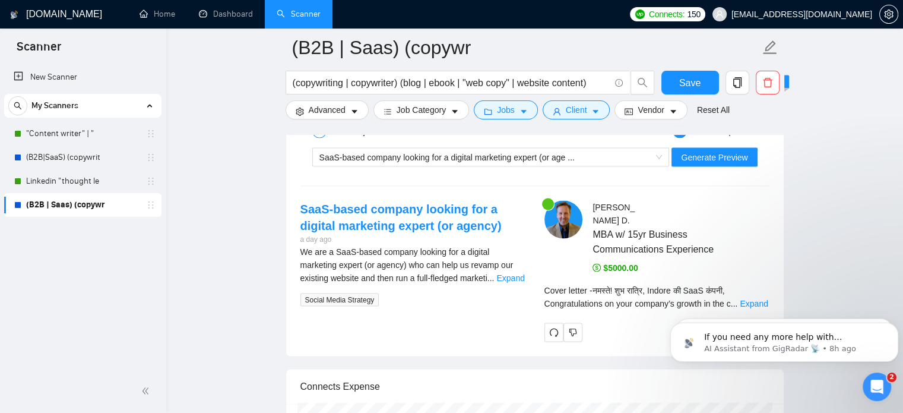
scroll to position [2332, 0]
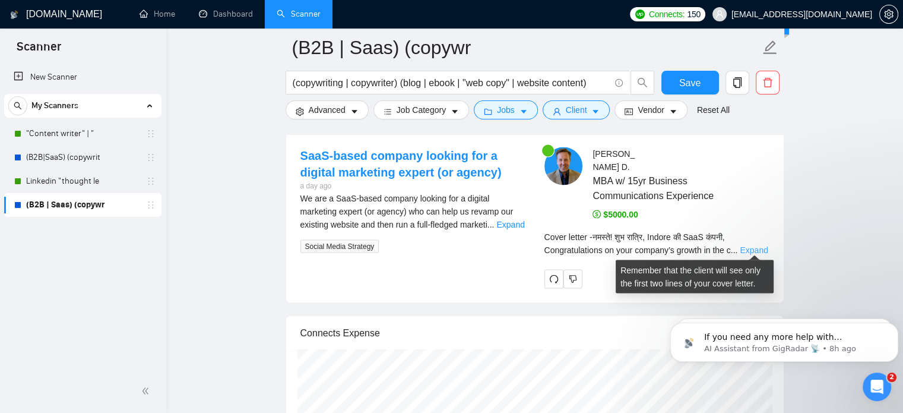
click at [748, 246] on link "Expand" at bounding box center [754, 250] width 28 height 10
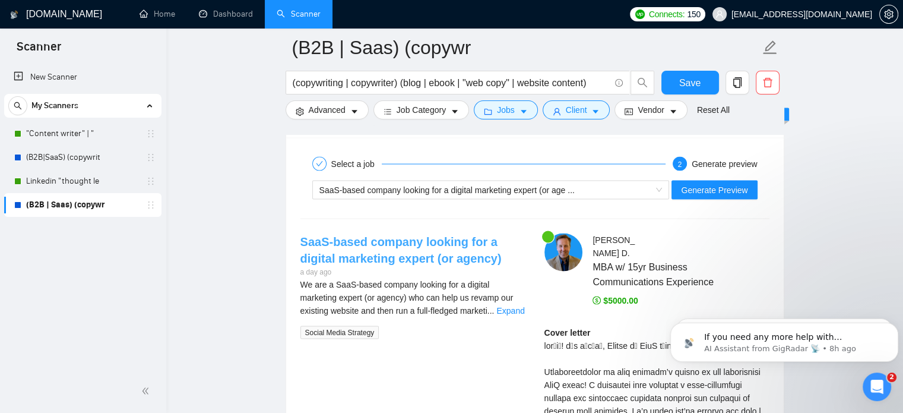
scroll to position [2245, 0]
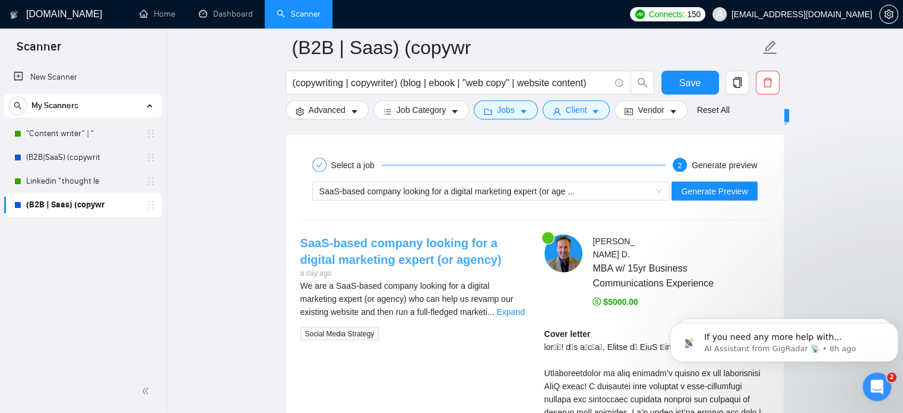
click at [414, 243] on link "SaaS-based company looking for a digital marketing expert (or agency)" at bounding box center [401, 251] width 201 height 30
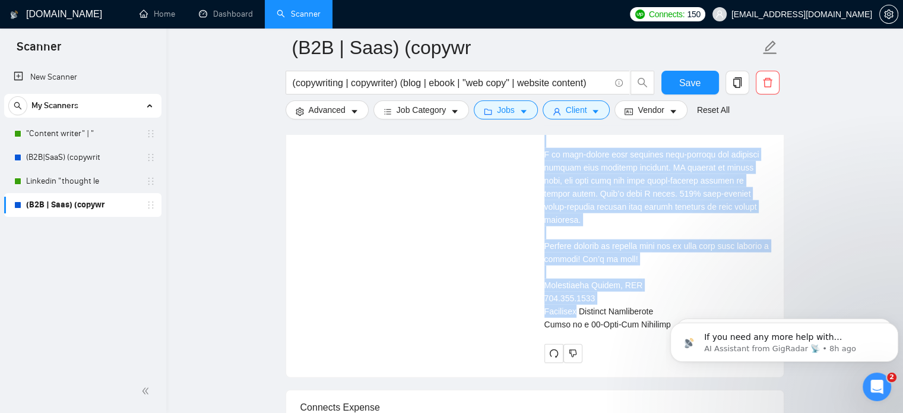
scroll to position [2794, 0]
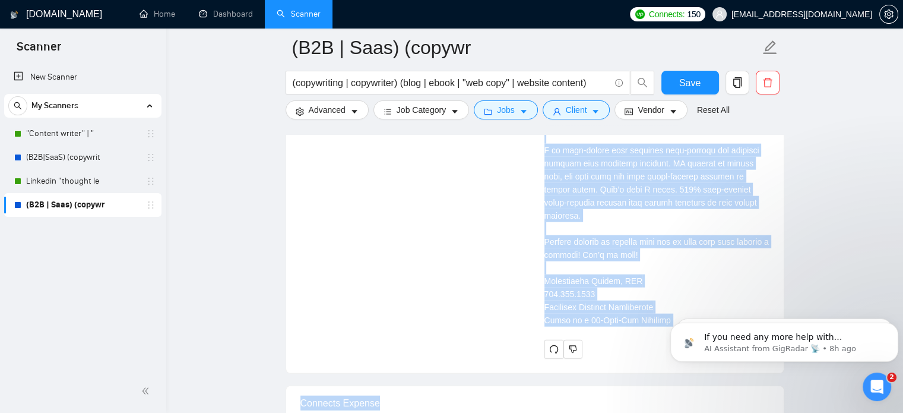
drag, startPoint x: 1210, startPoint y: 566, endPoint x: 672, endPoint y: 302, distance: 599.2
click at [668, 298] on div "Cover letter" at bounding box center [657, 52] width 225 height 549
click at [670, 300] on div "Cover letter" at bounding box center [657, 52] width 225 height 549
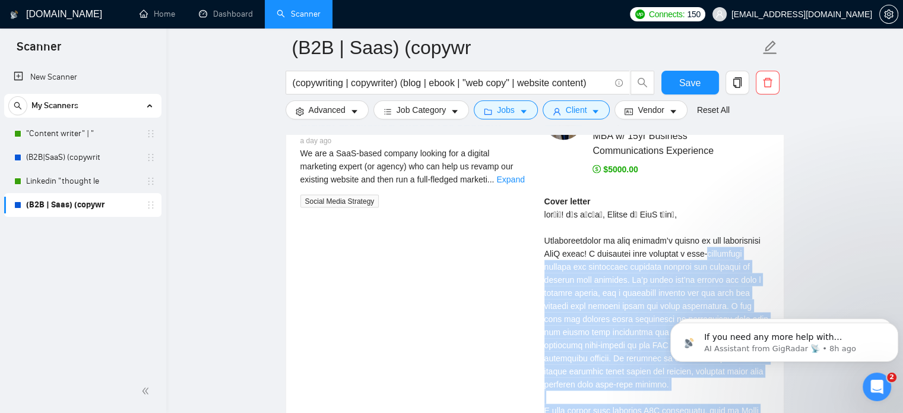
scroll to position [2372, 0]
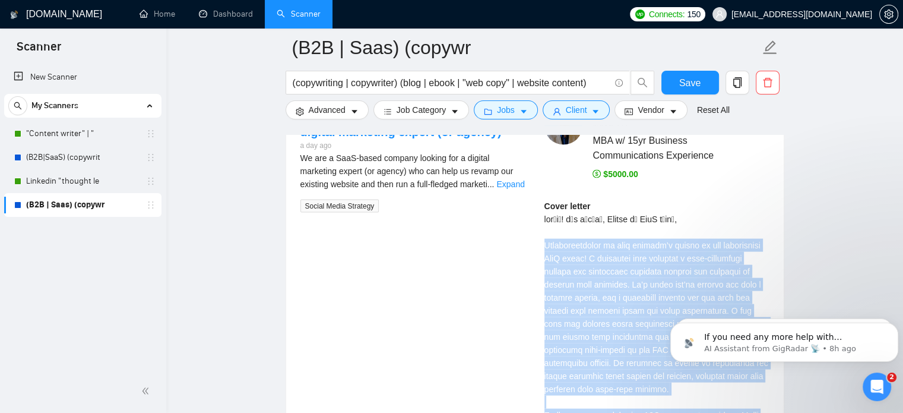
drag, startPoint x: 670, startPoint y: 300, endPoint x: 542, endPoint y: 236, distance: 143.2
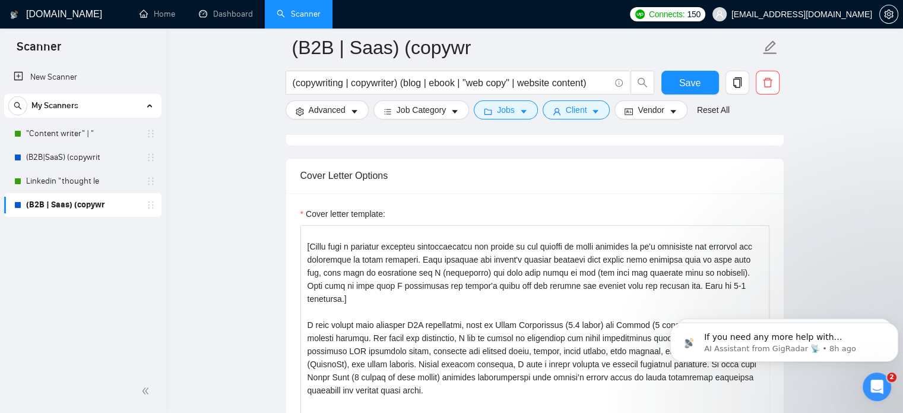
scroll to position [31, 0]
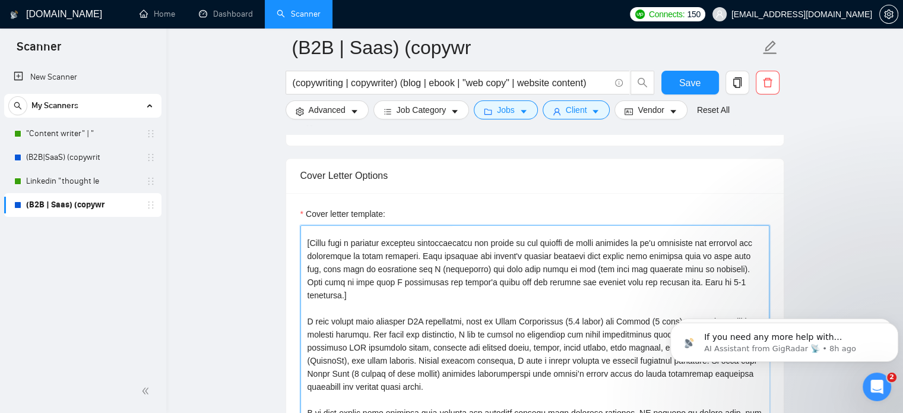
click at [736, 287] on textarea "Cover letter template:" at bounding box center [535, 358] width 469 height 267
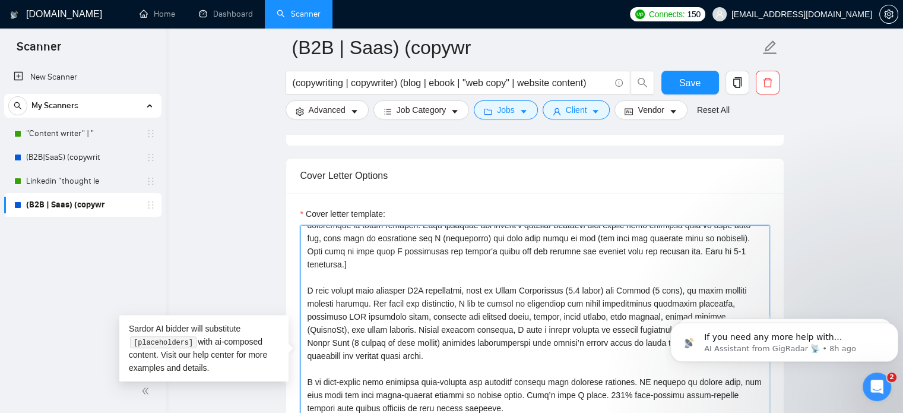
scroll to position [65, 0]
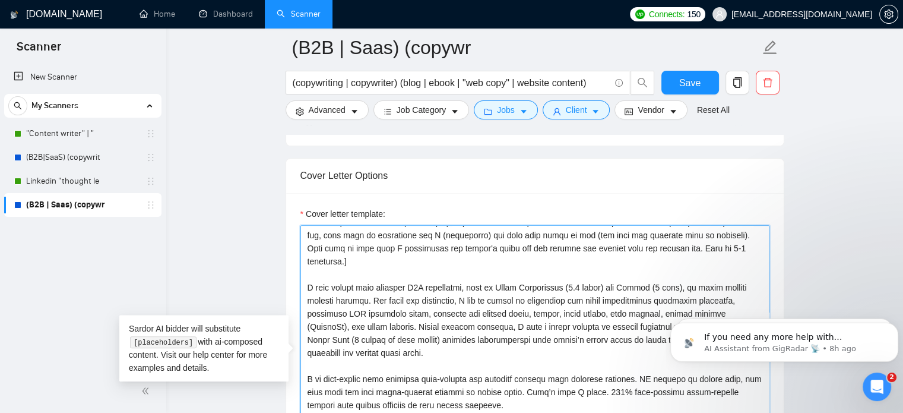
click at [536, 340] on textarea "Cover letter template:" at bounding box center [535, 358] width 469 height 267
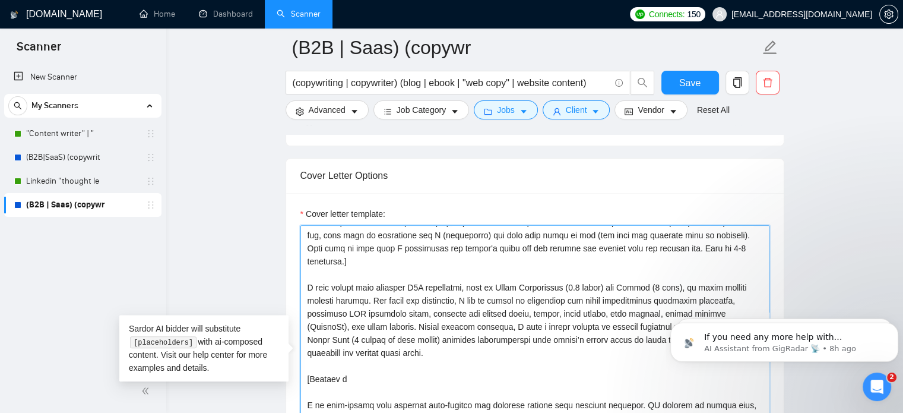
click at [306, 374] on textarea "Cover letter template:" at bounding box center [535, 358] width 469 height 267
click at [305, 371] on textarea "Cover letter template:" at bounding box center [535, 358] width 469 height 267
click at [307, 368] on textarea "Cover letter template:" at bounding box center [535, 358] width 469 height 267
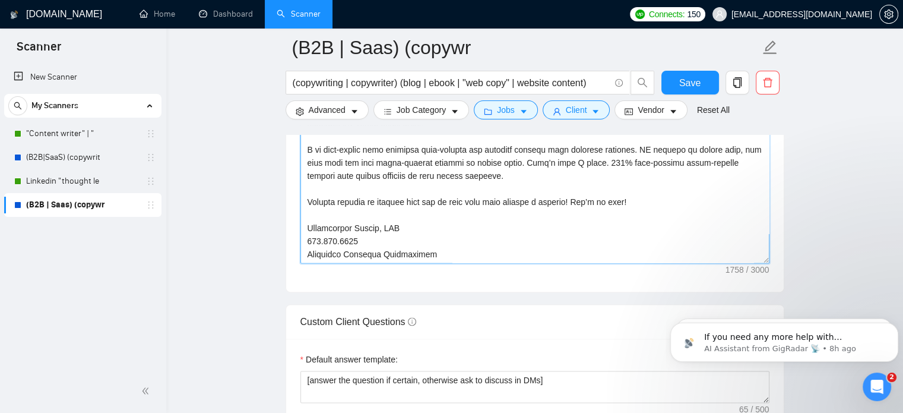
scroll to position [0, 0]
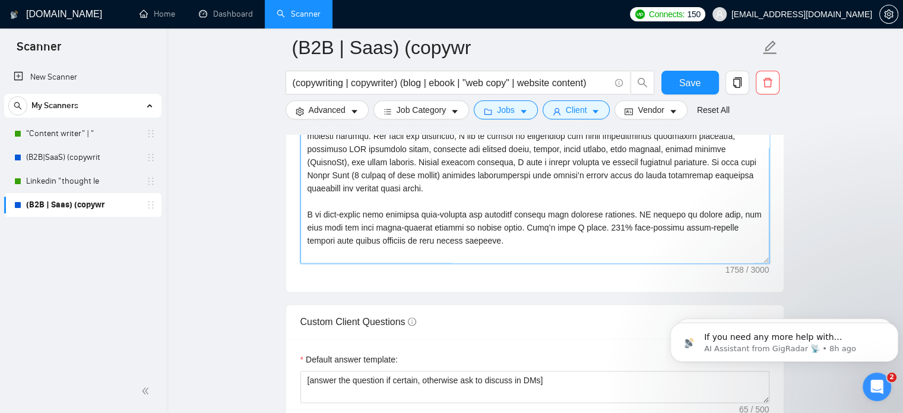
click at [556, 221] on textarea "Cover letter template:" at bounding box center [535, 129] width 469 height 267
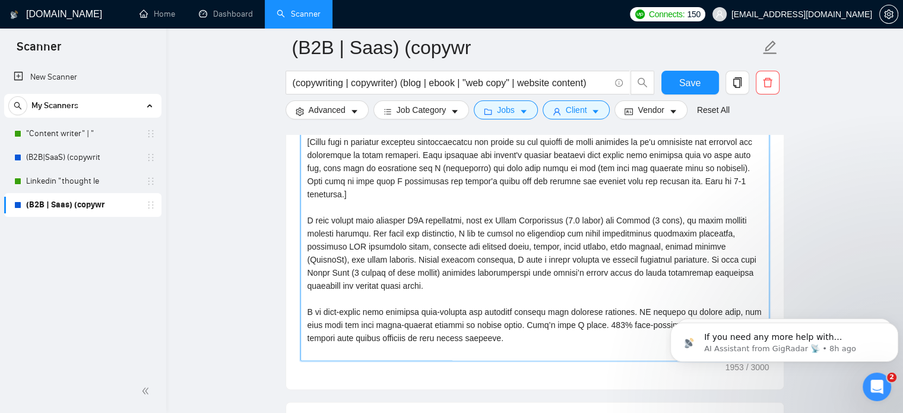
scroll to position [1360, 0]
click at [368, 167] on textarea "Cover letter template:" at bounding box center [535, 227] width 469 height 267
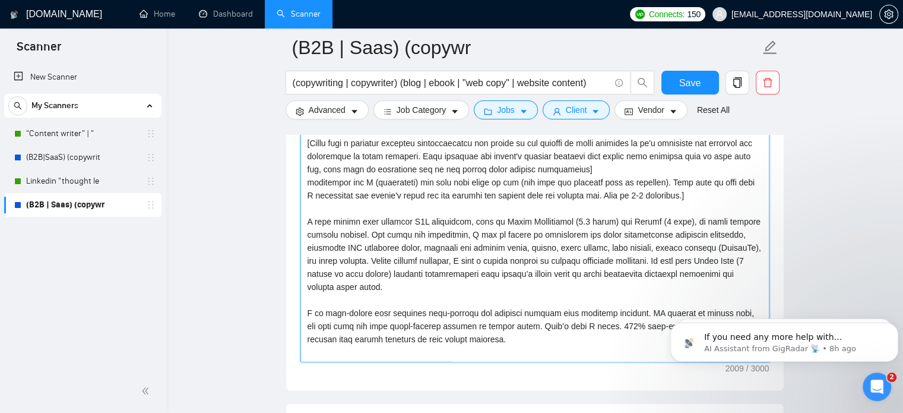
drag, startPoint x: 306, startPoint y: 183, endPoint x: 413, endPoint y: 181, distance: 106.9
click at [413, 181] on textarea "Cover letter template:" at bounding box center [535, 227] width 469 height 267
click at [351, 188] on textarea "Cover letter template:" at bounding box center [535, 227] width 469 height 267
click at [336, 182] on textarea "Cover letter template:" at bounding box center [535, 227] width 469 height 267
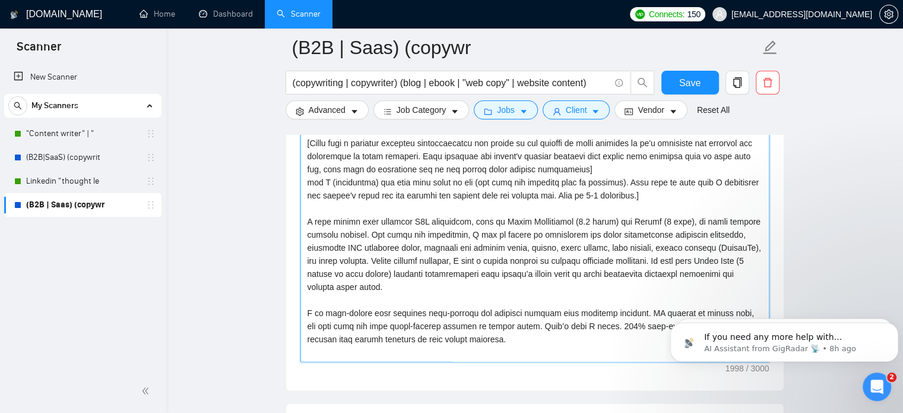
click at [647, 197] on textarea "Cover letter template:" at bounding box center [535, 227] width 469 height 267
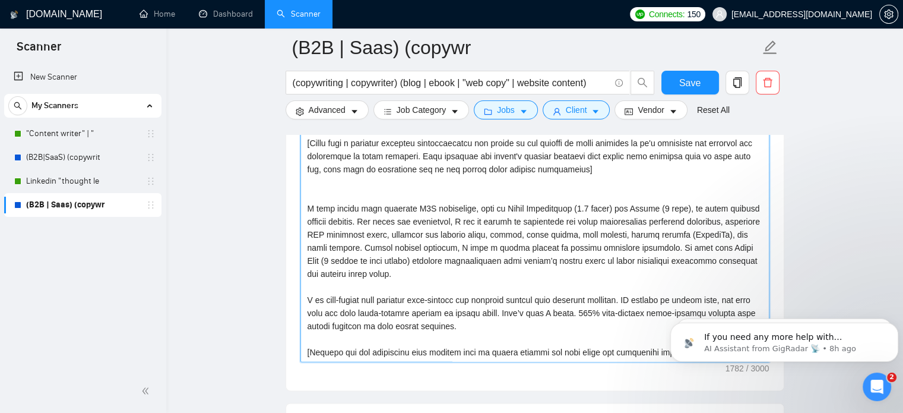
click at [575, 167] on textarea "Cover letter template:" at bounding box center [535, 227] width 469 height 267
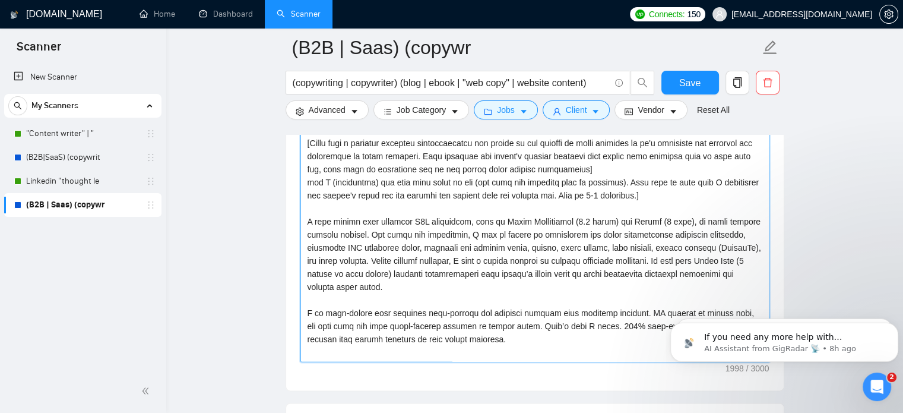
click at [609, 213] on textarea "Cover letter template:" at bounding box center [535, 227] width 469 height 267
click at [573, 167] on textarea "Cover letter template:" at bounding box center [535, 227] width 469 height 267
click at [306, 182] on textarea "Cover letter template:" at bounding box center [535, 227] width 469 height 267
click at [660, 193] on textarea "Cover letter template:" at bounding box center [535, 227] width 469 height 267
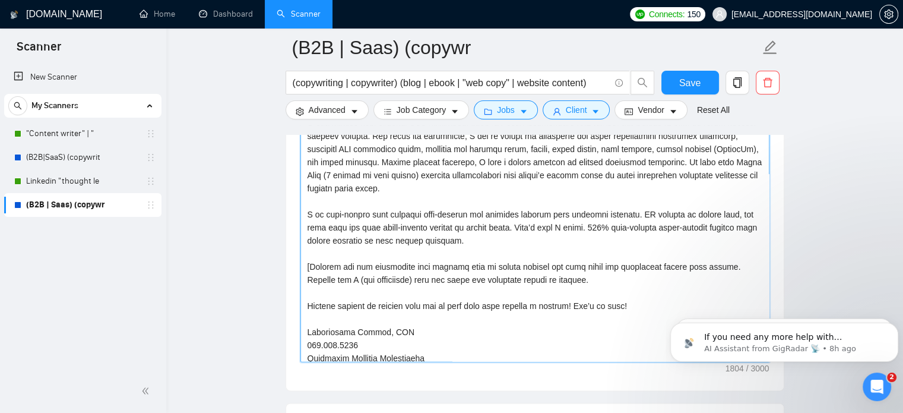
scroll to position [74, 0]
click at [567, 273] on textarea "Cover letter template:" at bounding box center [535, 227] width 469 height 267
click at [719, 264] on textarea "Cover letter template:" at bounding box center [535, 227] width 469 height 267
click at [305, 273] on textarea "Cover letter template:" at bounding box center [535, 227] width 469 height 267
paste textarea "freelancer) can help them solve it too (not only the specific task in question)…"
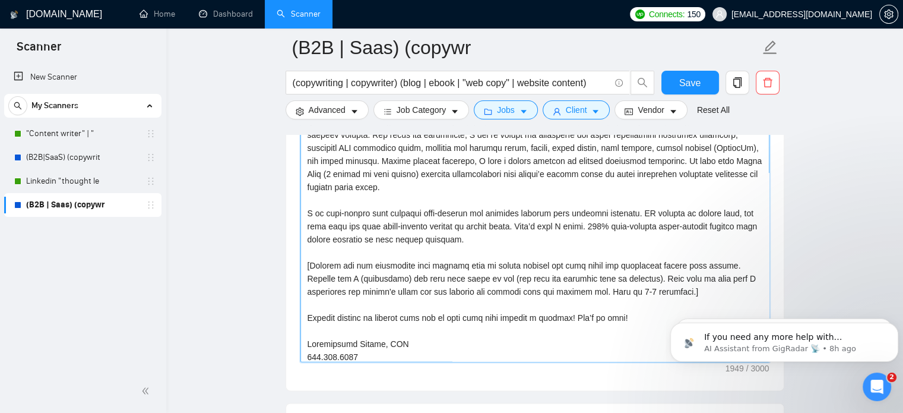
scroll to position [71, 0]
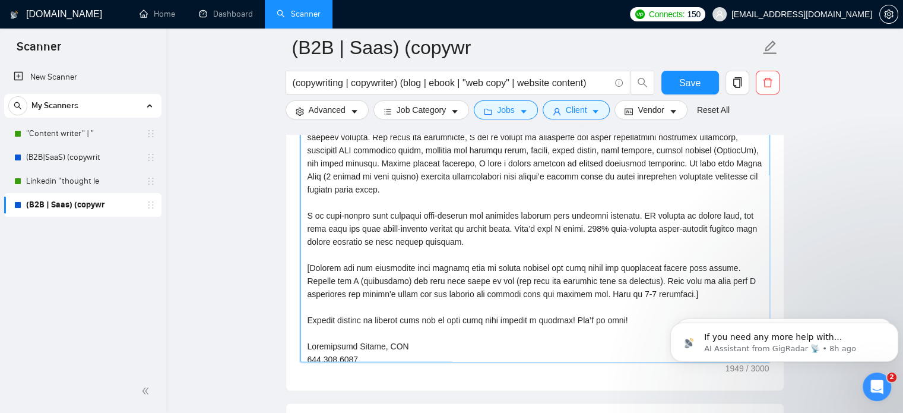
click at [413, 268] on textarea "Cover letter template:" at bounding box center [535, 227] width 469 height 267
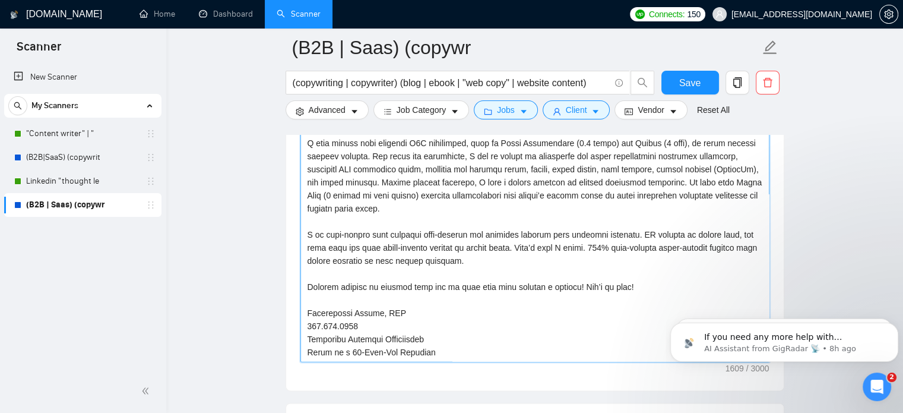
scroll to position [52, 0]
click at [492, 208] on textarea "Cover letter template:" at bounding box center [535, 227] width 469 height 267
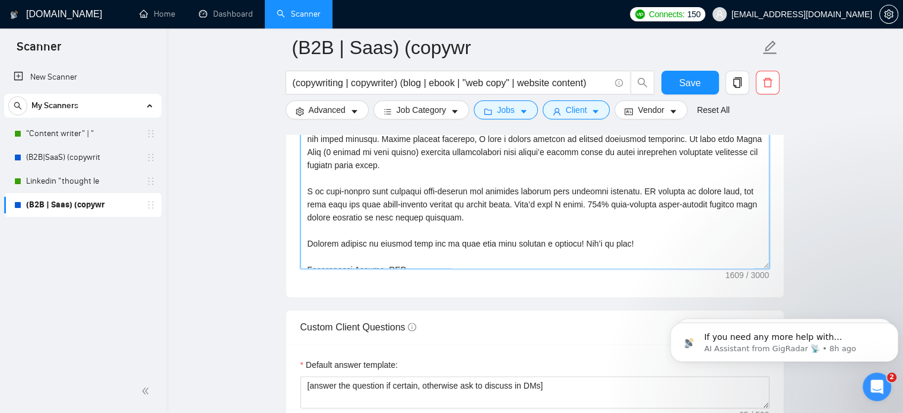
scroll to position [0, 0]
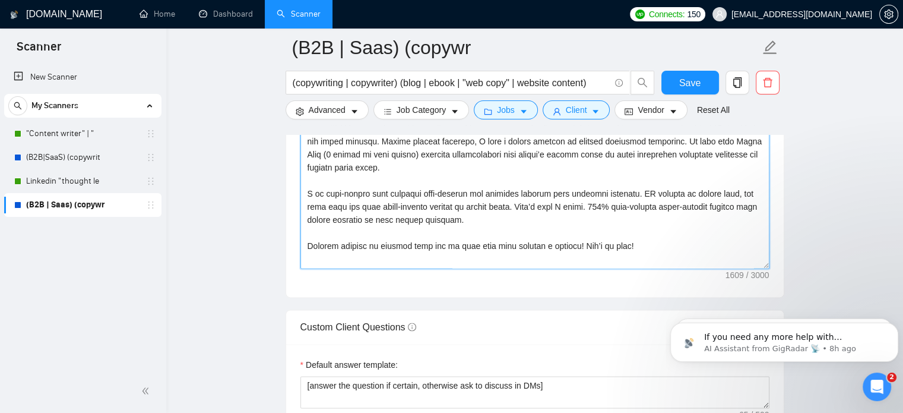
click at [484, 175] on textarea "Cover letter template:" at bounding box center [535, 134] width 469 height 267
click at [489, 169] on textarea "Cover letter template:" at bounding box center [535, 134] width 469 height 267
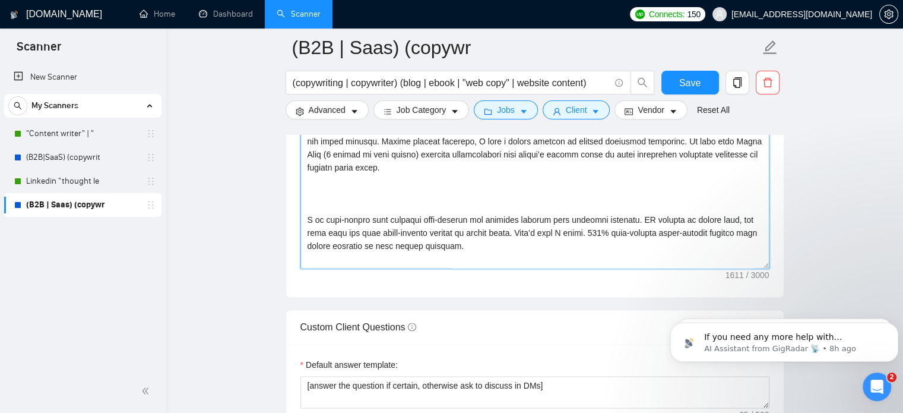
paste textarea "[Explain how the experience from working with my former clients can help solve …"
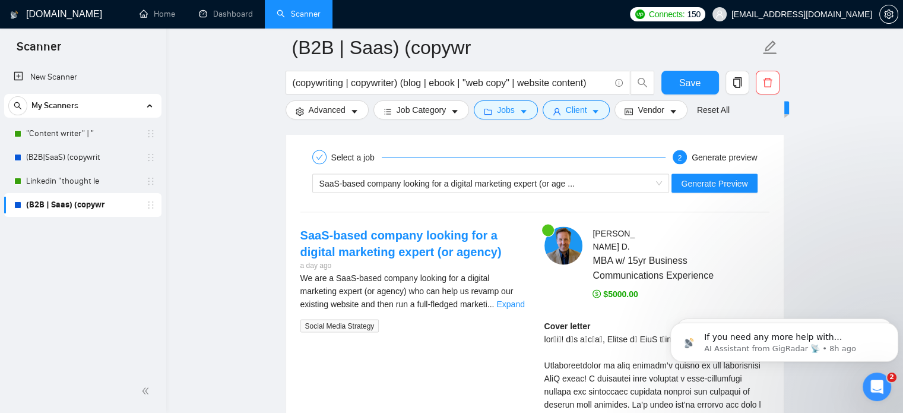
scroll to position [2252, 0]
click at [715, 177] on span "Generate Preview" at bounding box center [714, 183] width 67 height 13
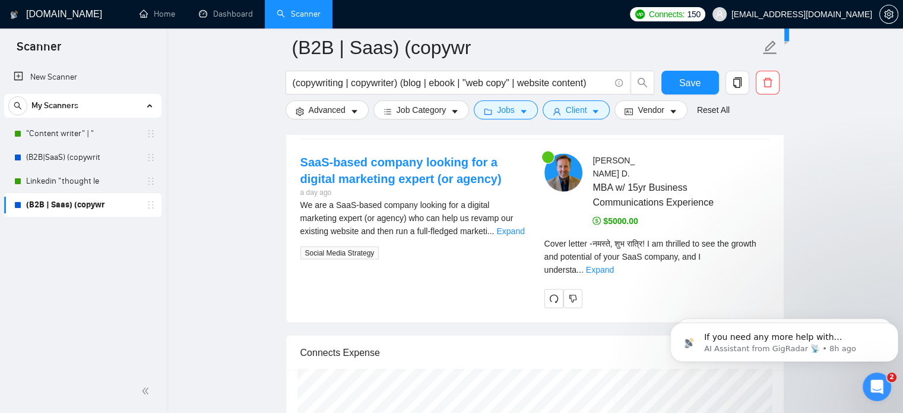
scroll to position [2323, 0]
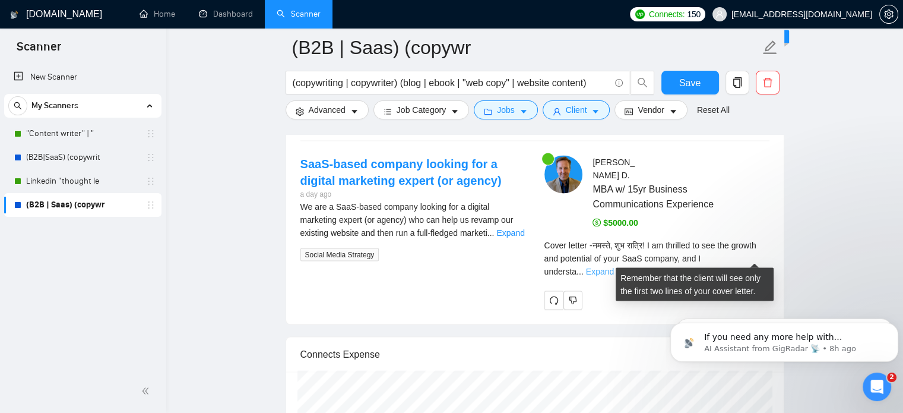
click at [614, 267] on link "Expand" at bounding box center [600, 272] width 28 height 10
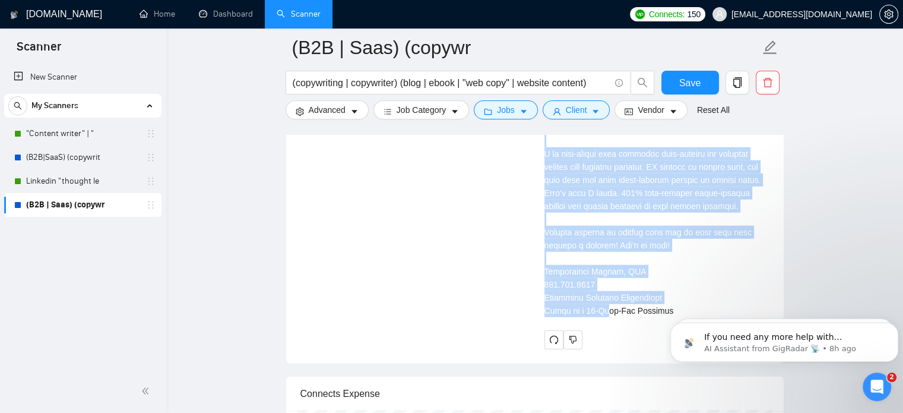
scroll to position [2985, 0]
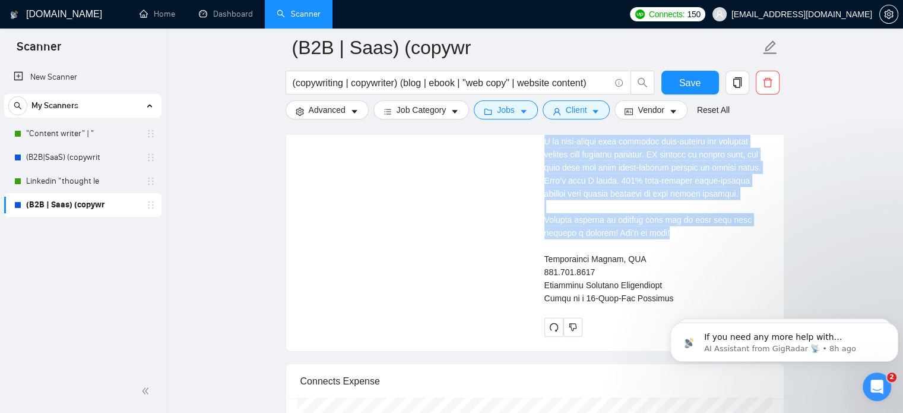
drag, startPoint x: 544, startPoint y: 222, endPoint x: 672, endPoint y: 214, distance: 128.5
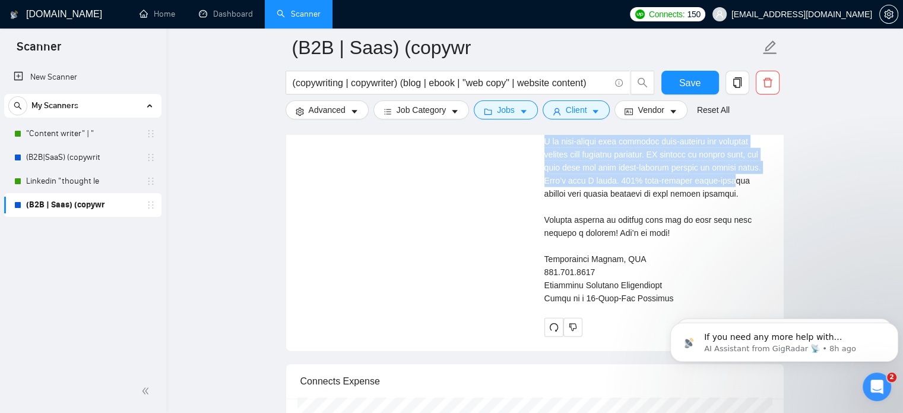
copy div "L ip dolorsit am con adi elitse doe temporinc ut labo EtdO magnaal, eni A minim…"
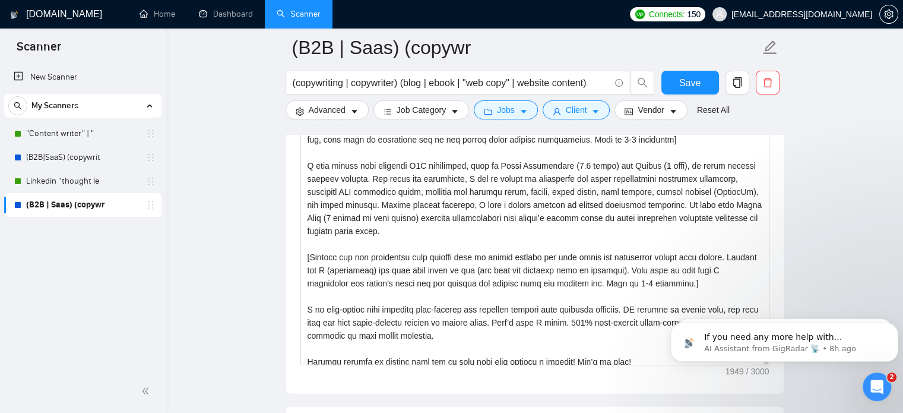
scroll to position [20, 0]
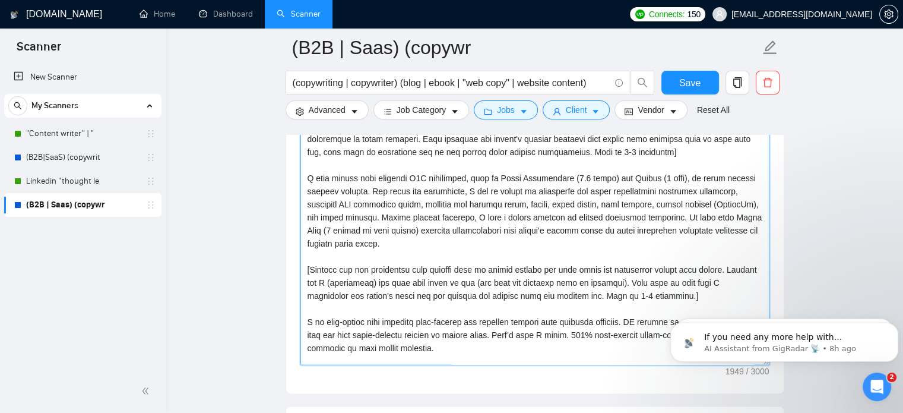
click at [344, 211] on textarea "Cover letter template:" at bounding box center [535, 230] width 469 height 267
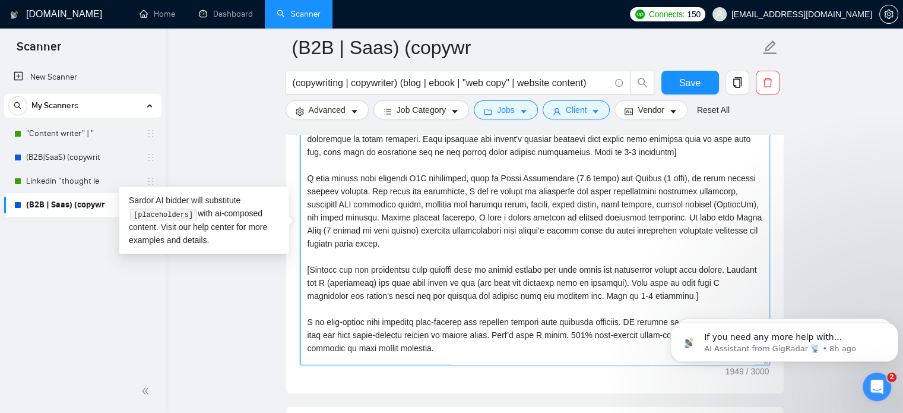
paste textarea "L (ipsumdolor) sit amet cons adipi el sed (doe temp inc utlabore etdo ma aliqua…"
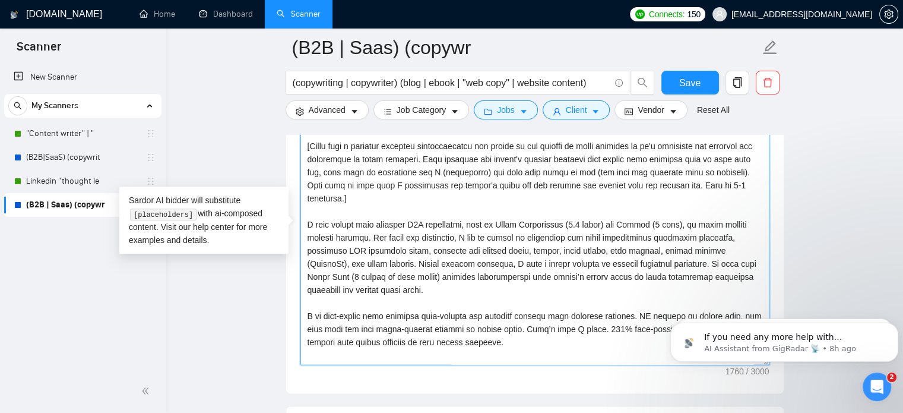
scroll to position [0, 0]
click at [461, 242] on textarea "Cover letter template:" at bounding box center [535, 230] width 469 height 267
type textarea "[Write a personal greeting using the client's name or company name (if any is p…"
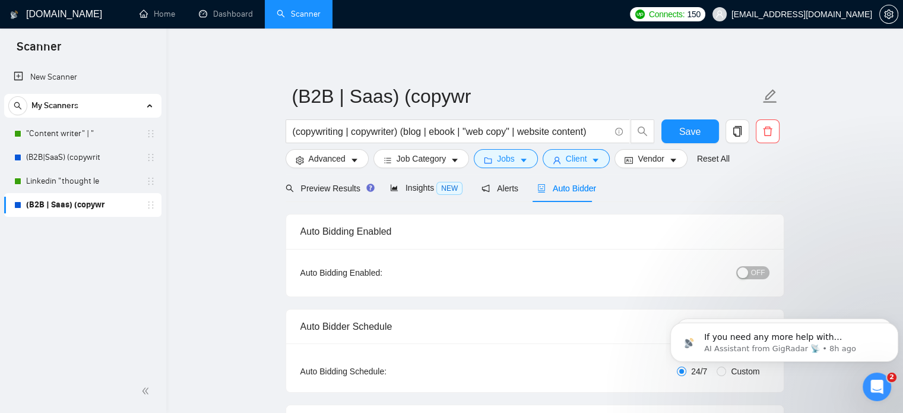
click at [752, 267] on button "OFF" at bounding box center [752, 272] width 33 height 13
click at [693, 133] on span "Save" at bounding box center [689, 131] width 21 height 15
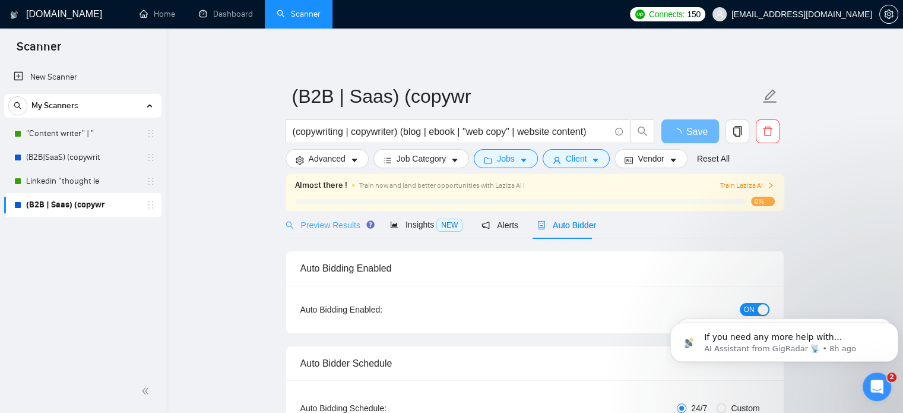
click at [334, 232] on div "Preview Results" at bounding box center [329, 225] width 86 height 28
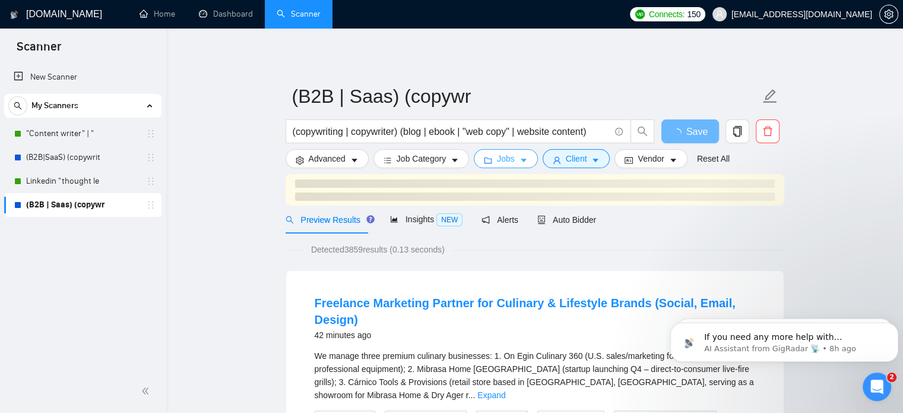
click at [509, 162] on span "Jobs" at bounding box center [506, 158] width 18 height 13
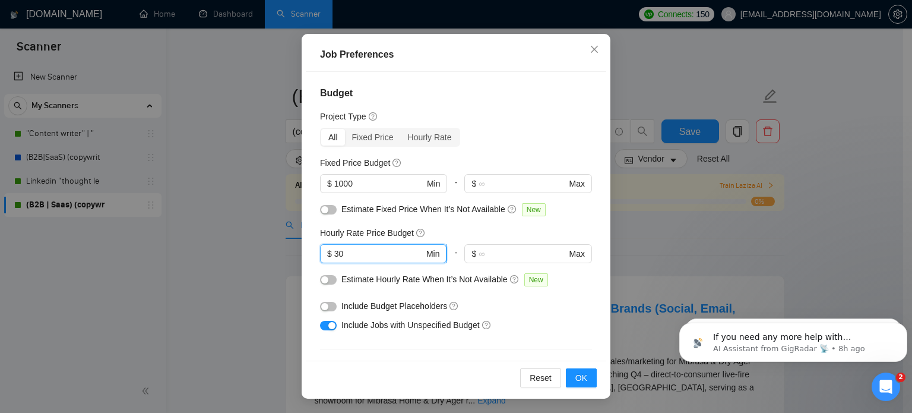
click at [352, 258] on input "30" at bounding box center [379, 253] width 90 height 13
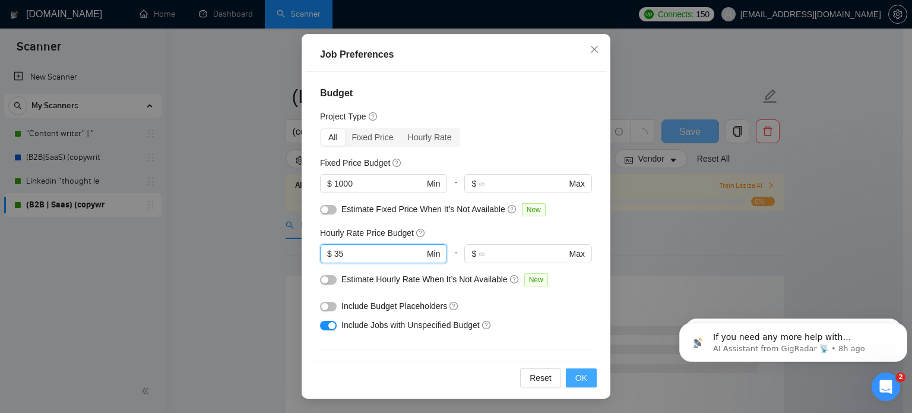
type input "35"
click at [575, 375] on span "OK" at bounding box center [581, 377] width 12 height 13
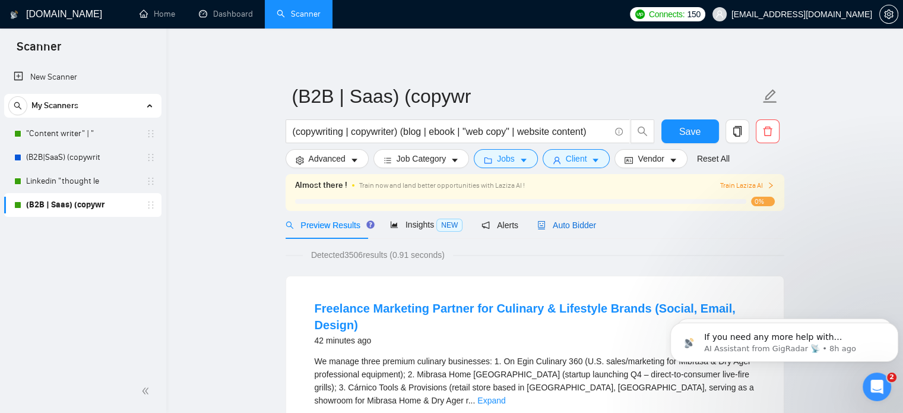
click at [566, 226] on span "Auto Bidder" at bounding box center [566, 225] width 59 height 10
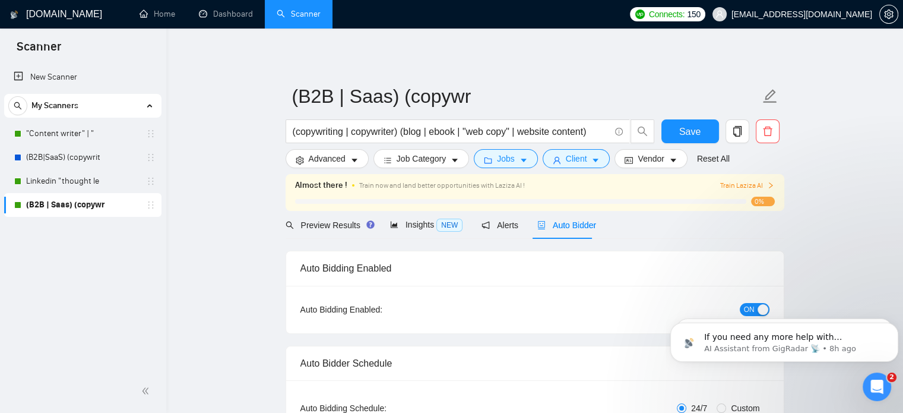
checkbox input "true"
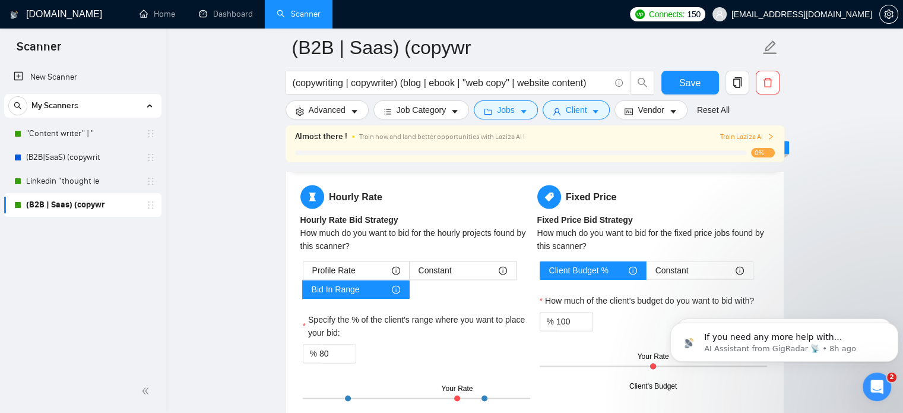
scroll to position [1829, 0]
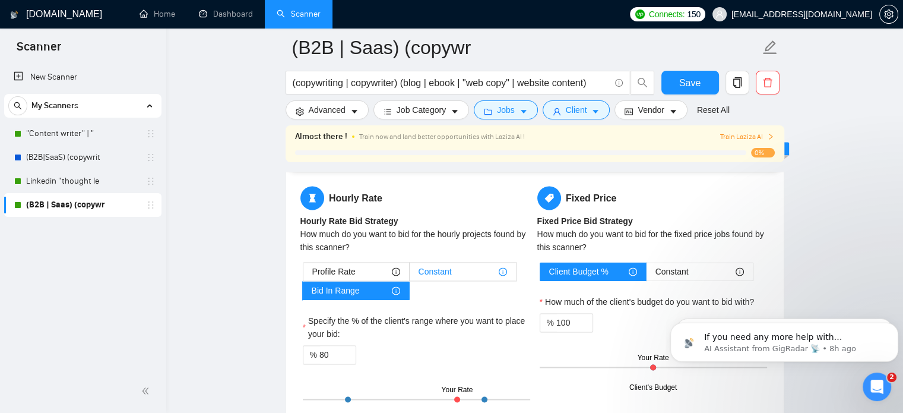
click at [468, 271] on div "Constant" at bounding box center [463, 271] width 88 height 18
click at [410, 274] on input "Constant" at bounding box center [410, 274] width 0 height 0
type input "50"
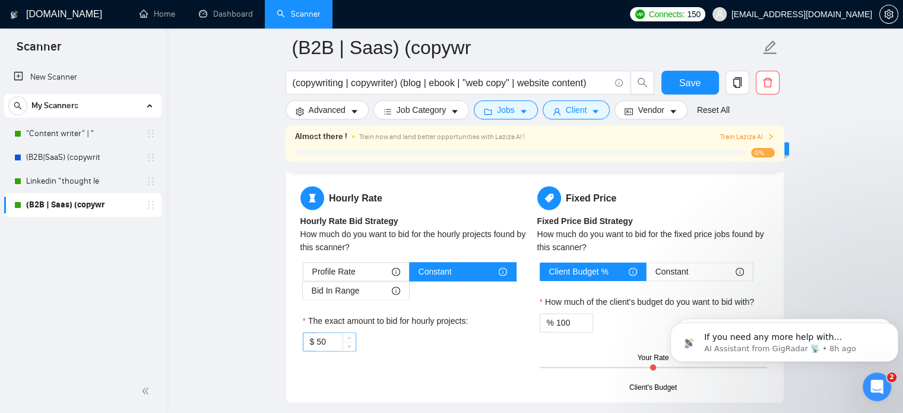
click at [340, 339] on input "50" at bounding box center [336, 342] width 39 height 18
click at [443, 325] on div "The exact amount to bid for hourly projects:" at bounding box center [416, 323] width 227 height 18
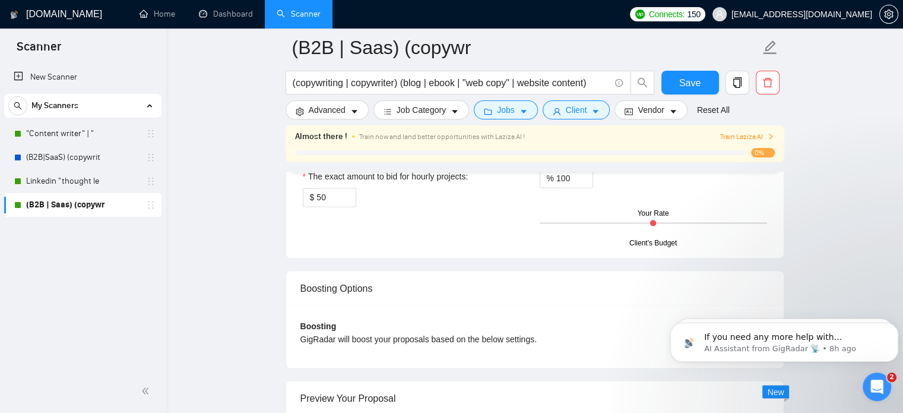
scroll to position [1975, 0]
click at [691, 80] on span "Save" at bounding box center [689, 82] width 21 height 15
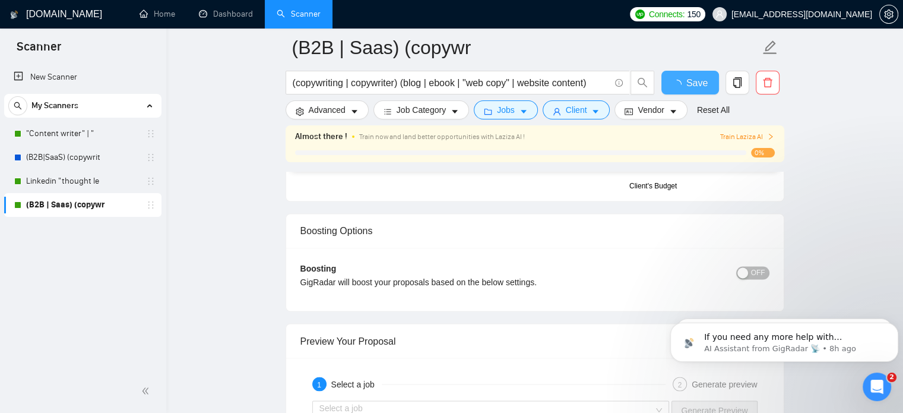
scroll to position [1778, 0]
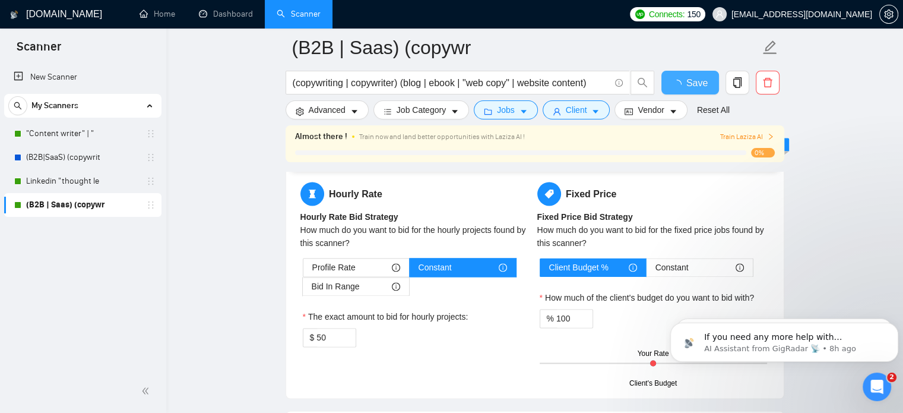
checkbox input "true"
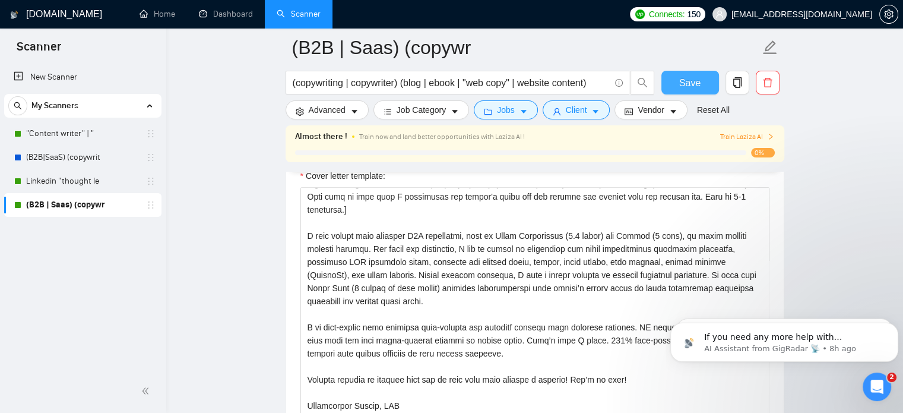
scroll to position [1307, 0]
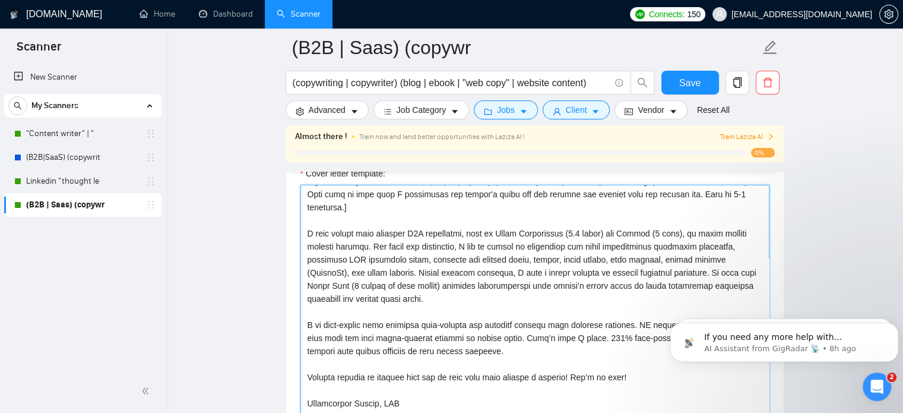
click at [478, 330] on textarea "Cover letter template:" at bounding box center [535, 318] width 469 height 267
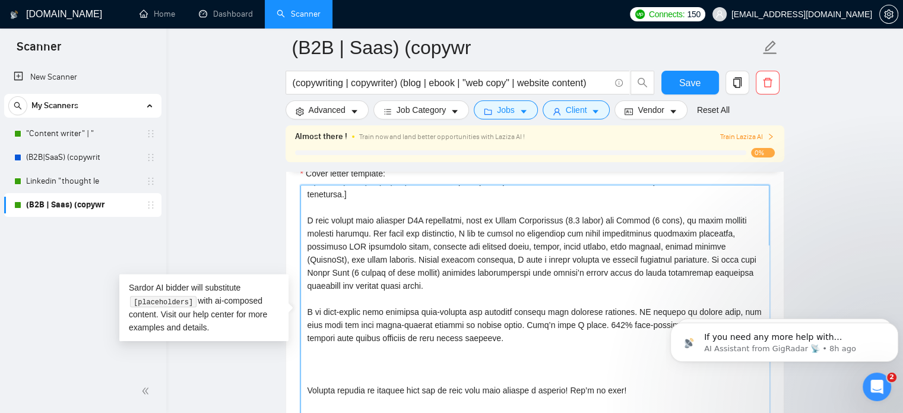
paste textarea "I’m actually over-qualified for this role. I typically charge $75/hour, and I’m…"
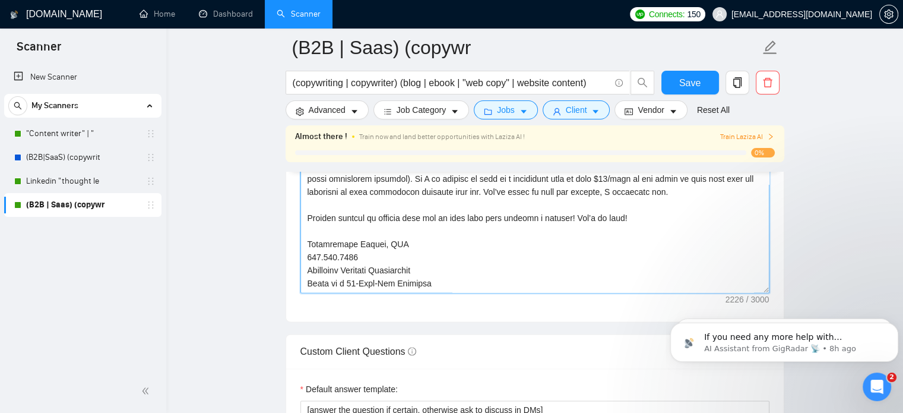
scroll to position [1467, 0]
click at [344, 267] on textarea "Cover letter template:" at bounding box center [535, 157] width 469 height 267
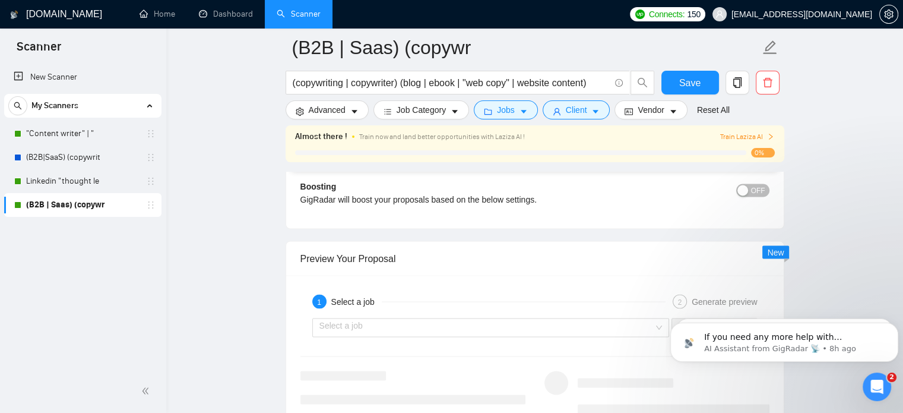
scroll to position [2112, 0]
type textarea "[Write a personal greeting using the client's name or company name (if any is p…"
click at [397, 330] on input "search" at bounding box center [487, 329] width 335 height 18
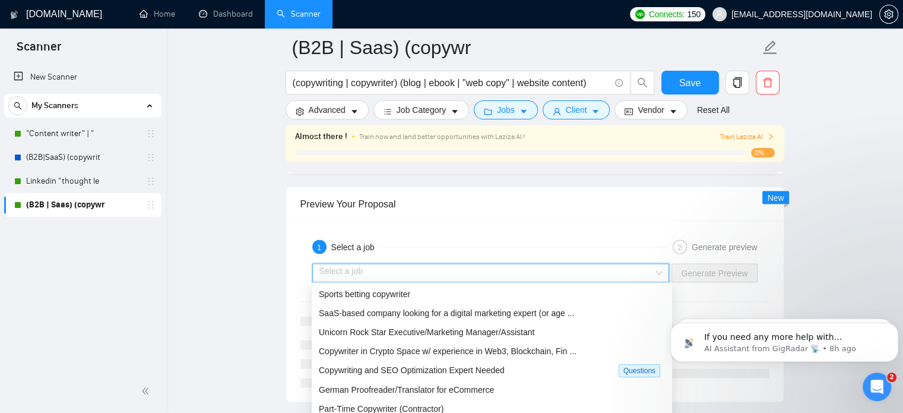
scroll to position [2169, 0]
click at [379, 364] on span "Copywriting and SEO Optimization Expert Needed" at bounding box center [412, 368] width 186 height 10
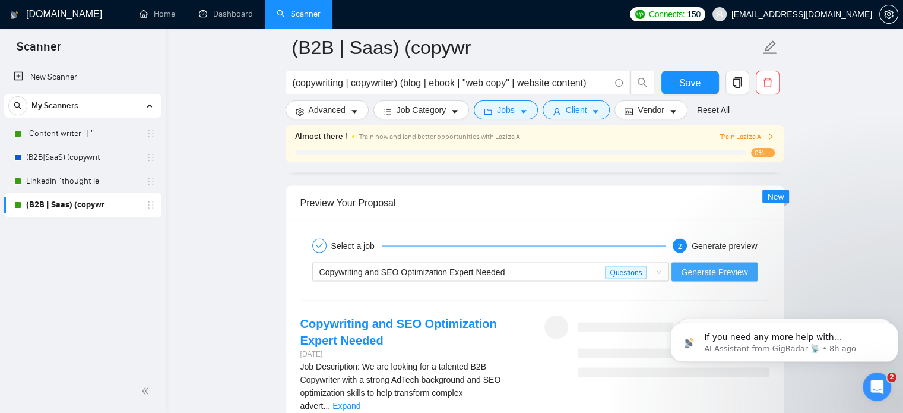
click at [697, 265] on span "Generate Preview" at bounding box center [714, 271] width 67 height 13
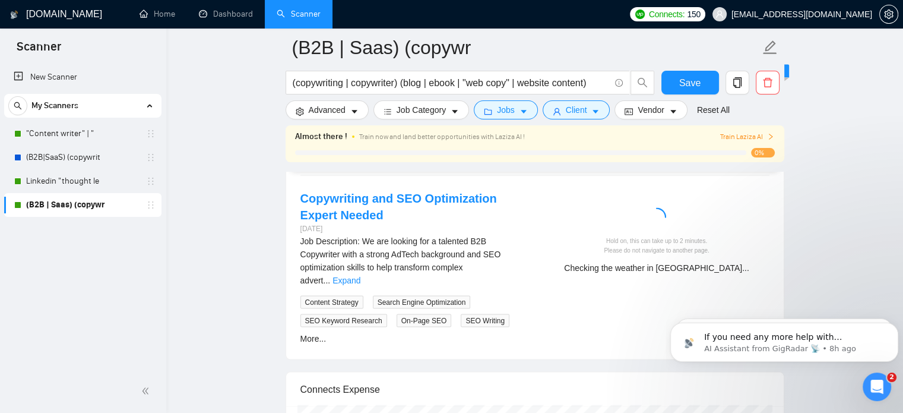
scroll to position [2303, 0]
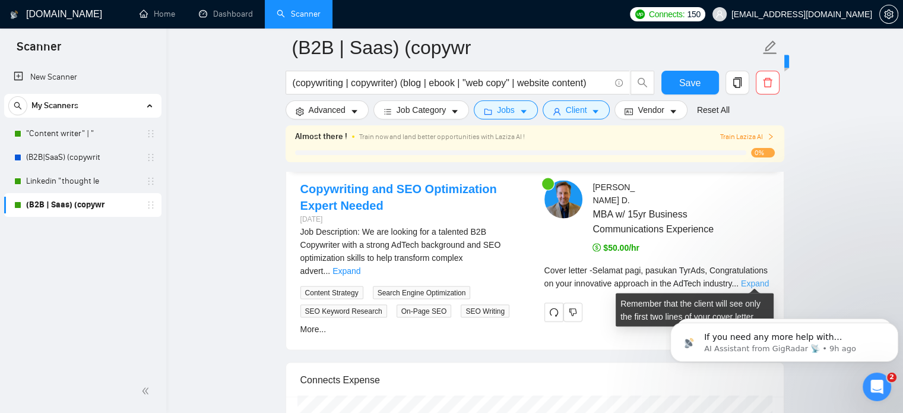
click at [751, 279] on link "Expand" at bounding box center [755, 284] width 28 height 10
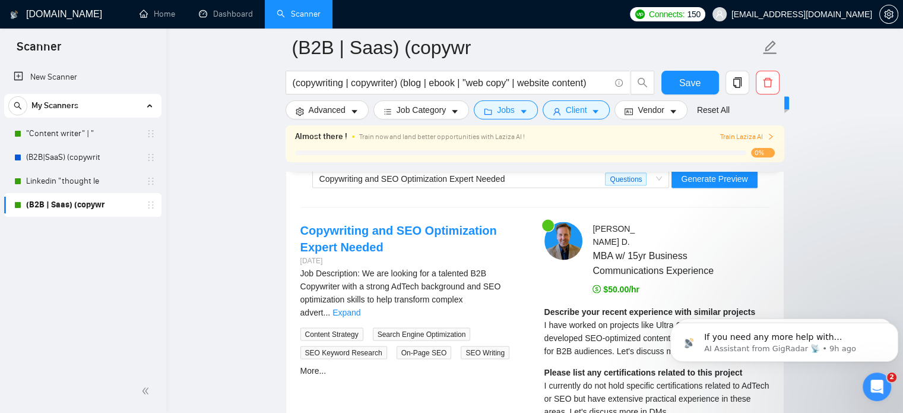
scroll to position [2238, 0]
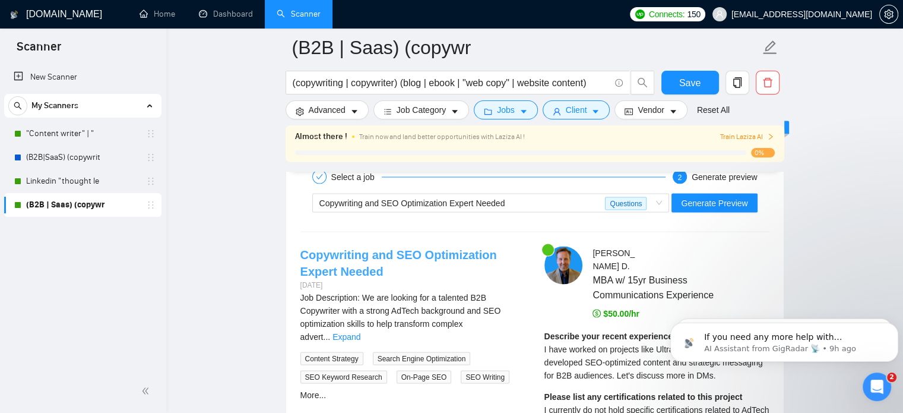
click at [396, 248] on link "Copywriting and SEO Optimization Expert Needed" at bounding box center [399, 263] width 197 height 30
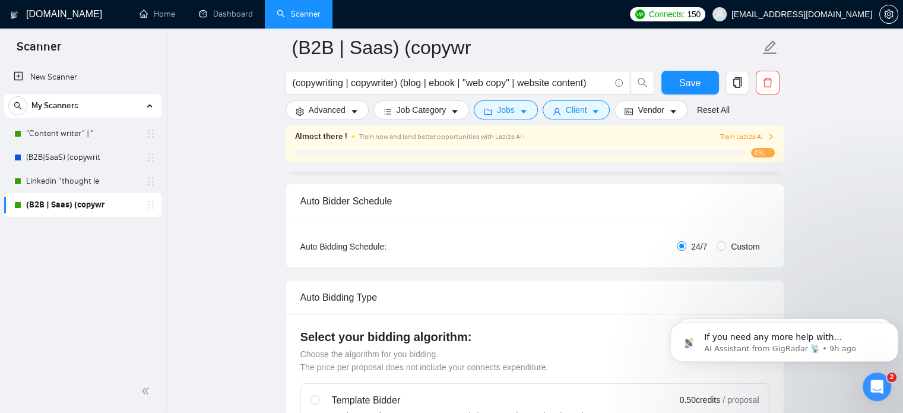
scroll to position [28, 0]
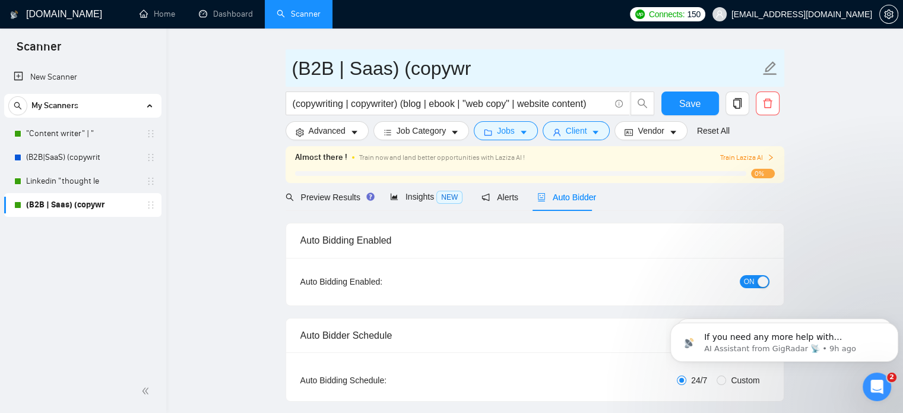
click at [694, 72] on input "(B2B | Saas) (copywr" at bounding box center [526, 68] width 468 height 30
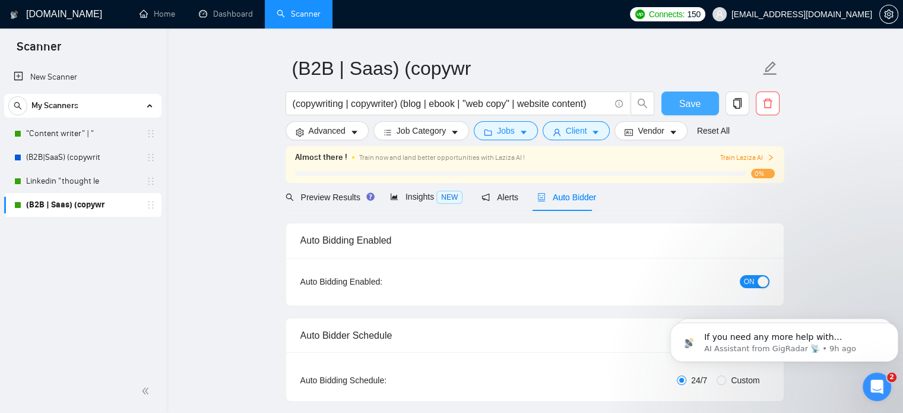
click at [689, 102] on span "Save" at bounding box center [689, 103] width 21 height 15
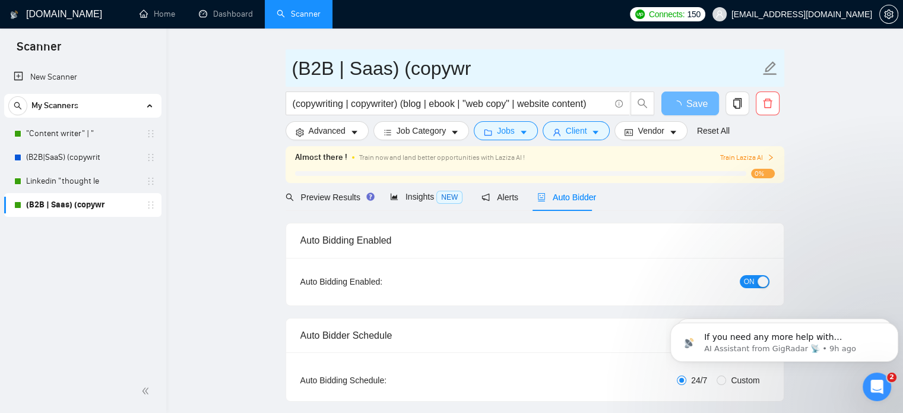
click at [368, 72] on input "(B2B | Saas) (copywr" at bounding box center [526, 68] width 468 height 30
click at [369, 70] on input "(B2B | Saas) (copywr" at bounding box center [526, 68] width 468 height 30
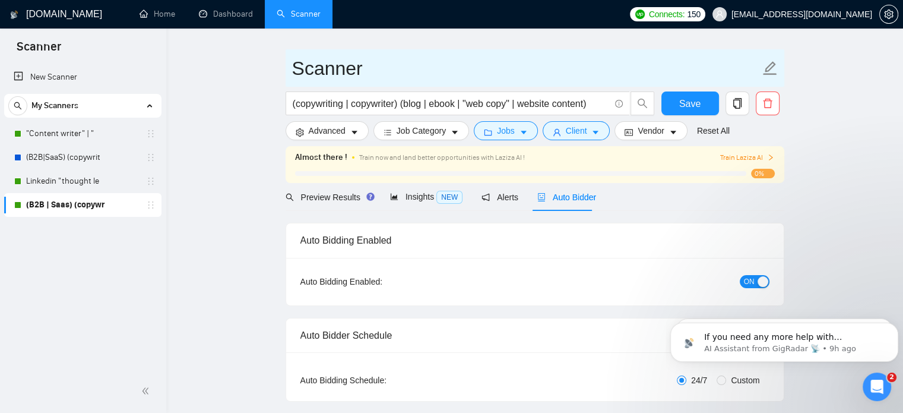
click at [771, 62] on icon "edit" at bounding box center [770, 68] width 15 height 15
click at [560, 59] on input "Scanner" at bounding box center [526, 68] width 468 height 30
click at [480, 58] on input "Scanner" at bounding box center [526, 68] width 468 height 30
type input "Scanner 4"
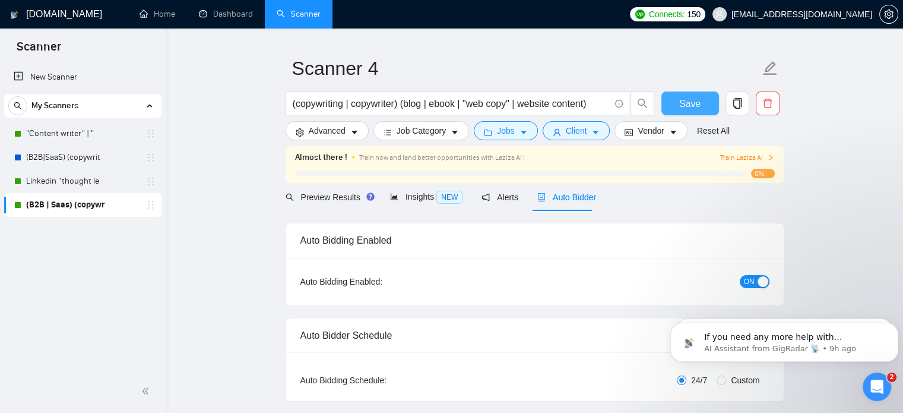
click at [693, 113] on button "Save" at bounding box center [691, 103] width 58 height 24
click at [684, 109] on span "Save" at bounding box center [689, 103] width 21 height 15
checkbox input "true"
